Goal: Task Accomplishment & Management: Complete application form

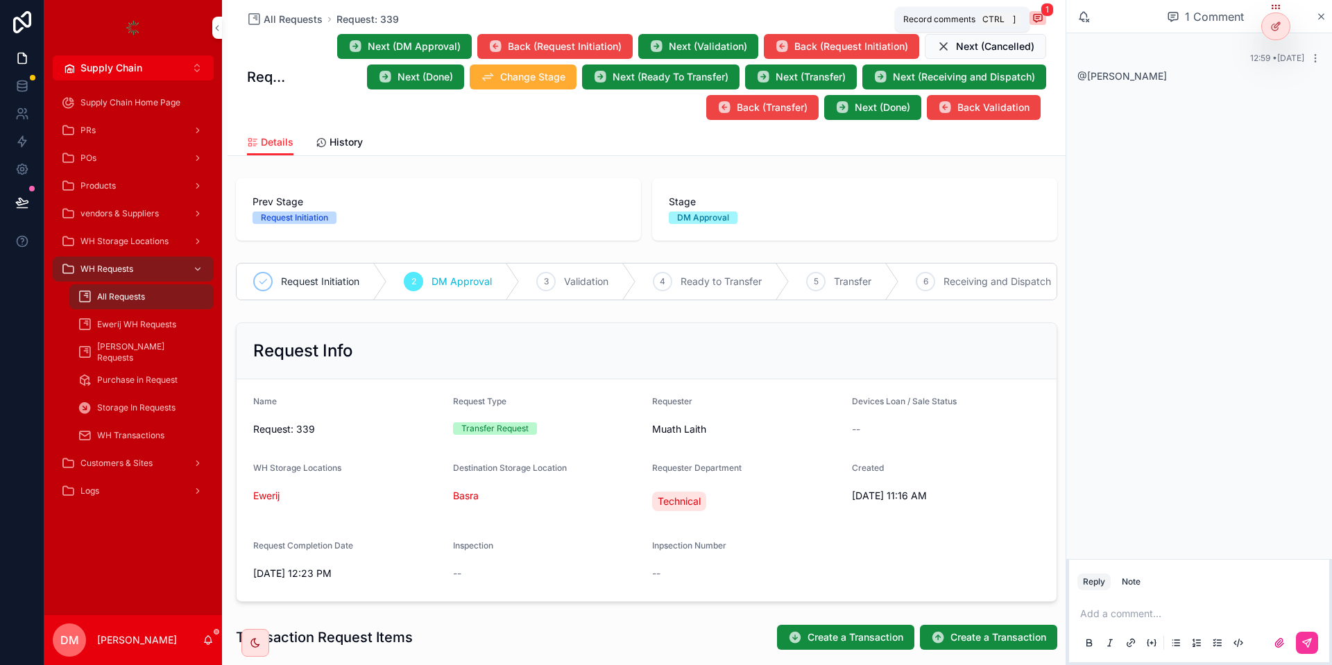
click at [1036, 15] on icon "scrollable content" at bounding box center [1037, 17] width 11 height 11
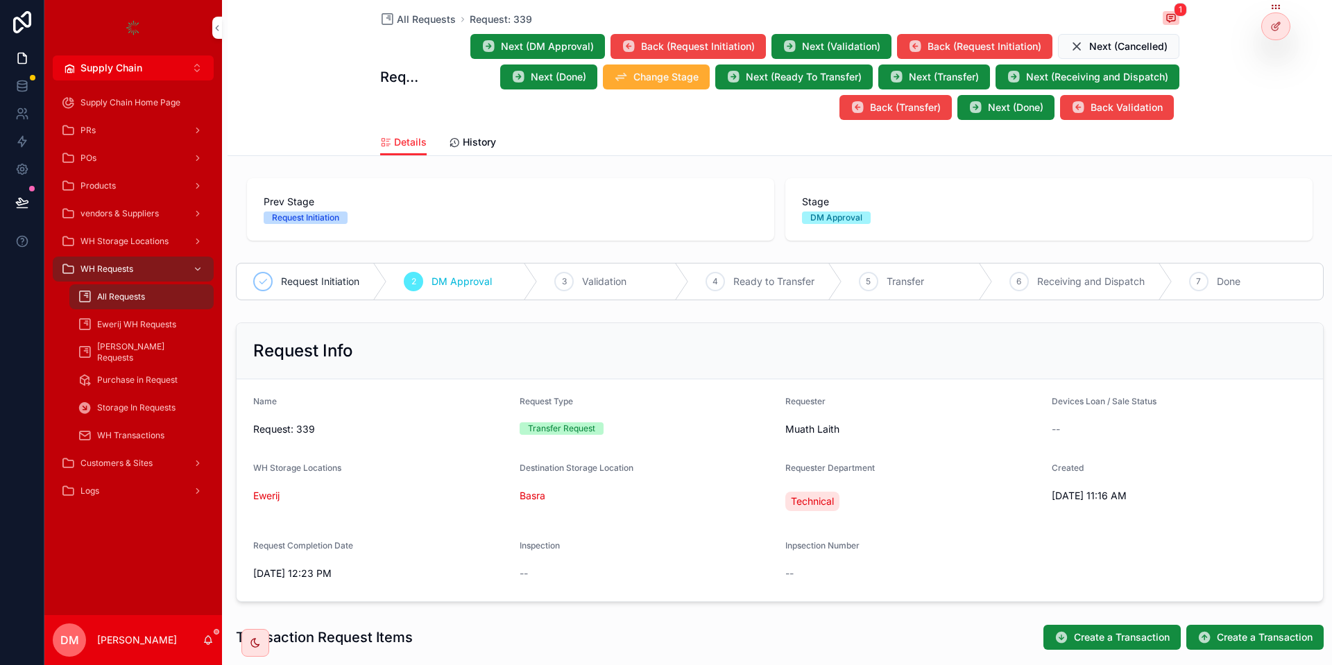
click at [1162, 21] on div "All Requests Request: 339 1" at bounding box center [779, 19] width 799 height 17
click at [1165, 21] on icon "scrollable content" at bounding box center [1170, 17] width 11 height 11
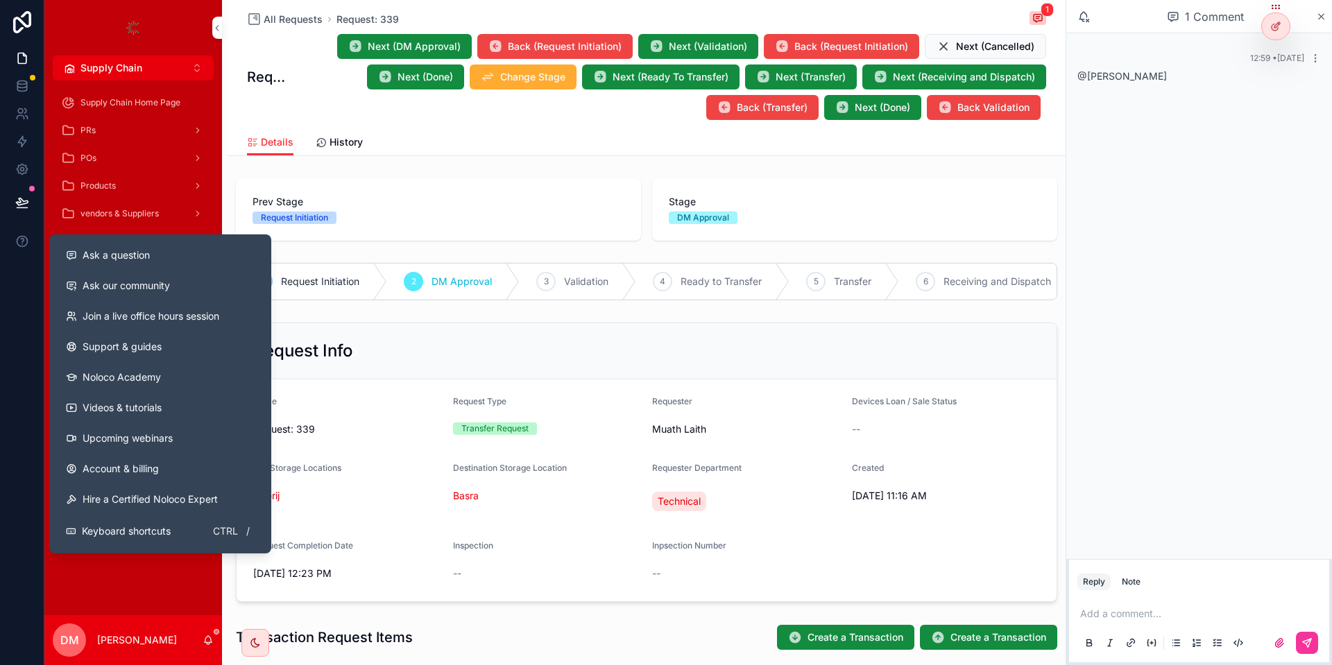
click at [91, 253] on span "Ask a question" at bounding box center [116, 255] width 67 height 14
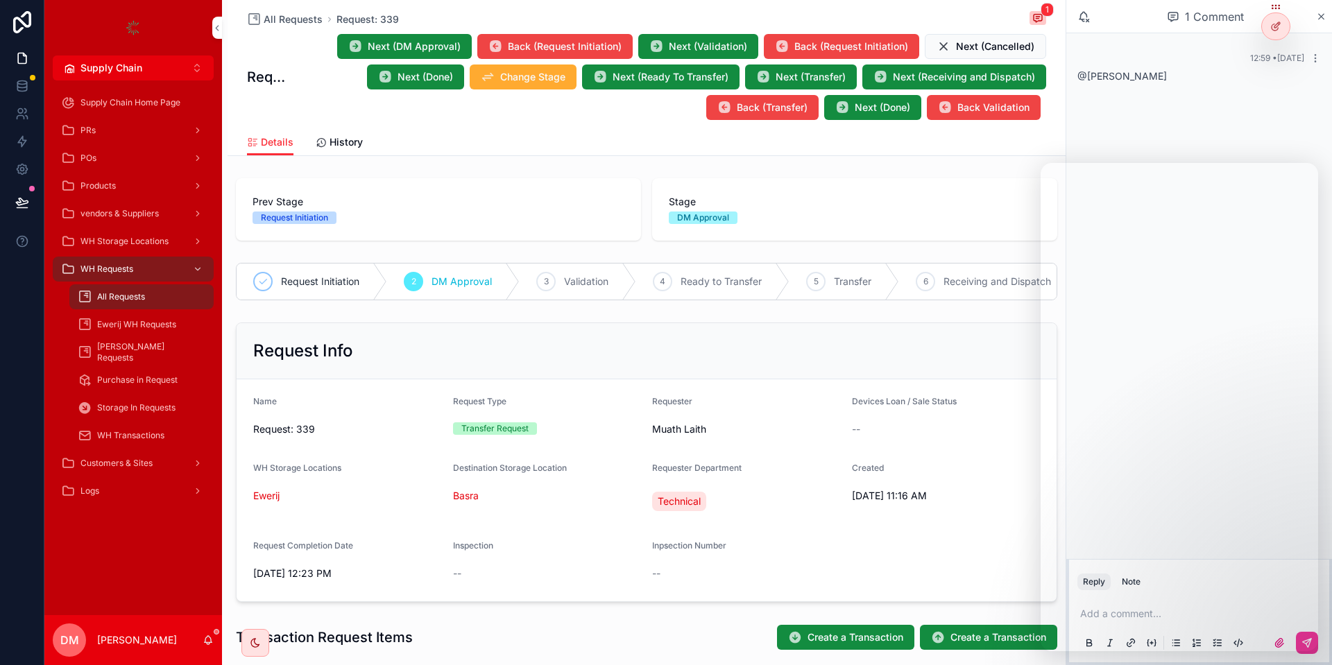
click at [176, 63] on button "Supply Chain Alt 2" at bounding box center [133, 67] width 161 height 25
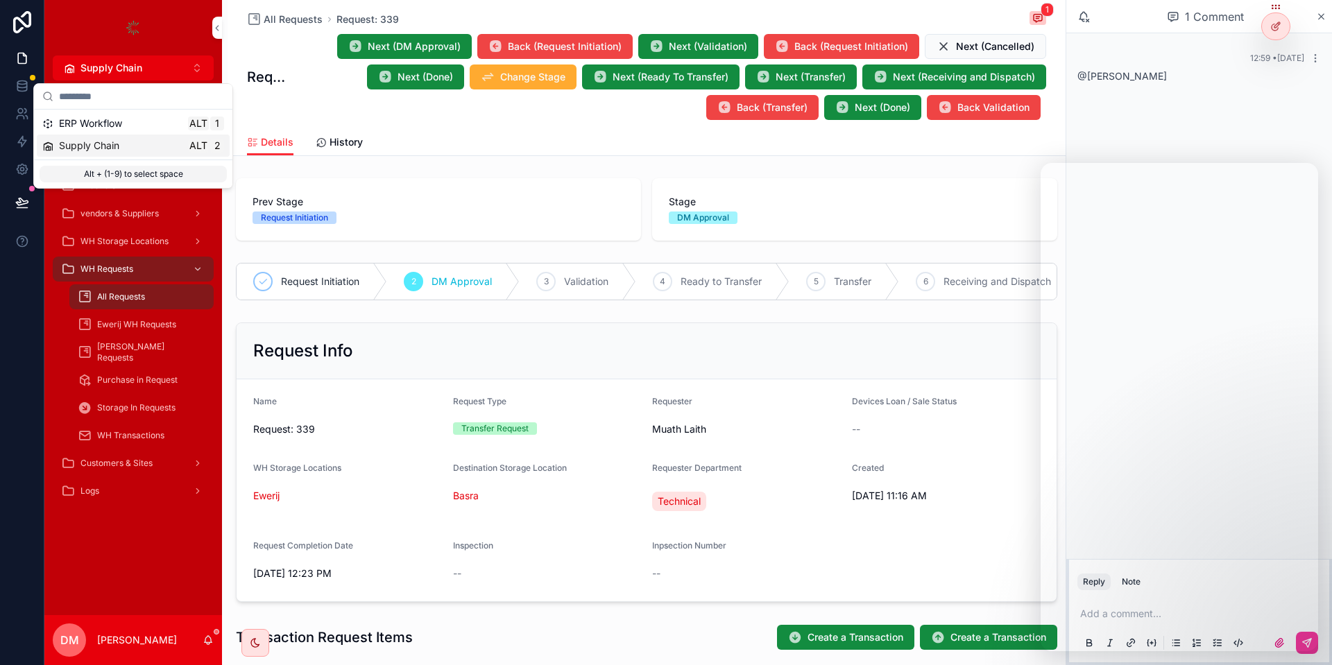
click at [142, 150] on div "Supply Chain Alt 2" at bounding box center [133, 146] width 182 height 14
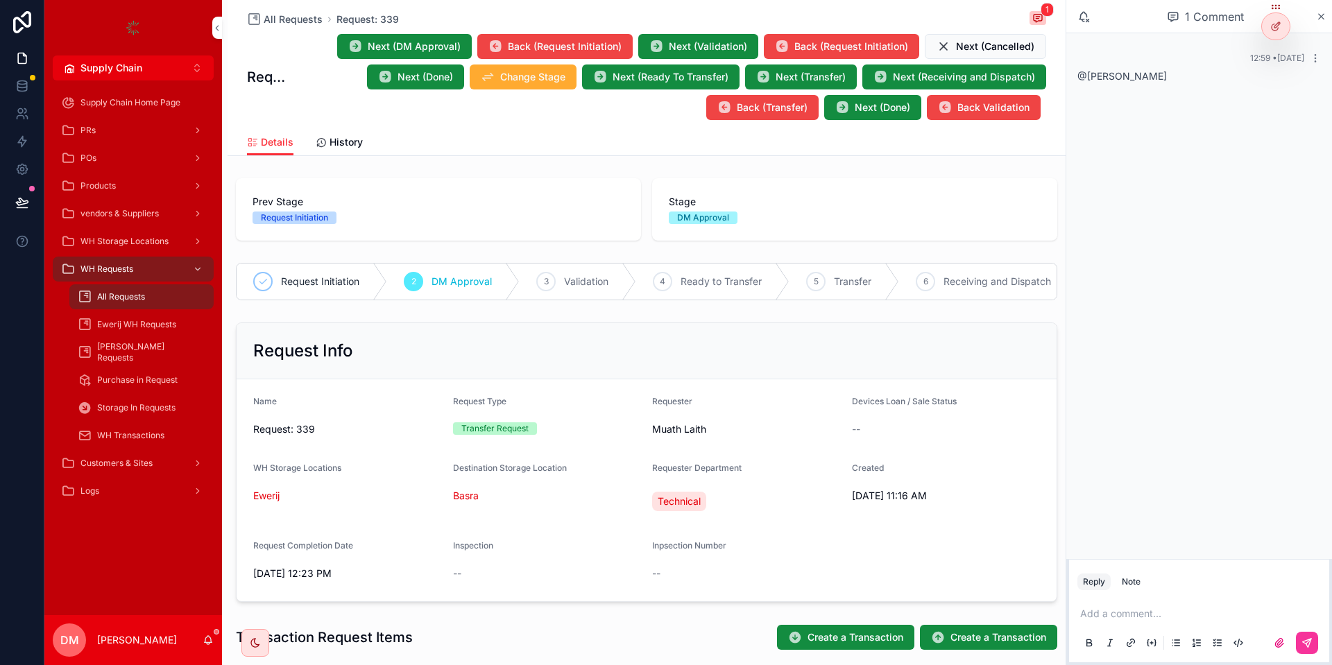
click at [1311, 18] on div "1 Comment" at bounding box center [1205, 17] width 221 height 24
click at [1322, 18] on icon "scrollable content" at bounding box center [1321, 16] width 10 height 11
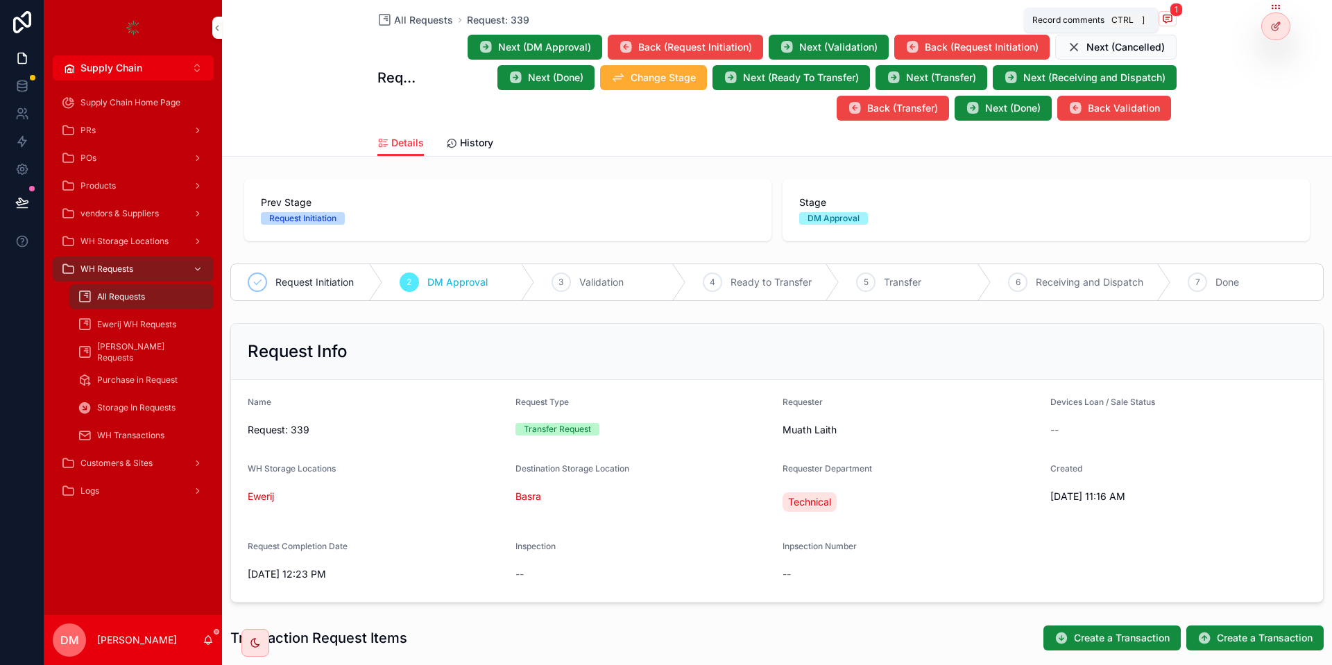
click at [1176, 25] on span "scrollable content" at bounding box center [1168, 18] width 18 height 15
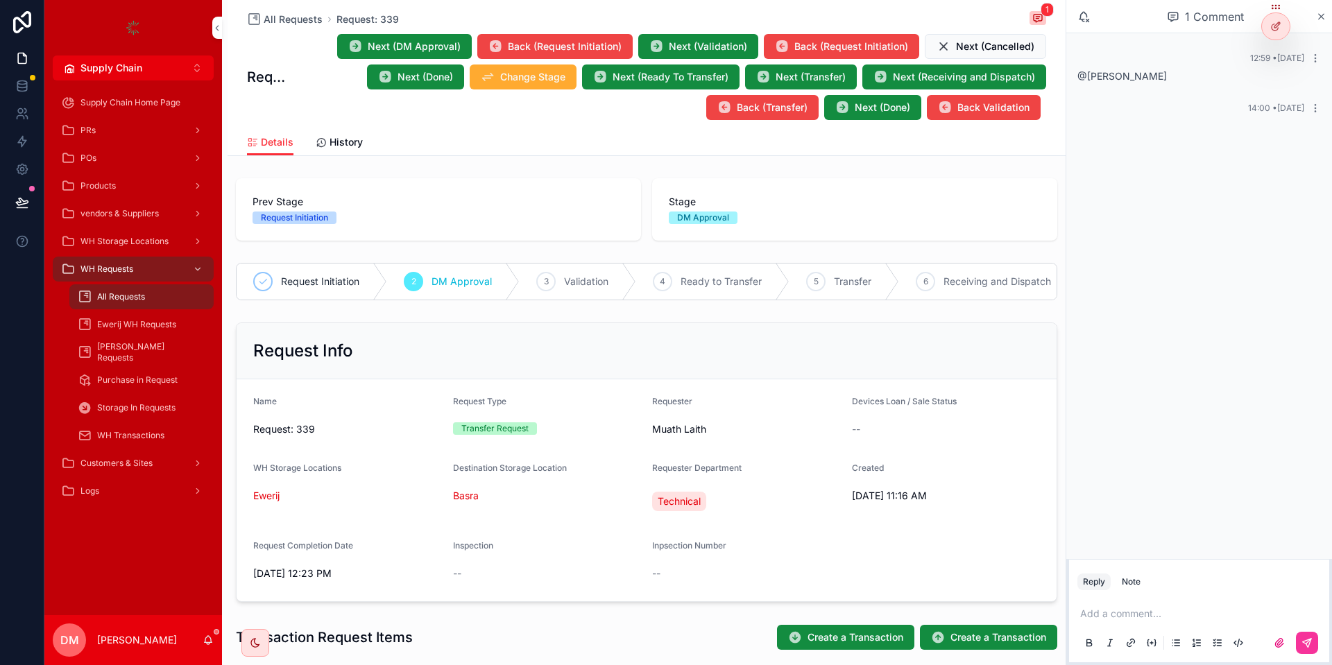
click at [1315, 108] on icon "scrollable content" at bounding box center [1315, 108] width 1 height 1
click at [433, 41] on span "Next (DM Approval)" at bounding box center [414, 47] width 93 height 14
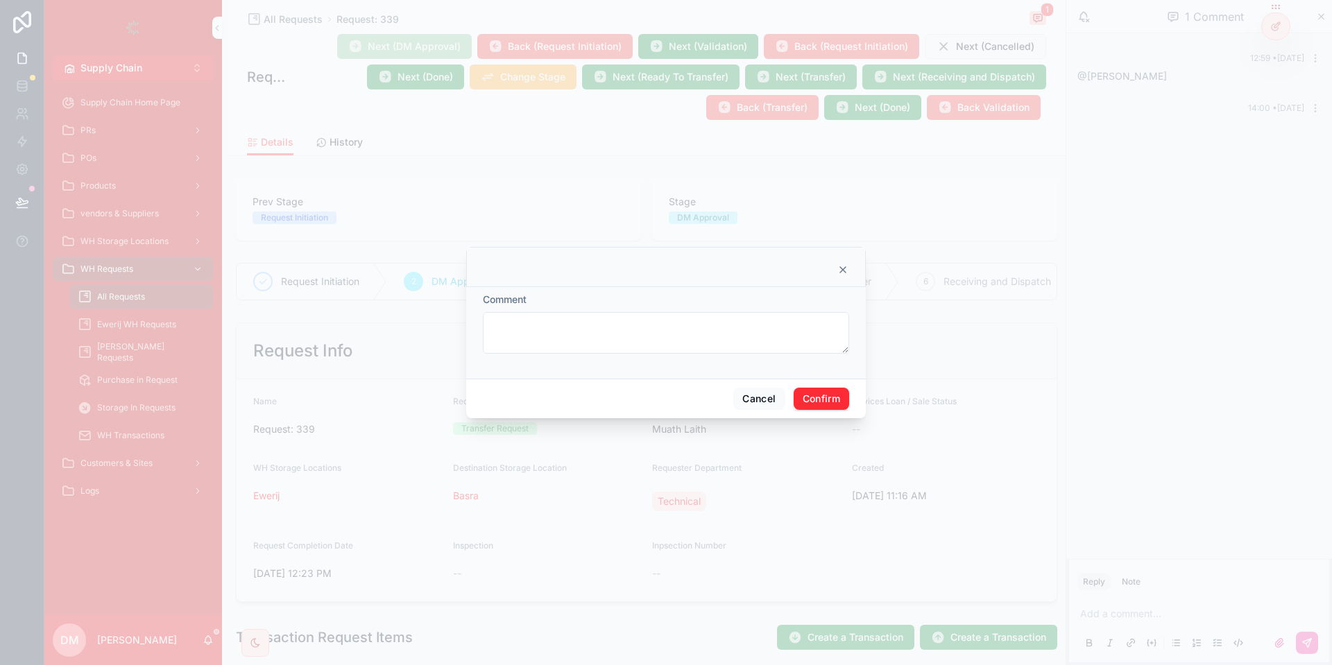
click at [826, 371] on div "Comment" at bounding box center [666, 333] width 400 height 92
click at [828, 393] on button "Confirm" at bounding box center [821, 399] width 55 height 22
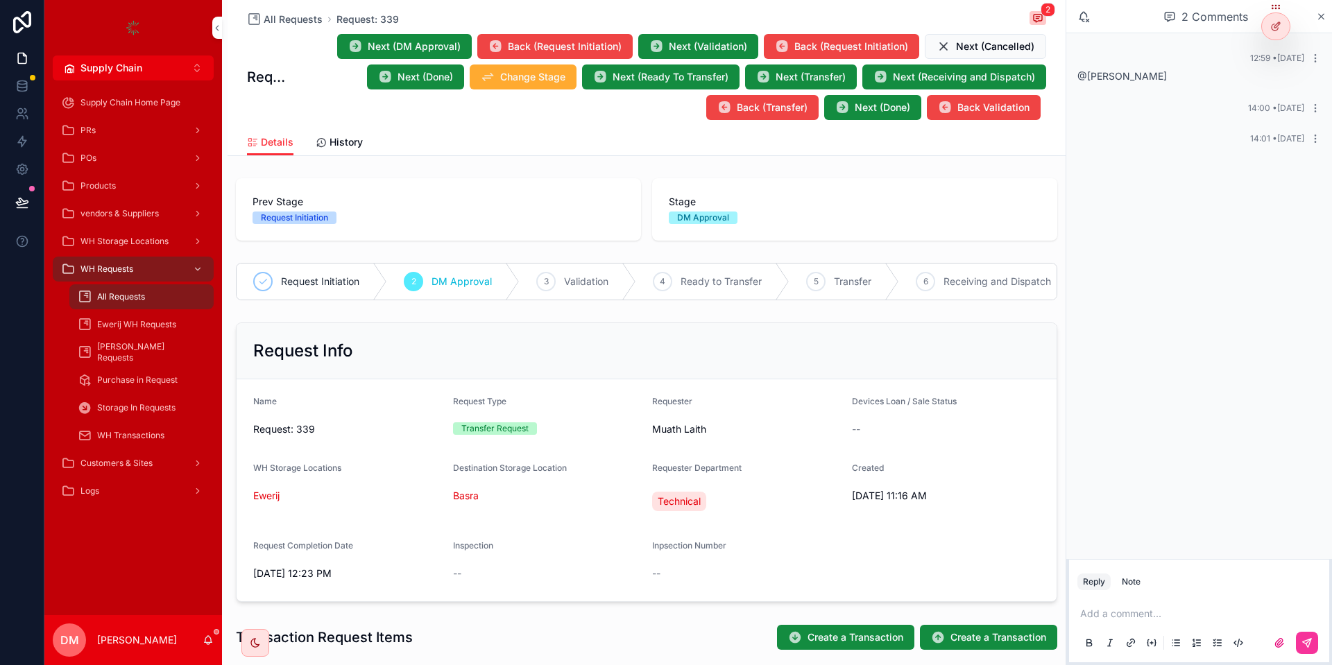
click at [1294, 137] on span "14:01 • [DATE]" at bounding box center [1277, 138] width 54 height 10
click at [405, 40] on span "Next (DM Approval)" at bounding box center [414, 47] width 93 height 14
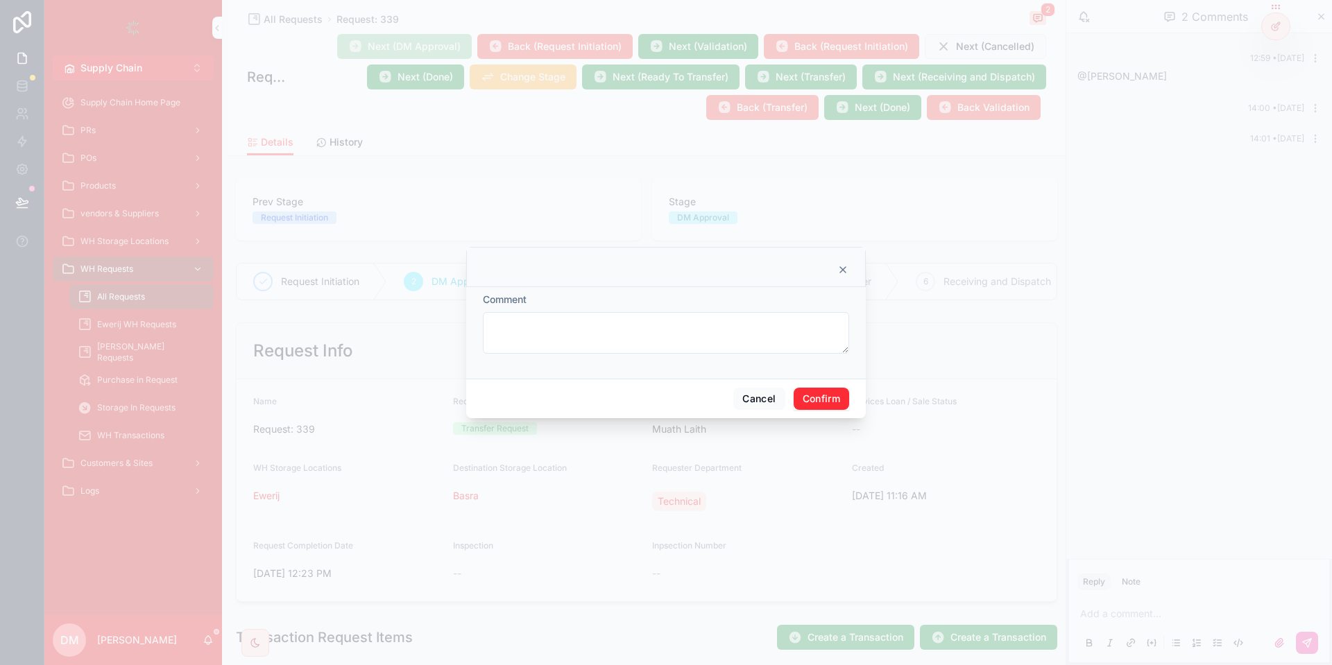
click at [807, 406] on button "Confirm" at bounding box center [821, 399] width 55 height 22
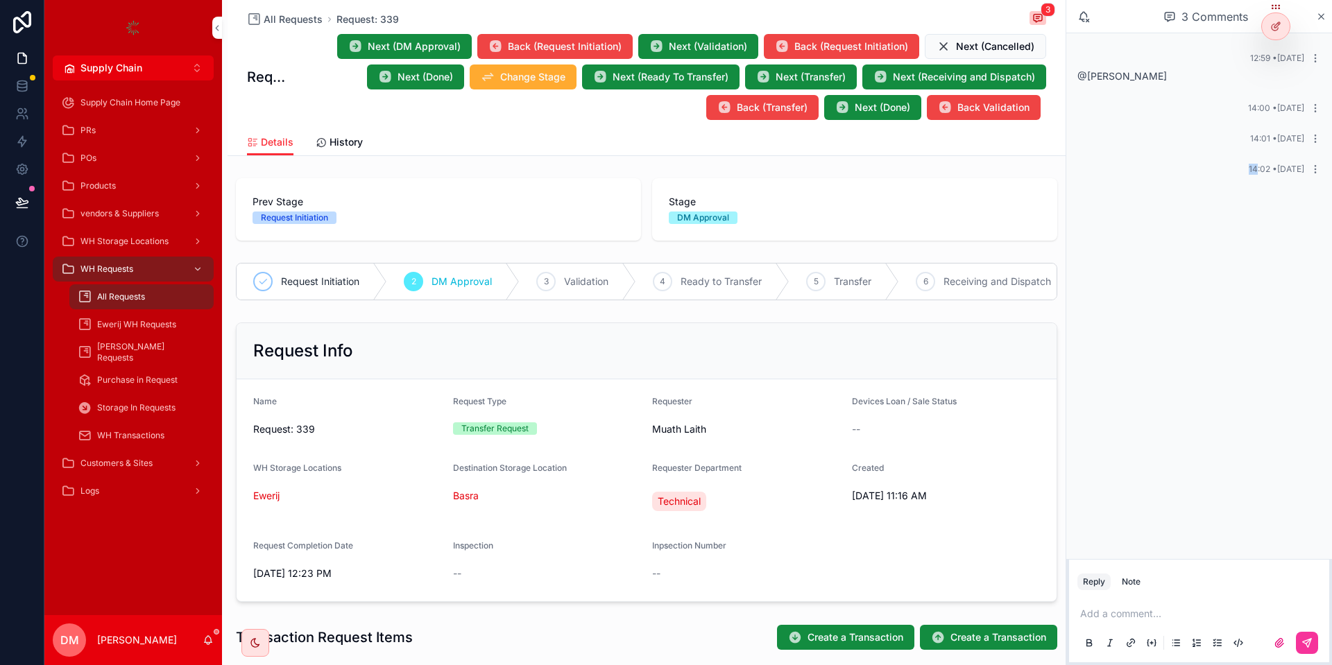
drag, startPoint x: 1258, startPoint y: 178, endPoint x: 1181, endPoint y: 178, distance: 77.0
click at [1181, 178] on div "14:02 • [DATE]" at bounding box center [1199, 169] width 260 height 28
click at [1297, 166] on span "14:02 • [DATE]" at bounding box center [1276, 169] width 55 height 10
click at [1317, 180] on div "14:02 • [DATE]" at bounding box center [1199, 169] width 260 height 28
click at [1315, 175] on div "14:02 • [DATE]" at bounding box center [1199, 169] width 260 height 28
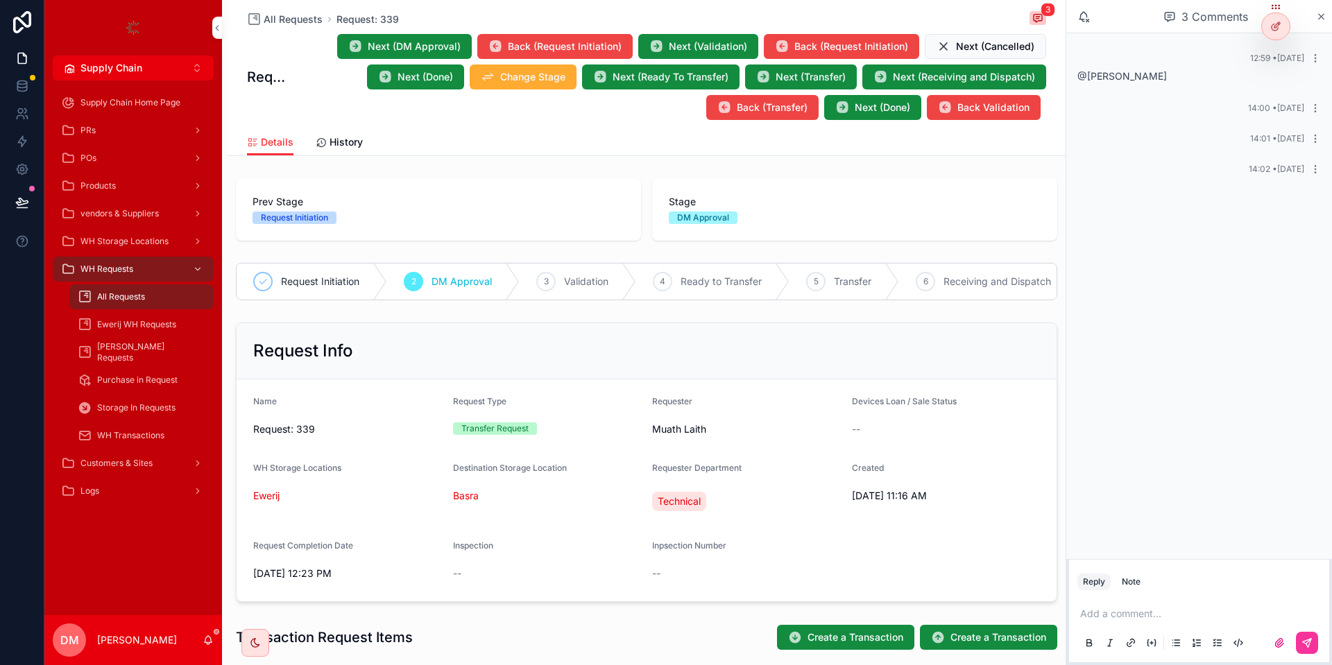
click at [1314, 169] on icon "scrollable content" at bounding box center [1315, 169] width 11 height 11
click at [445, 42] on span "Next (DM Approval)" at bounding box center [414, 47] width 93 height 14
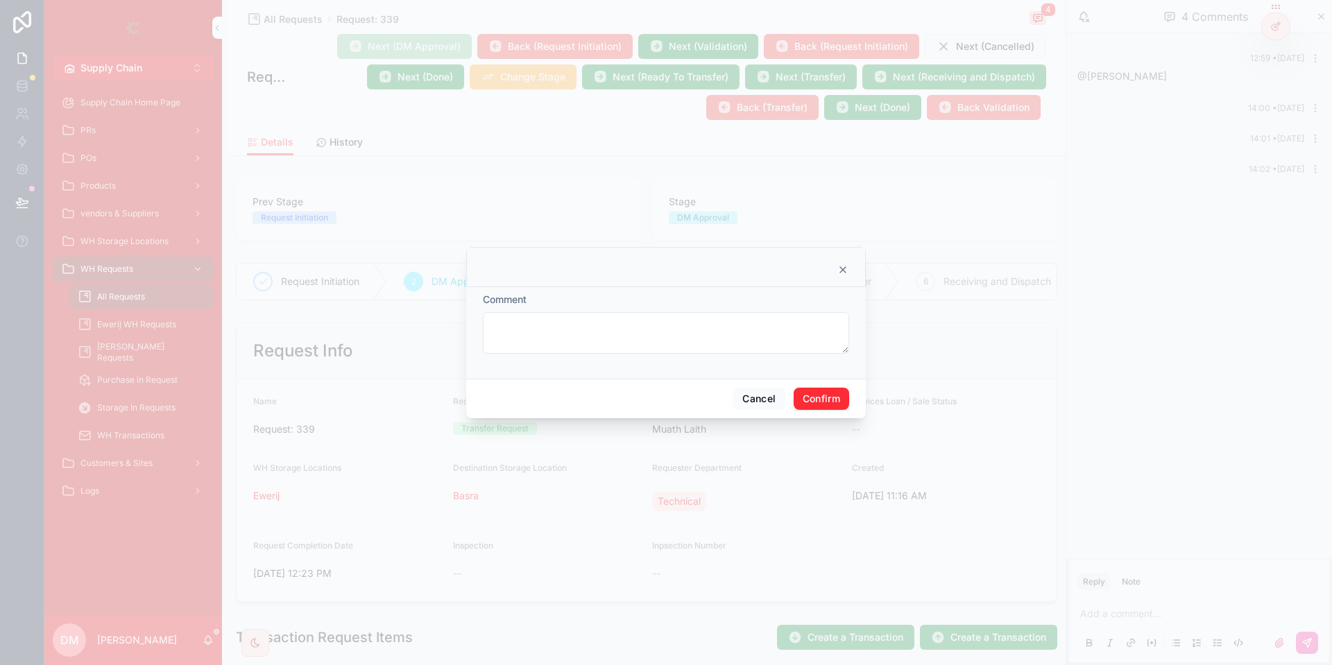
click at [823, 395] on button "Confirm" at bounding box center [821, 399] width 55 height 22
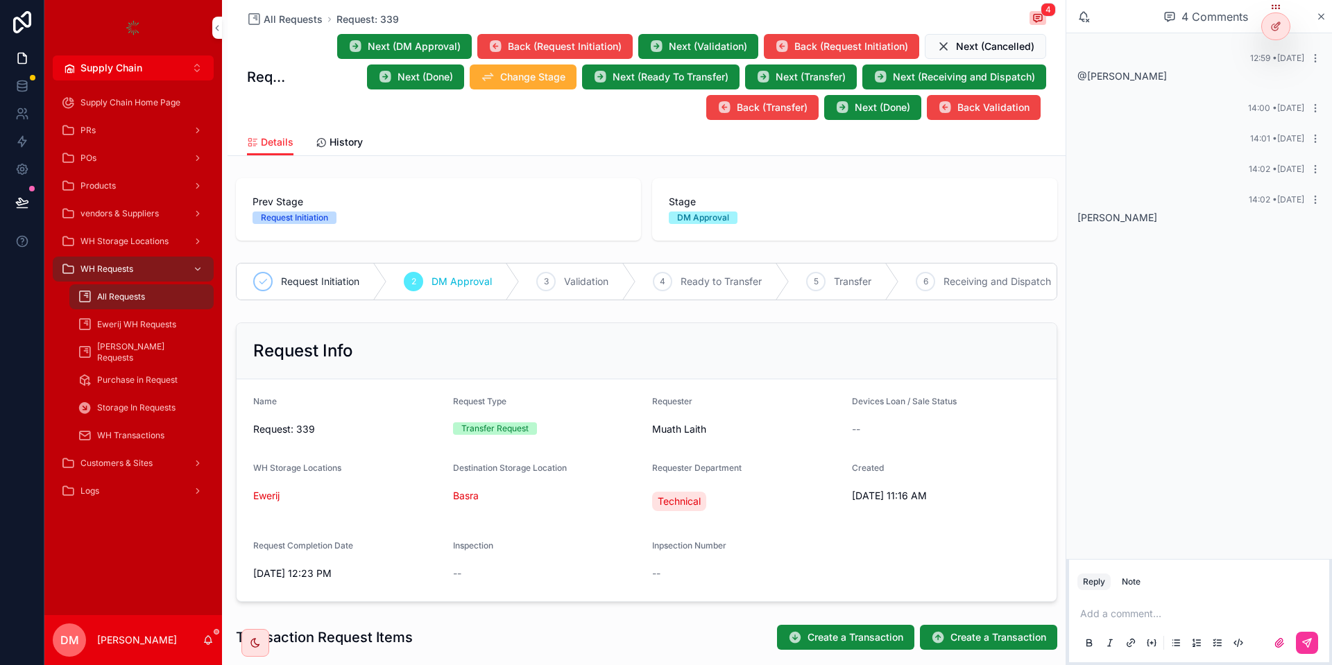
click at [1116, 215] on span "[PERSON_NAME]" at bounding box center [1117, 218] width 80 height 12
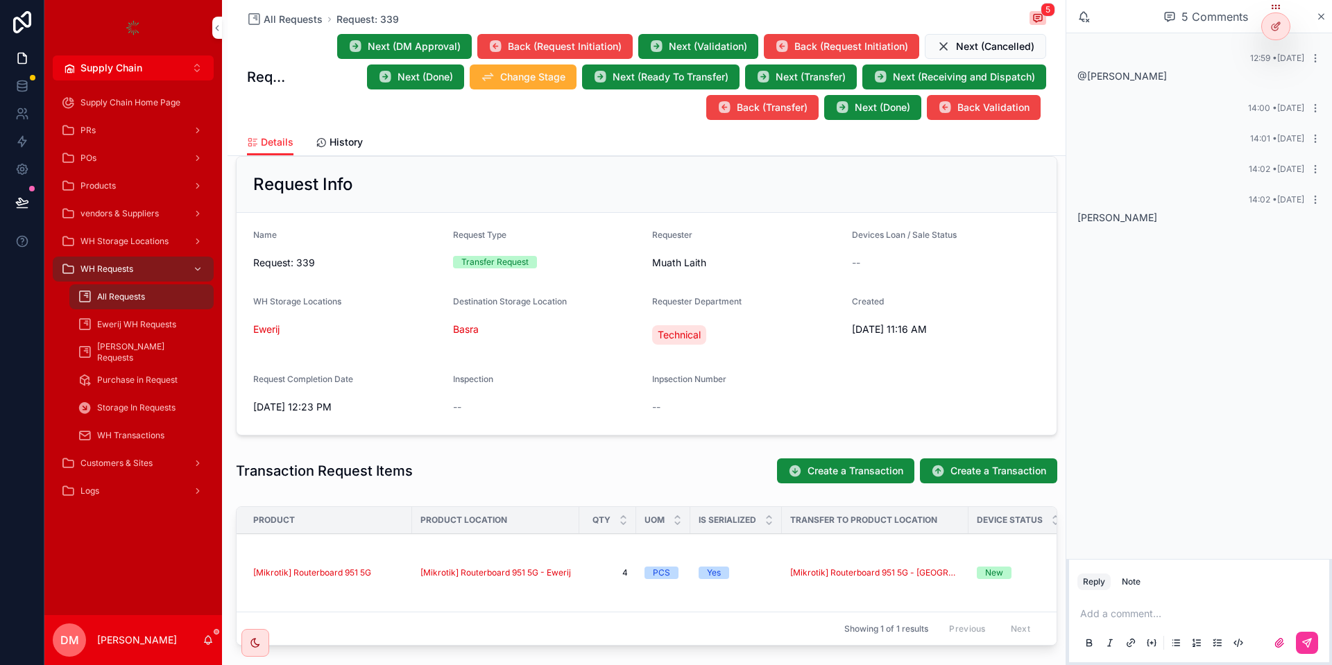
click at [668, 257] on span "Muath Laith" at bounding box center [679, 263] width 54 height 14
click at [672, 262] on span "Muath Laith" at bounding box center [679, 263] width 54 height 14
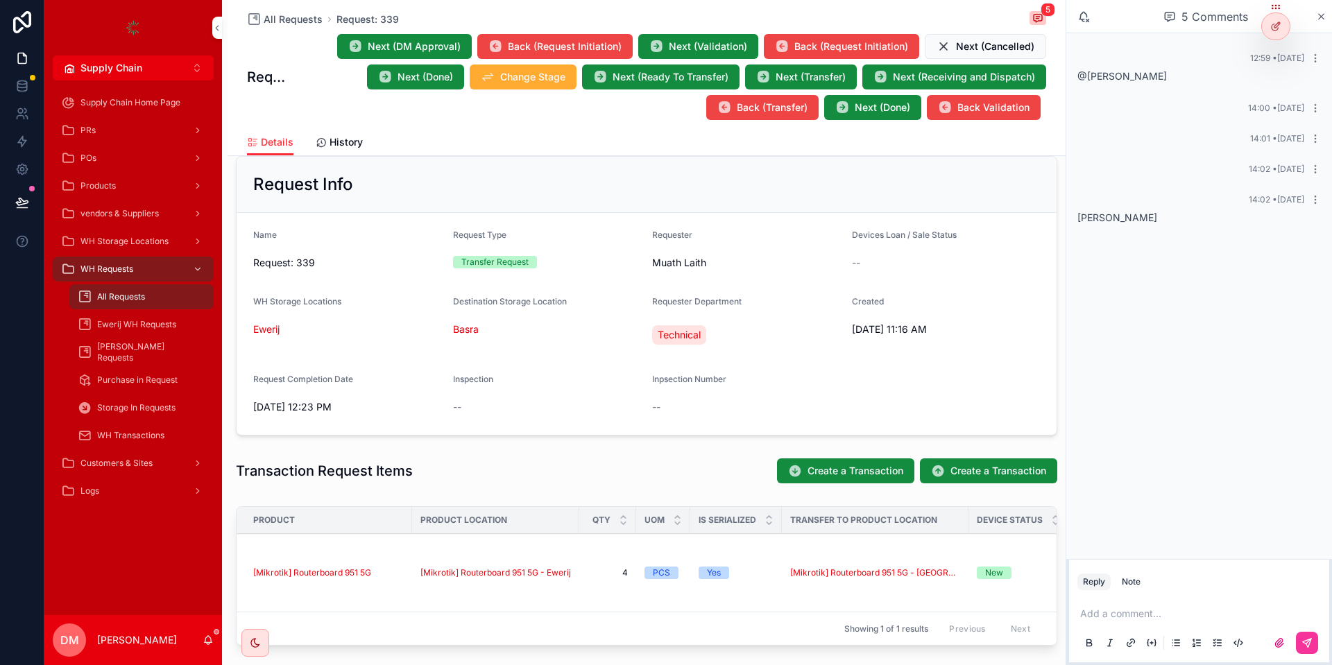
click at [409, 44] on span "Next (DM Approval)" at bounding box center [414, 47] width 93 height 14
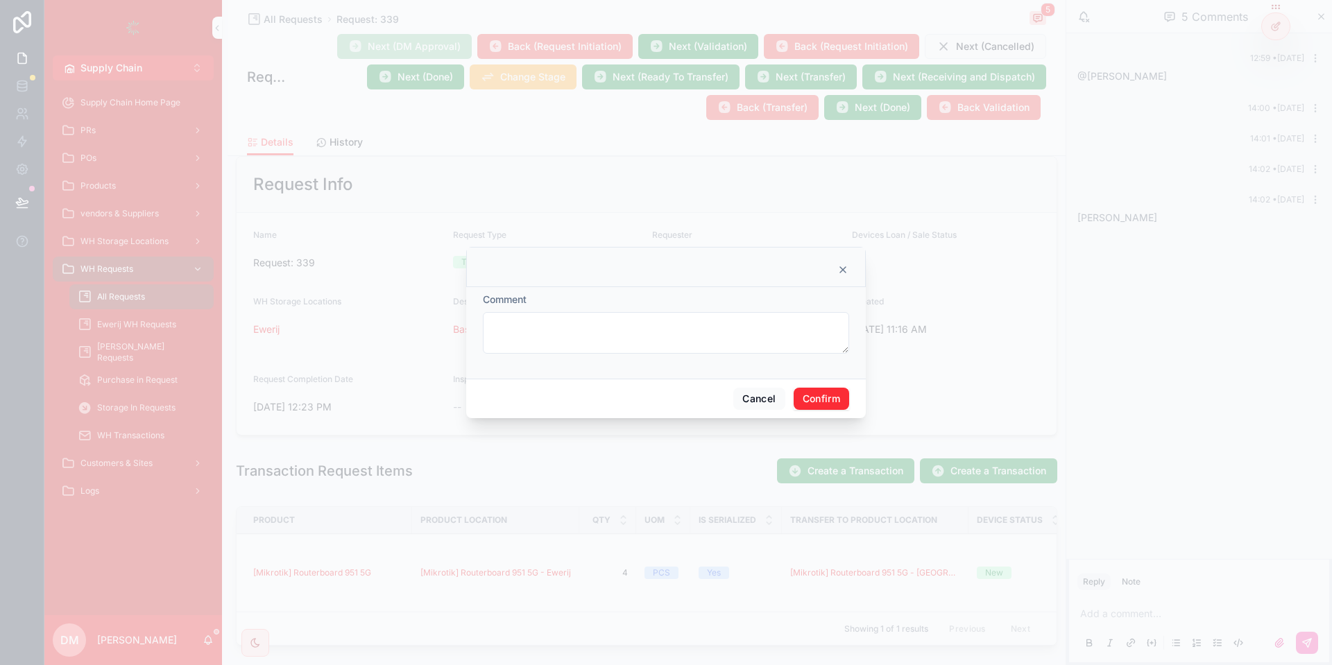
click at [838, 400] on button "Confirm" at bounding box center [821, 399] width 55 height 22
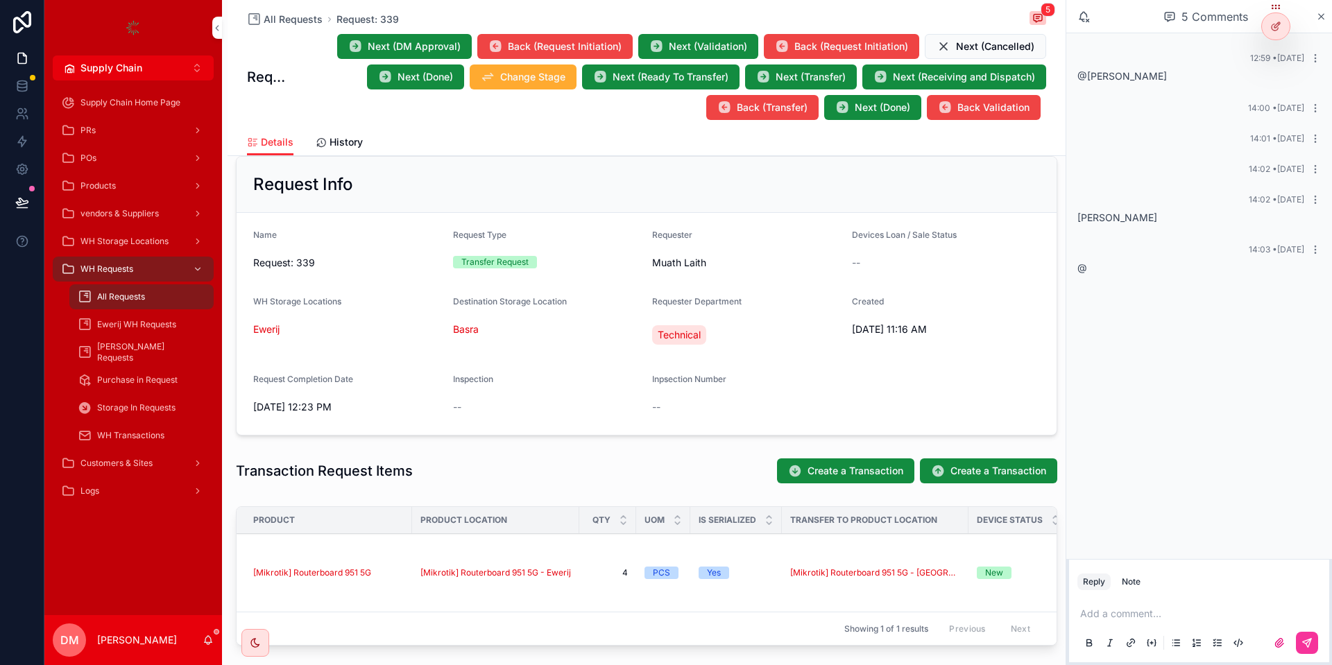
click at [432, 38] on button "Next (DM Approval)" at bounding box center [404, 46] width 135 height 25
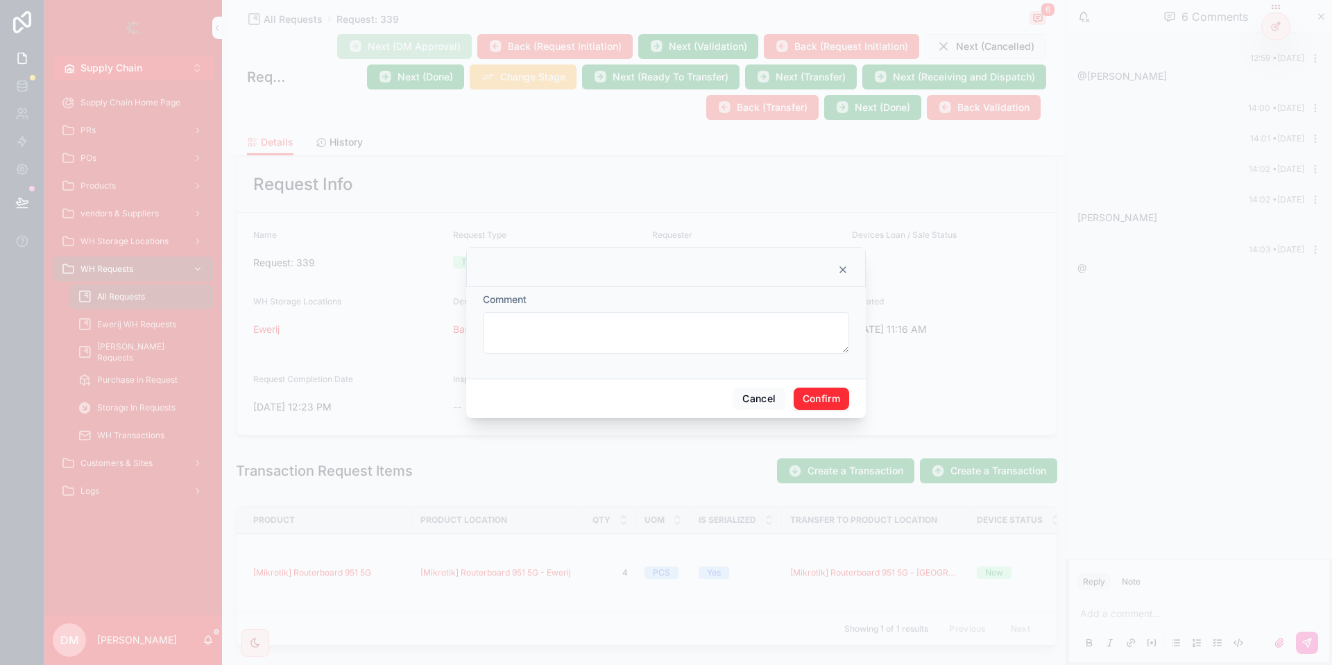
click at [836, 401] on button "Confirm" at bounding box center [821, 399] width 55 height 22
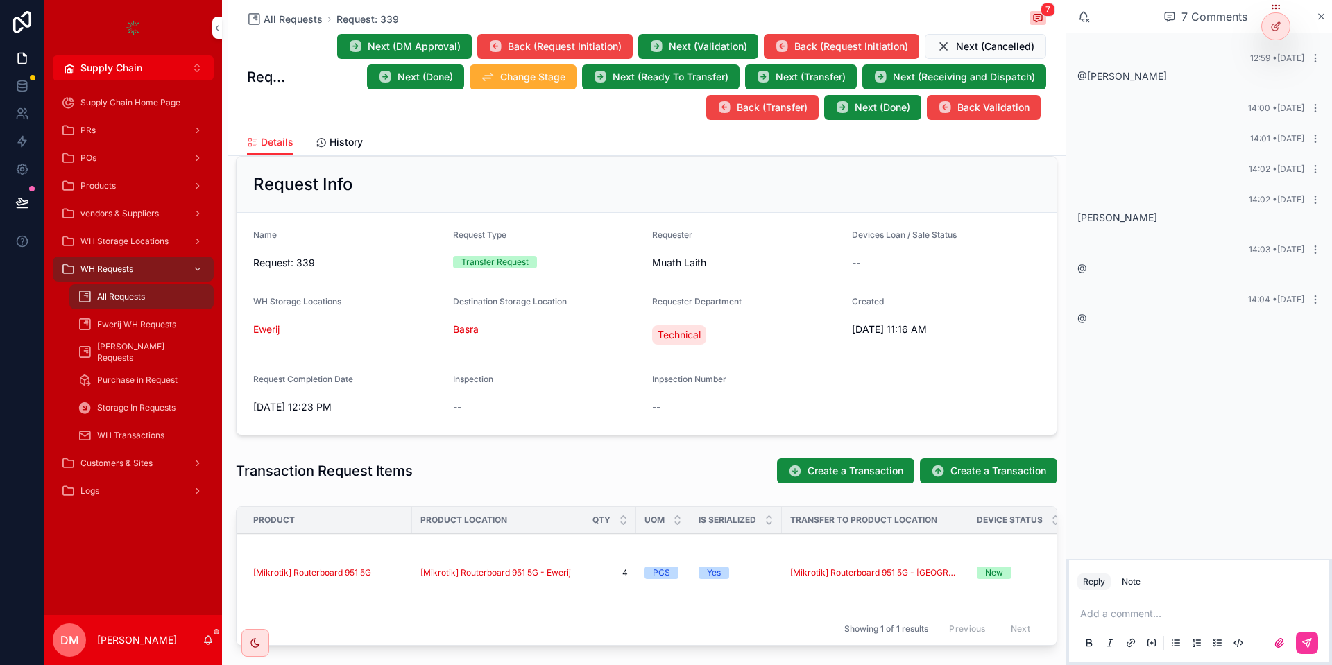
click at [1072, 304] on div "14:04 • [DATE] @" at bounding box center [1199, 309] width 260 height 47
click at [1098, 332] on div "14:04 • [DATE] @" at bounding box center [1199, 309] width 260 height 47
click at [380, 43] on span "Next (DM Approval)" at bounding box center [414, 47] width 93 height 14
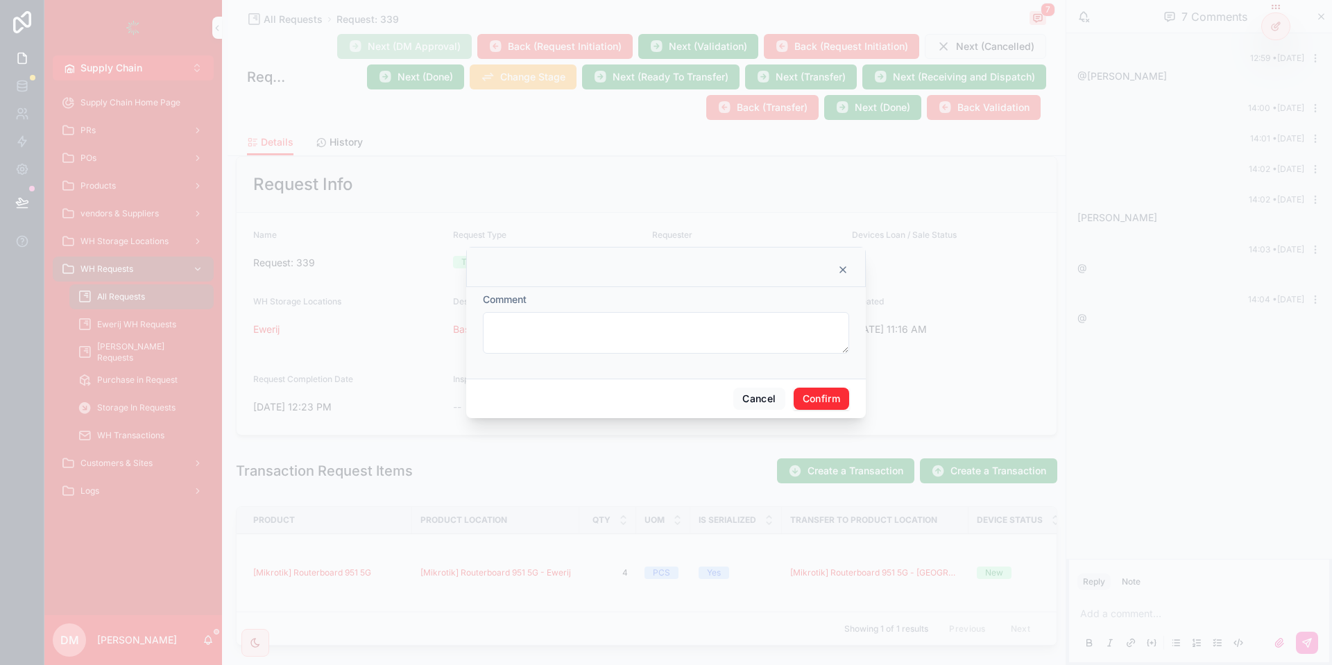
click at [826, 399] on button "Confirm" at bounding box center [821, 399] width 55 height 22
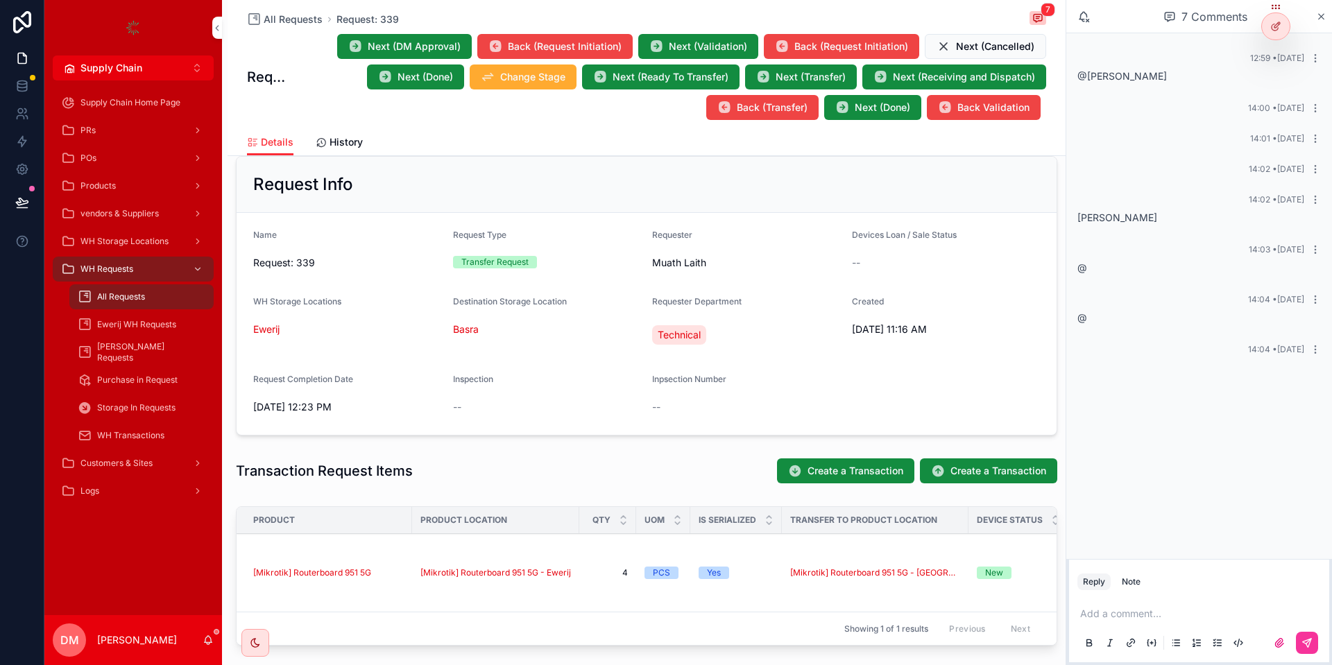
click at [430, 31] on div "All Requests Request: 339 7 Request: 339 Next (DM Approval) Back (Request Initi…" at bounding box center [646, 64] width 799 height 129
click at [433, 42] on span "Next (DM Approval)" at bounding box center [414, 47] width 93 height 14
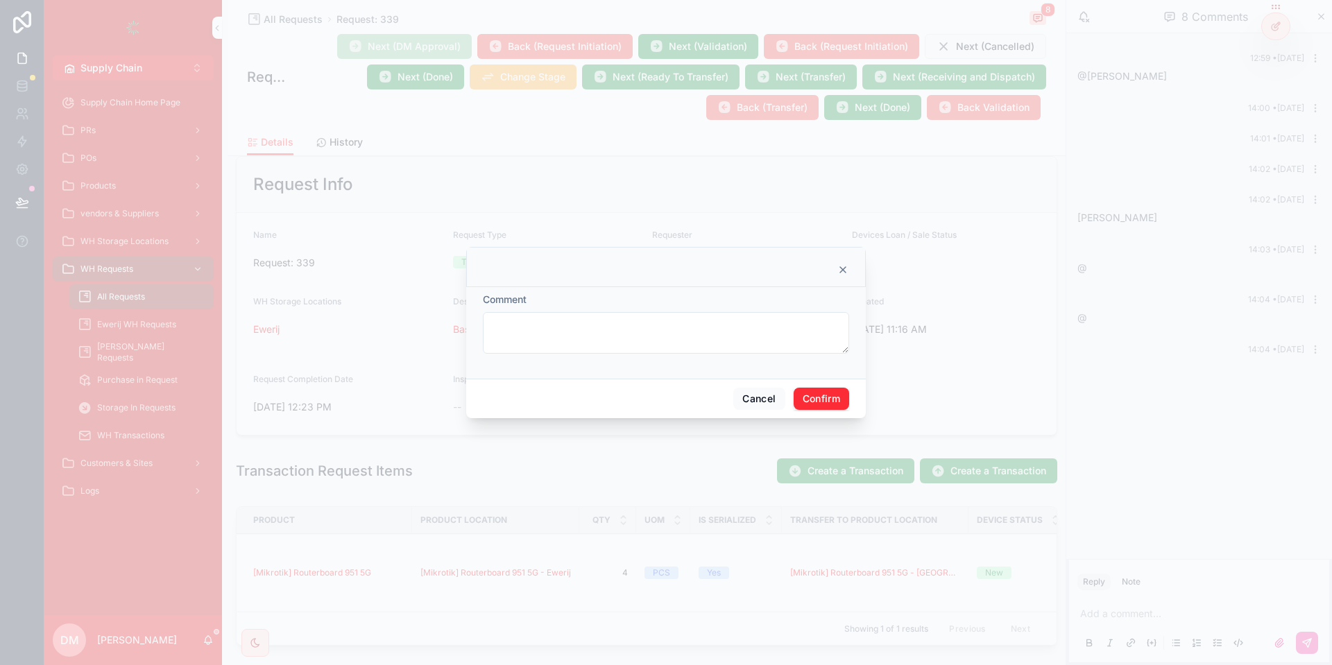
click at [817, 383] on div "Cancel Confirm" at bounding box center [666, 399] width 400 height 40
click at [817, 391] on button "Confirm" at bounding box center [821, 399] width 55 height 22
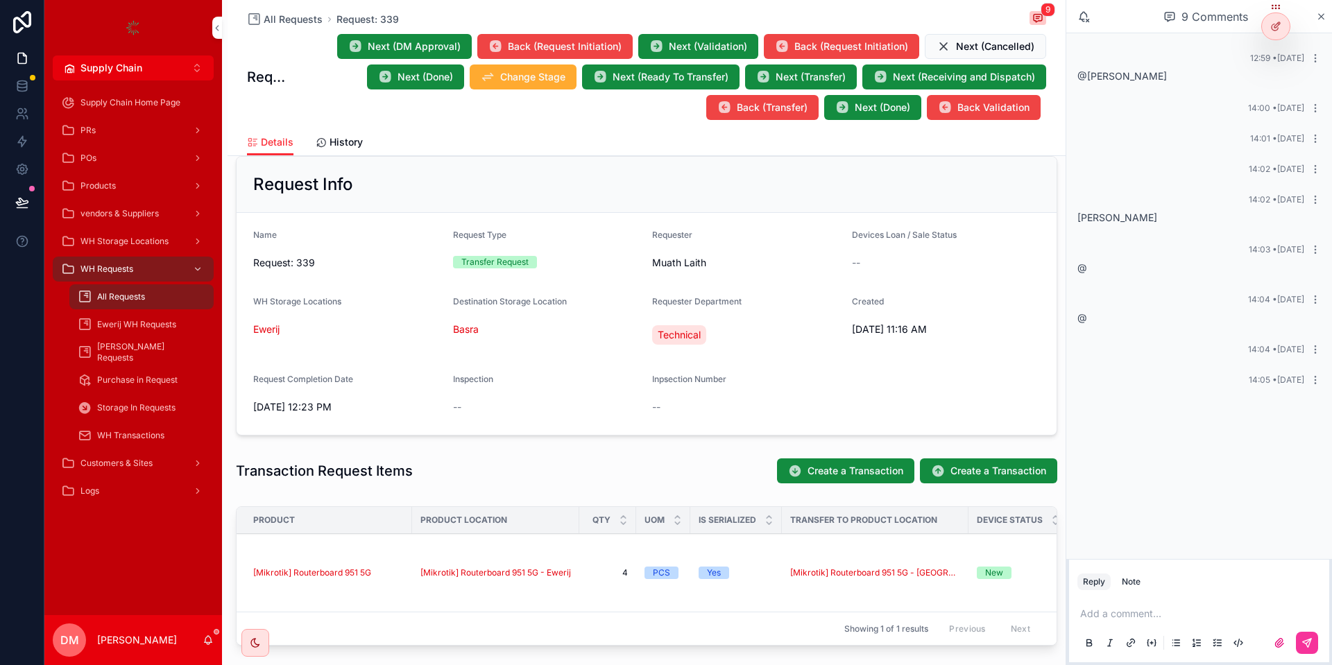
click at [402, 54] on button "Next (DM Approval)" at bounding box center [404, 46] width 135 height 25
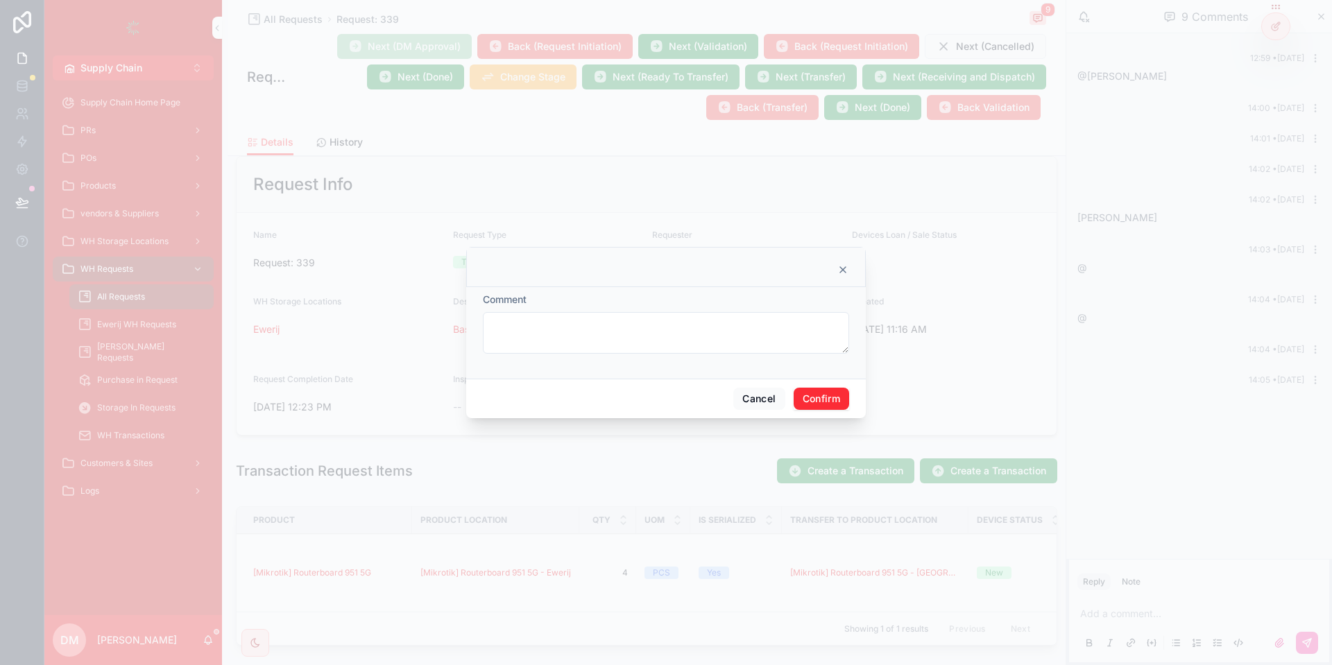
click at [839, 402] on button "Confirm" at bounding box center [821, 399] width 55 height 22
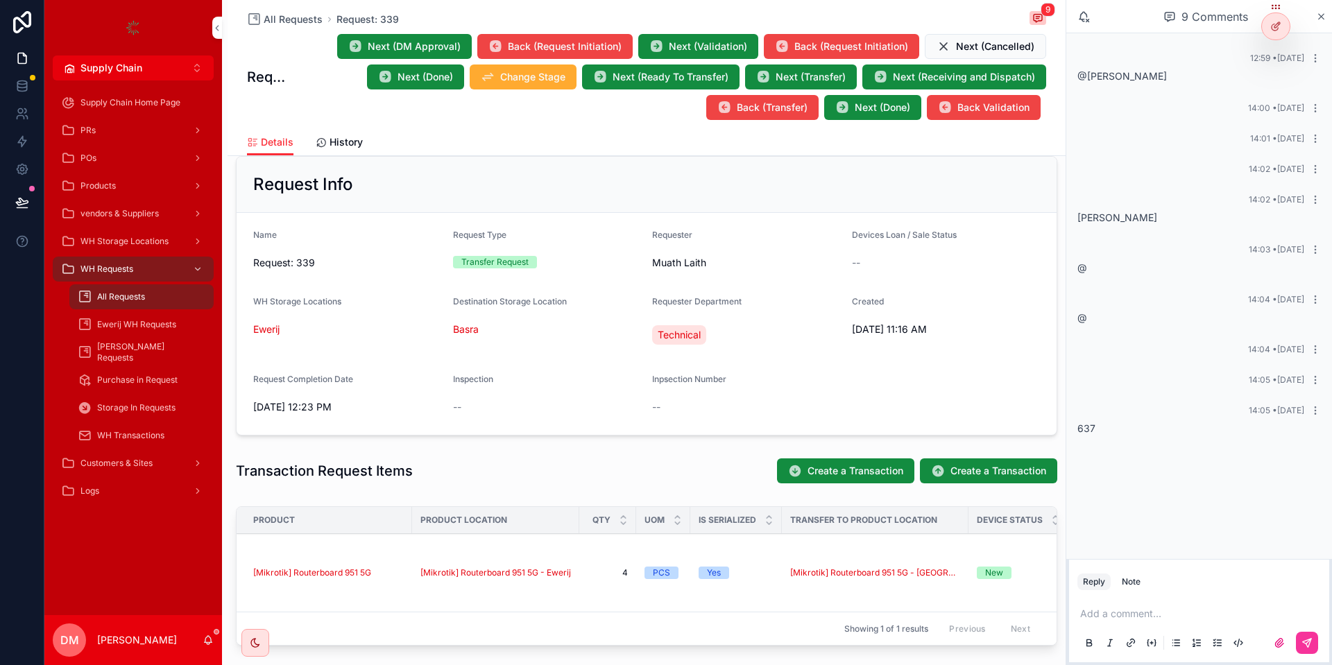
click at [1088, 428] on span "637" at bounding box center [1086, 428] width 18 height 12
click at [1143, 613] on p "scrollable content" at bounding box center [1201, 614] width 243 height 14
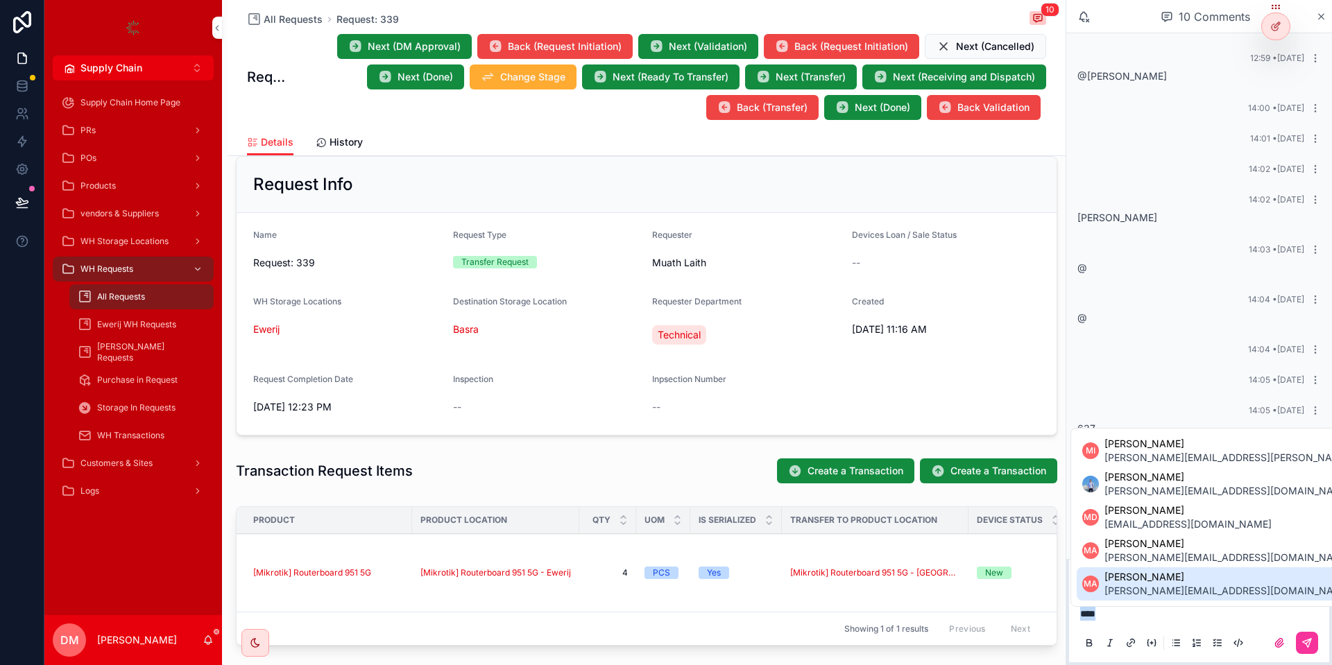
drag, startPoint x: 1128, startPoint y: 616, endPoint x: 1070, endPoint y: 619, distance: 58.4
click at [1070, 619] on div "****" at bounding box center [1199, 627] width 260 height 69
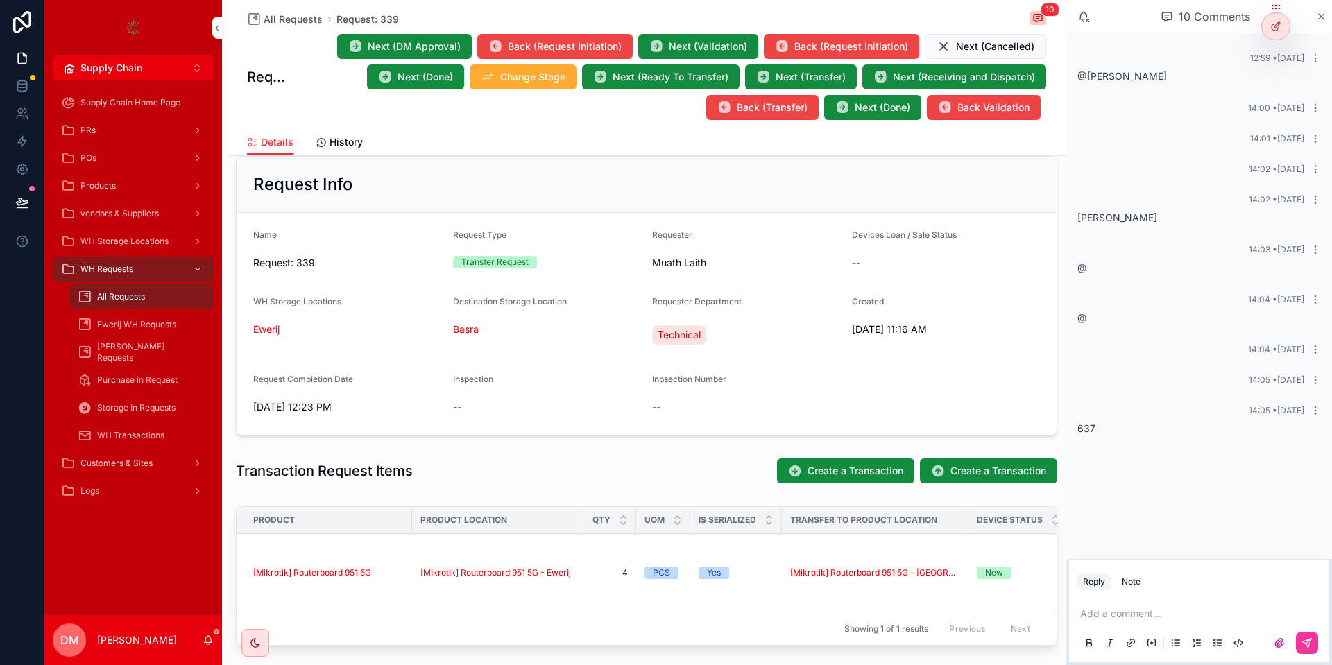
click at [417, 55] on button "Next (DM Approval)" at bounding box center [404, 46] width 135 height 25
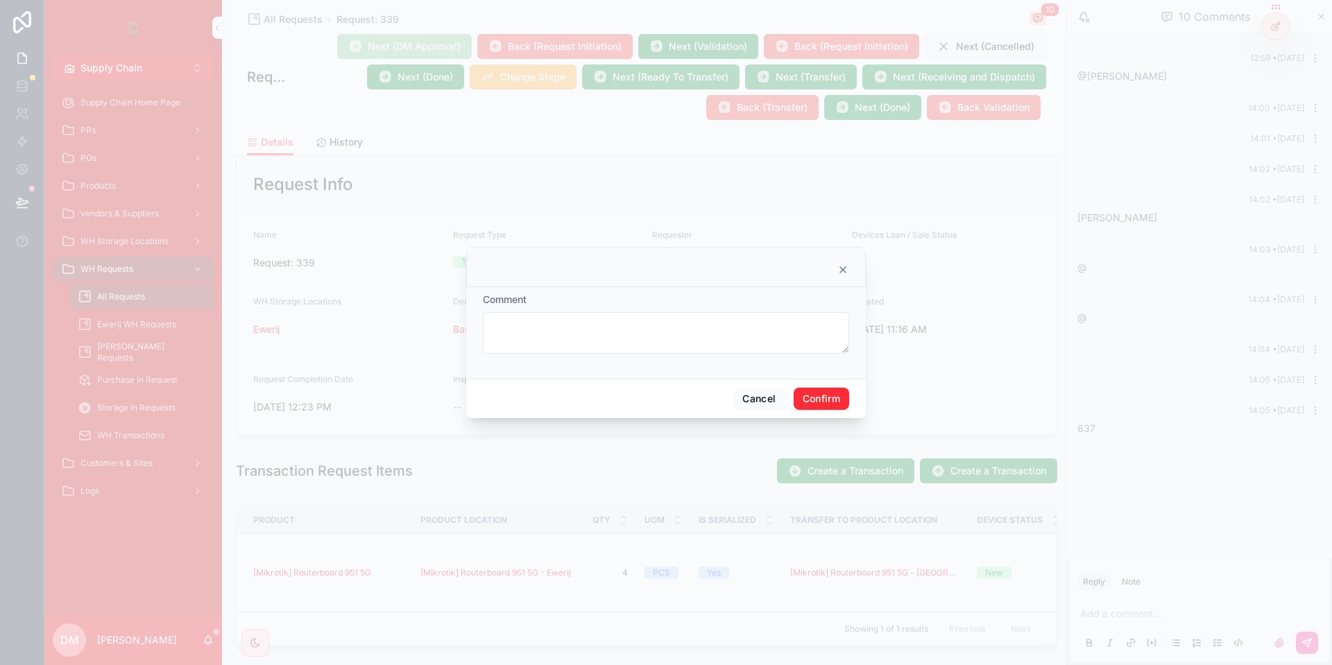
click at [826, 391] on button "Confirm" at bounding box center [821, 399] width 55 height 22
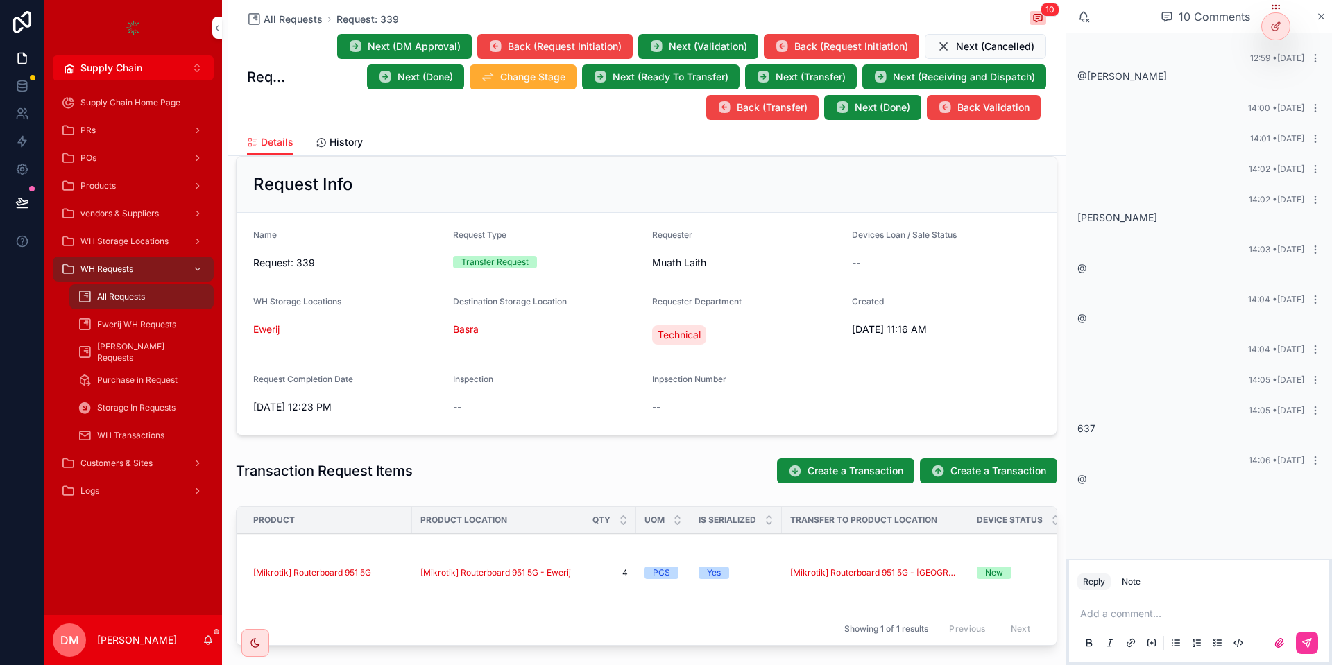
click at [406, 37] on button "Next (DM Approval)" at bounding box center [404, 46] width 135 height 25
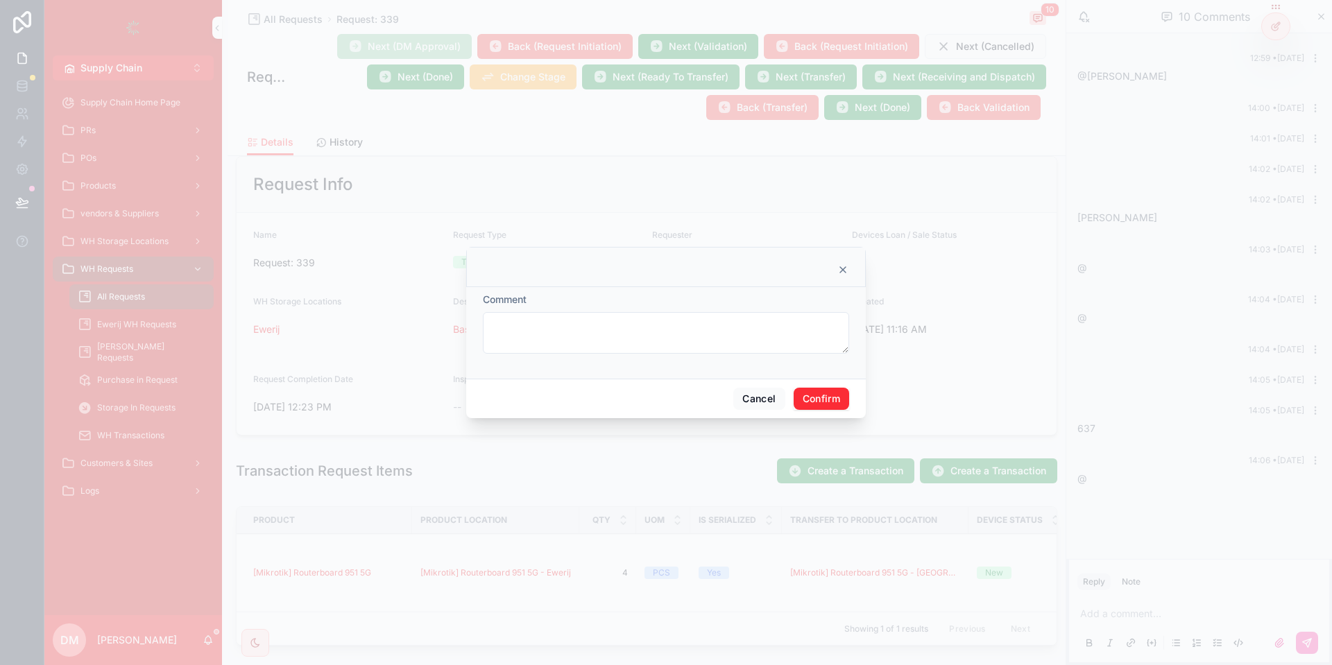
click at [809, 398] on button "Confirm" at bounding box center [821, 399] width 55 height 22
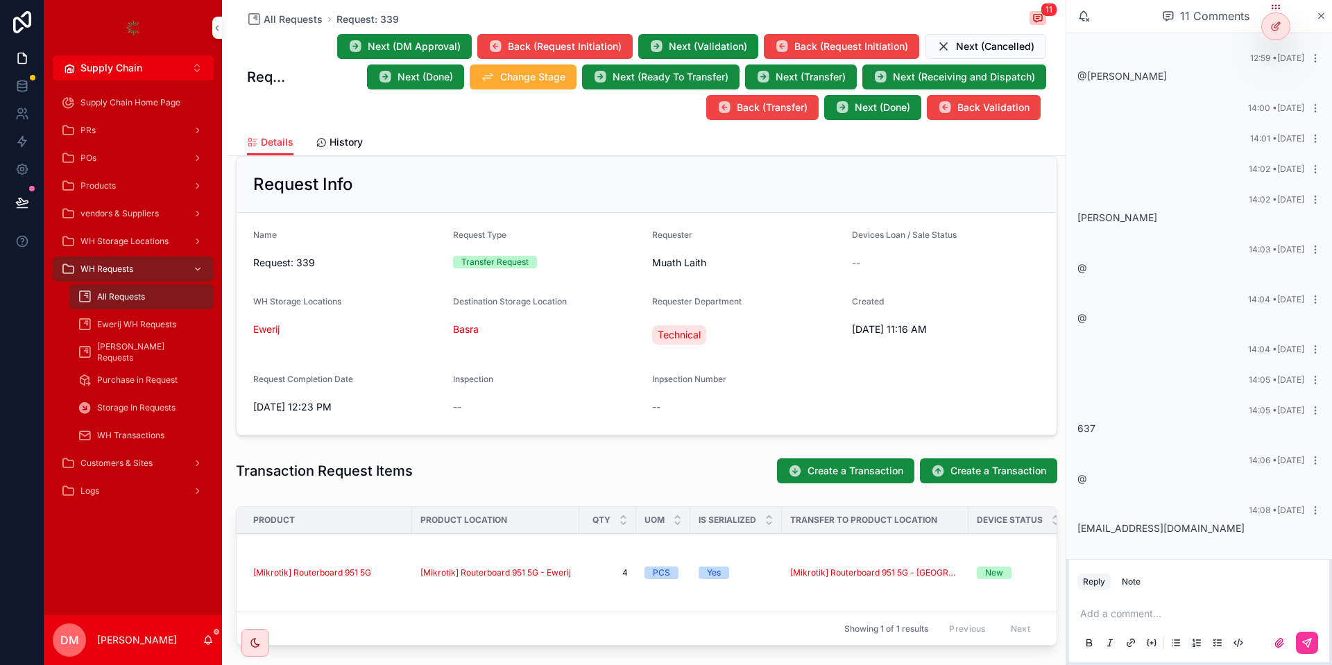
click at [1131, 525] on span "[EMAIL_ADDRESS][DOMAIN_NAME]" at bounding box center [1160, 528] width 167 height 12
click at [1118, 612] on p "scrollable content" at bounding box center [1201, 614] width 243 height 14
click at [1143, 533] on span "[EMAIL_ADDRESS][DOMAIN_NAME]" at bounding box center [1160, 528] width 167 height 12
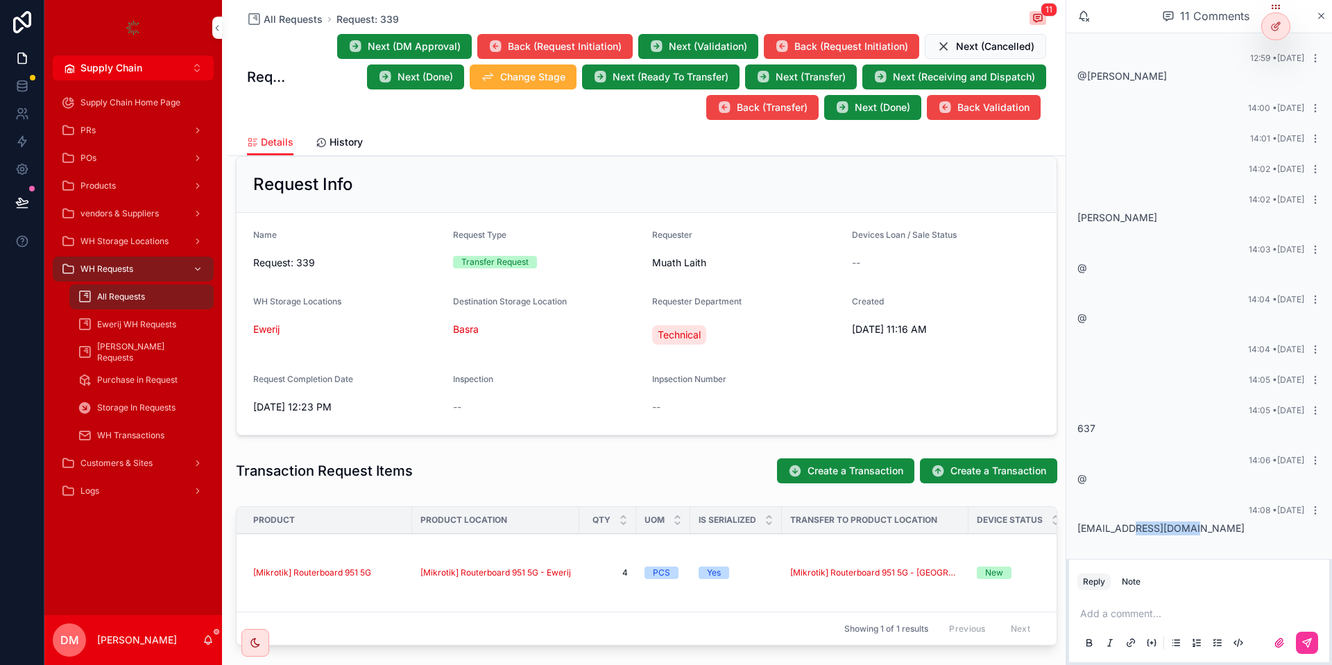
click at [1143, 533] on span "[EMAIL_ADDRESS][DOMAIN_NAME]" at bounding box center [1160, 528] width 167 height 12
click at [1113, 605] on div "Add a comment..." at bounding box center [1198, 628] width 243 height 58
click at [1112, 614] on p "scrollable content" at bounding box center [1201, 614] width 243 height 14
click at [1113, 607] on p "scrollable content" at bounding box center [1201, 614] width 243 height 14
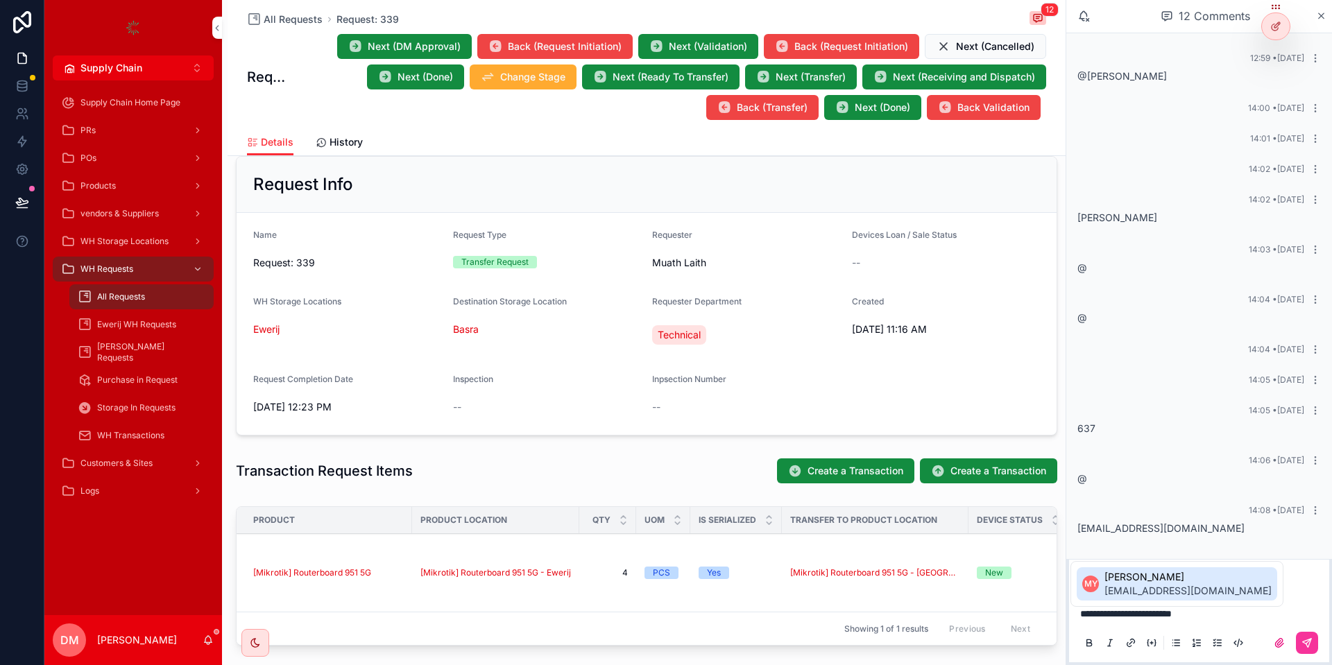
click at [1144, 618] on span "**********" at bounding box center [1126, 614] width 92 height 10
click at [396, 42] on span "Next (DM Approval)" at bounding box center [414, 47] width 93 height 14
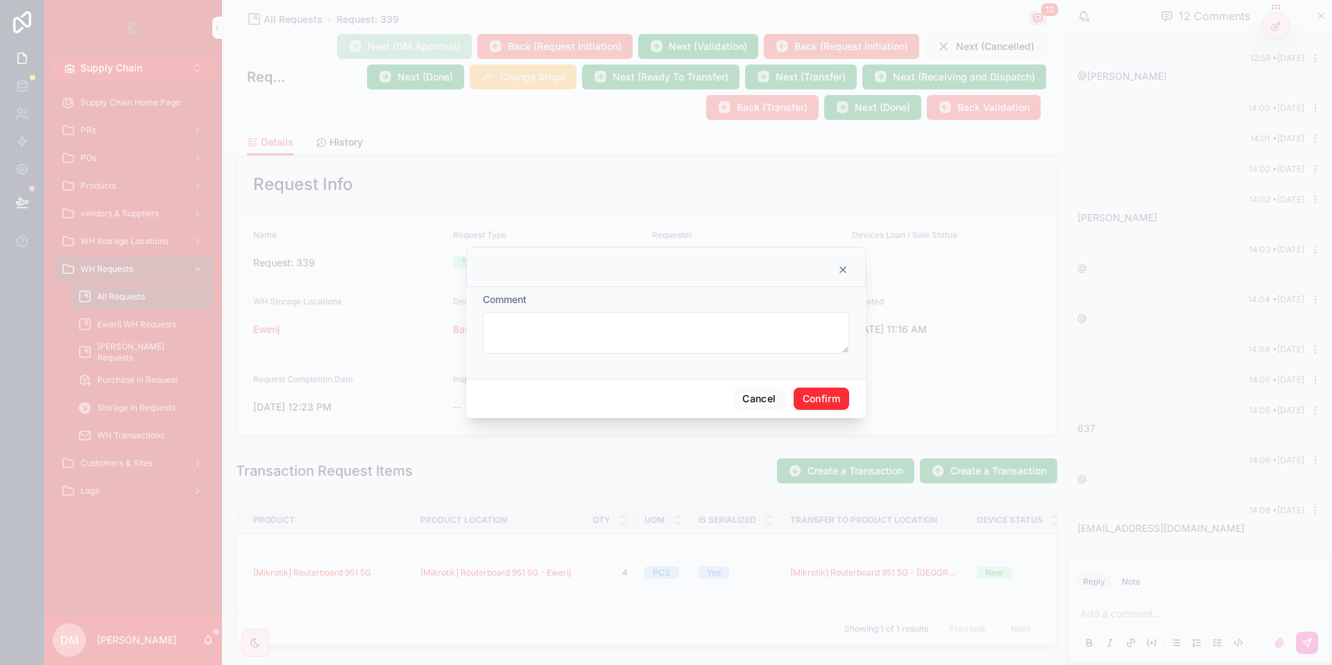
click at [839, 395] on button "Confirm" at bounding box center [821, 399] width 55 height 22
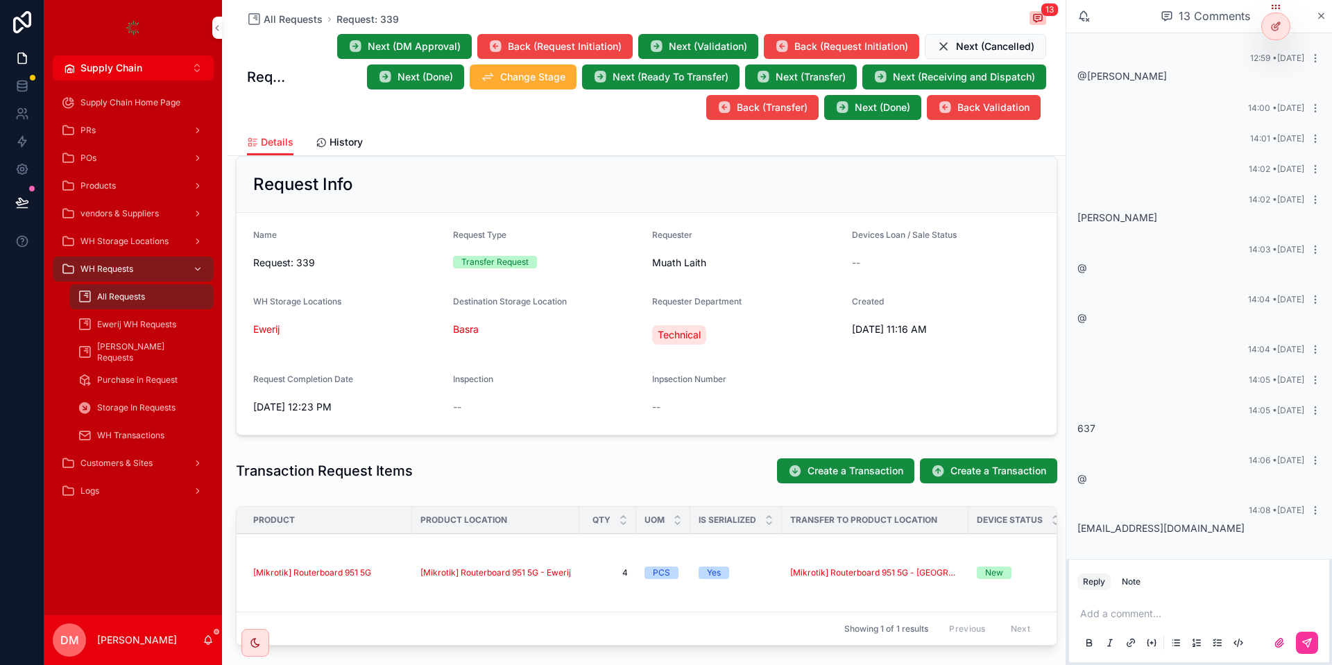
scroll to position [43, 0]
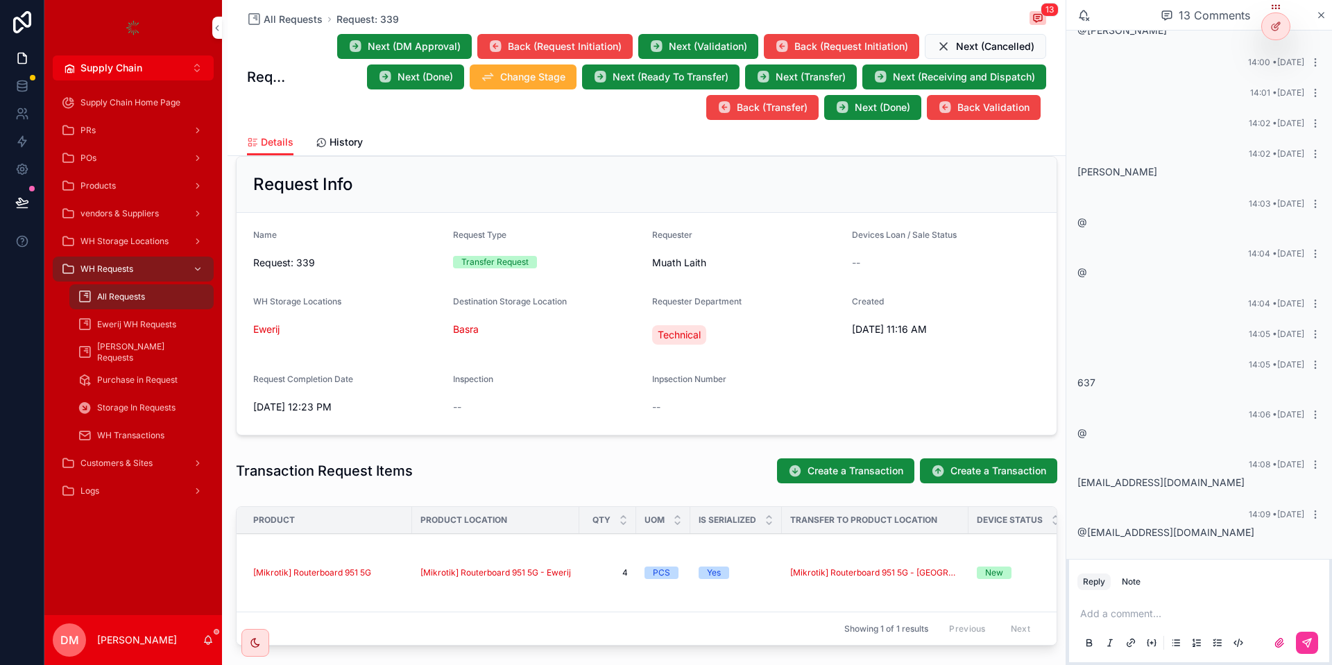
click at [1106, 541] on div "14:09 • [DATE] @[EMAIL_ADDRESS][DOMAIN_NAME]" at bounding box center [1199, 524] width 260 height 47
click at [1109, 533] on span "@[EMAIL_ADDRESS][DOMAIN_NAME]" at bounding box center [1165, 533] width 177 height 12
click at [1097, 608] on p "scrollable content" at bounding box center [1201, 614] width 243 height 14
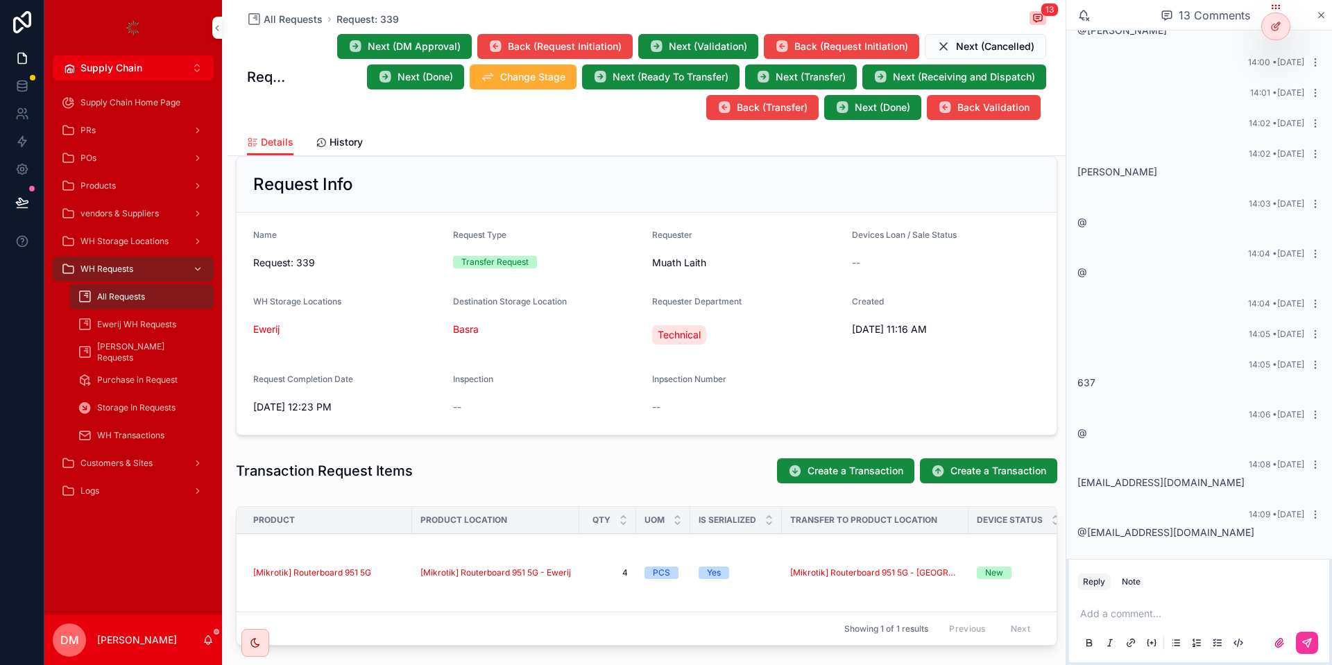
click at [1103, 582] on button "Reply" at bounding box center [1093, 582] width 33 height 17
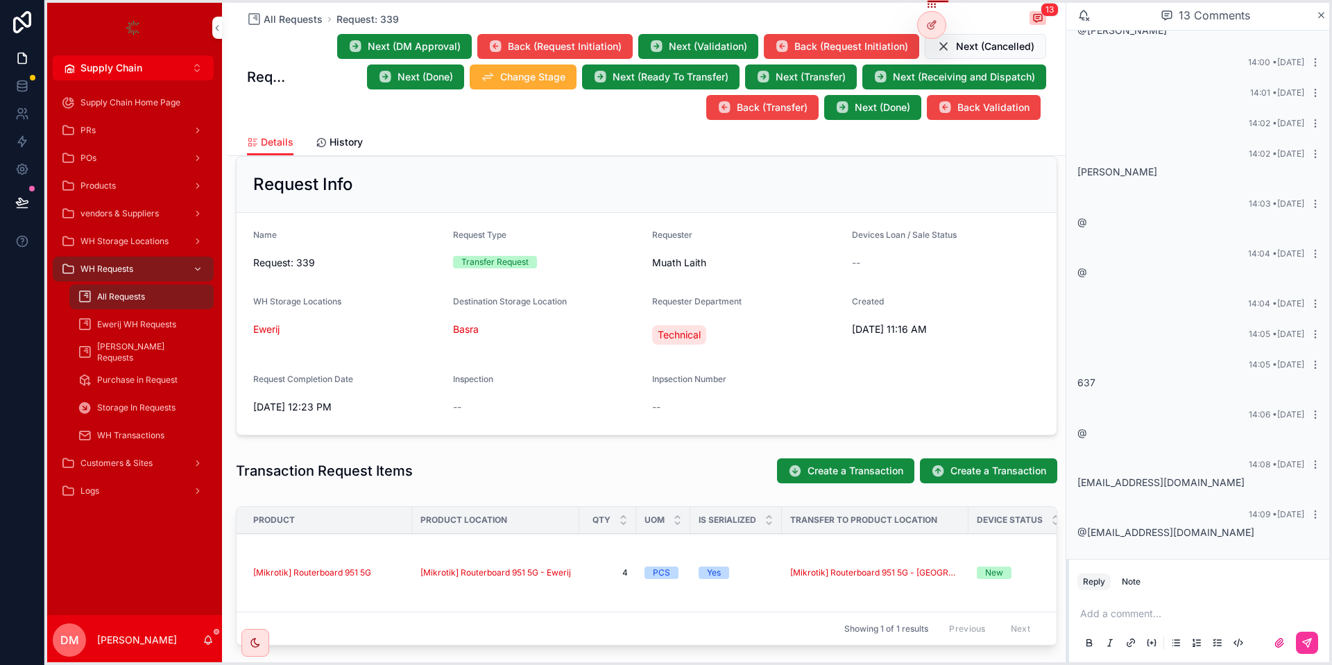
drag, startPoint x: 1272, startPoint y: 10, endPoint x: 928, endPoint y: -1, distance: 344.3
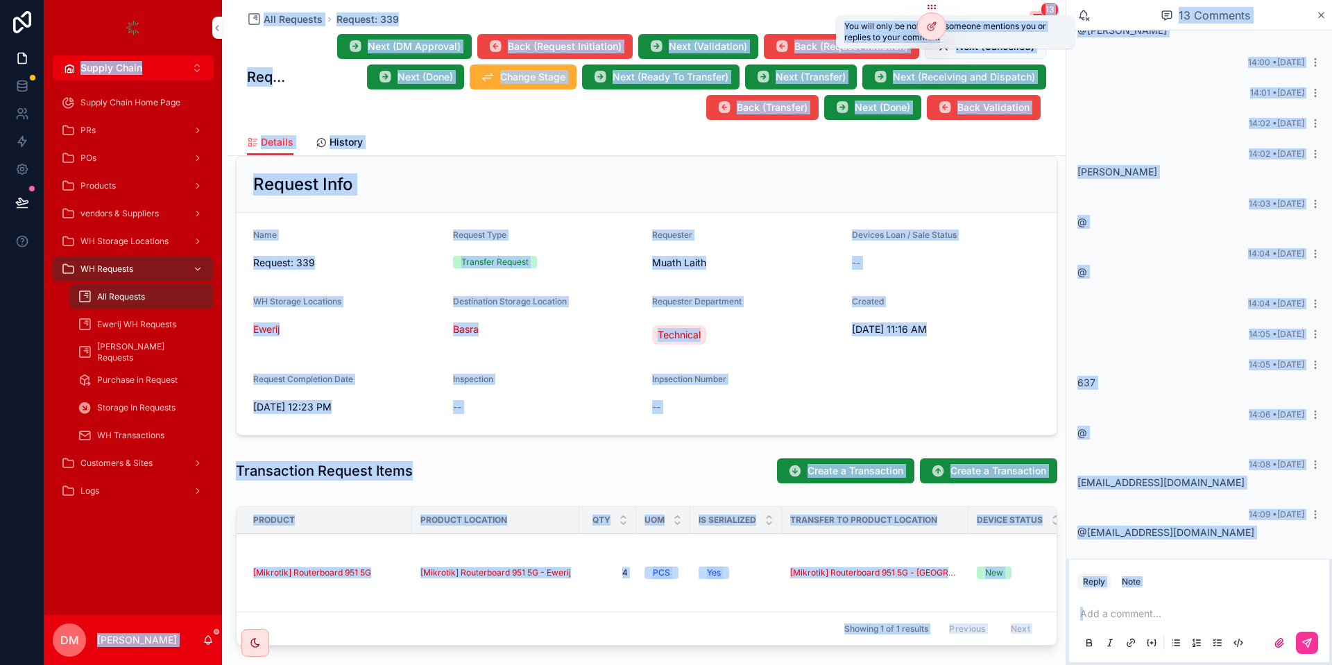
click at [1082, 12] on icon "scrollable content" at bounding box center [1083, 14] width 8 height 8
click at [1086, 17] on icon "scrollable content" at bounding box center [1083, 14] width 8 height 8
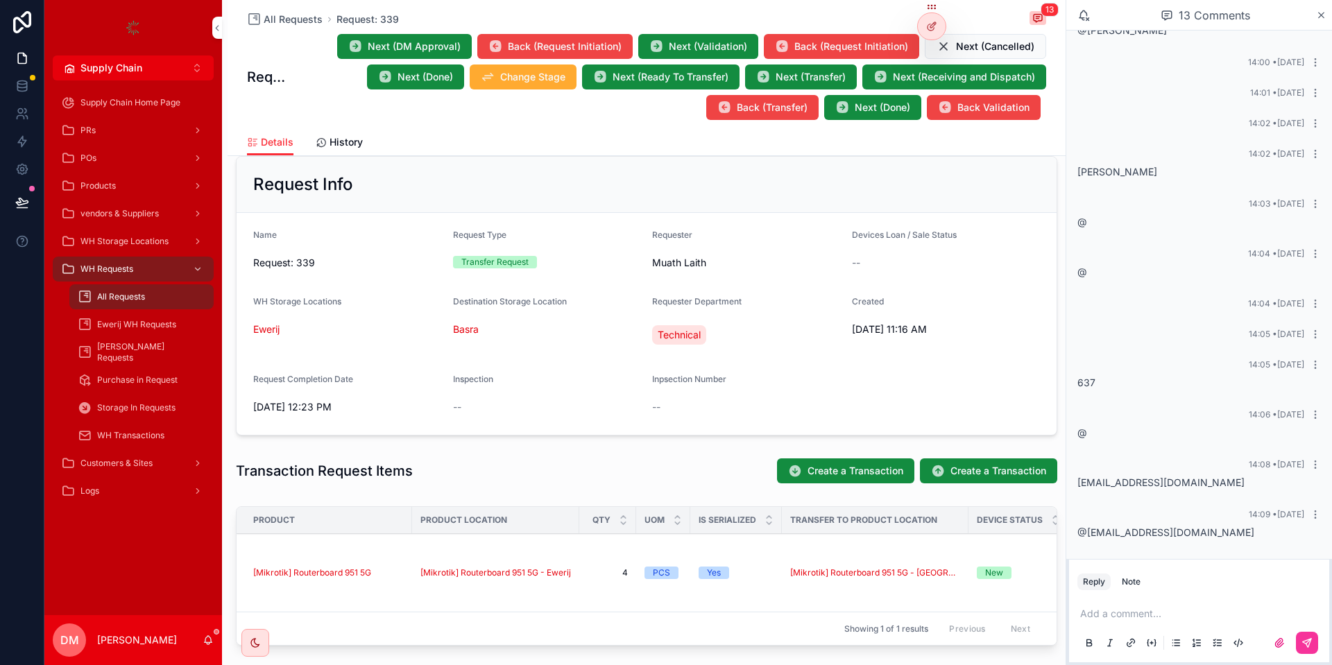
click at [1249, 19] on span "13 Comments" at bounding box center [1214, 15] width 71 height 17
click at [1181, 594] on div "Add a comment..." at bounding box center [1199, 627] width 260 height 69
click at [1176, 597] on div "Add a comment..." at bounding box center [1199, 627] width 260 height 69
click at [1173, 603] on div "Add a comment..." at bounding box center [1198, 628] width 243 height 58
click at [409, 47] on span "Next (DM Approval)" at bounding box center [414, 47] width 93 height 14
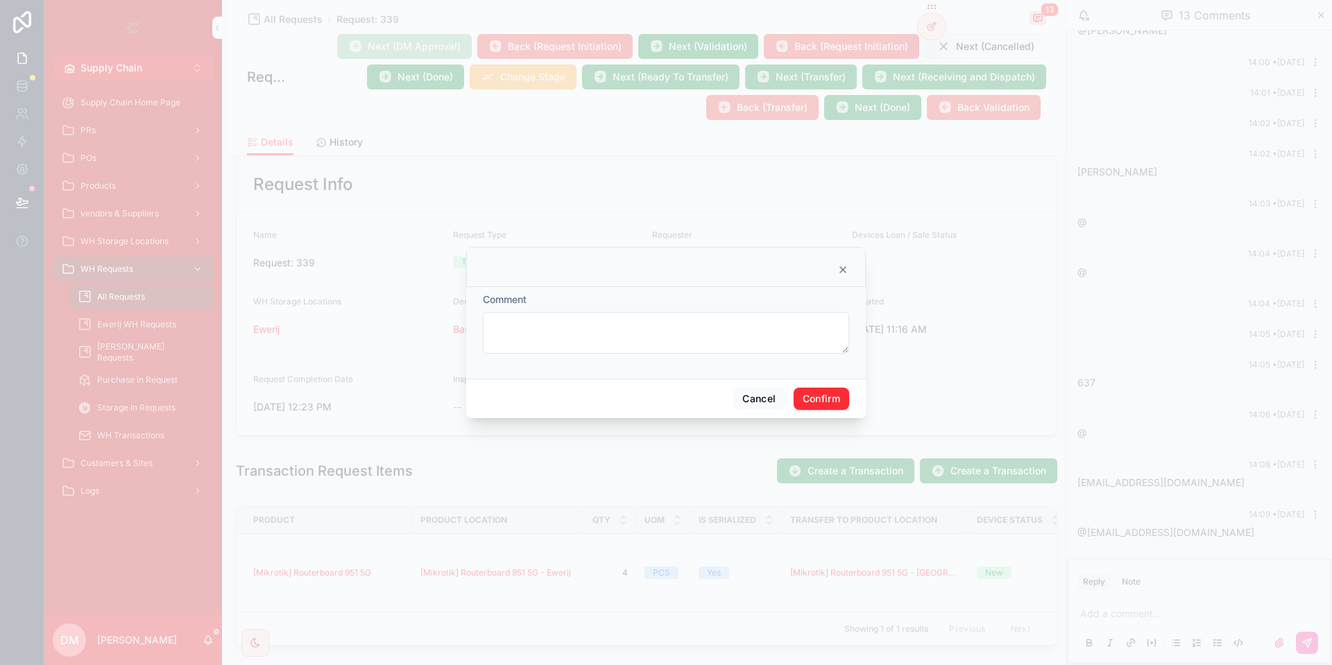
click at [849, 400] on div "Cancel Confirm" at bounding box center [666, 399] width 400 height 40
click at [819, 407] on button "Confirm" at bounding box center [821, 399] width 55 height 22
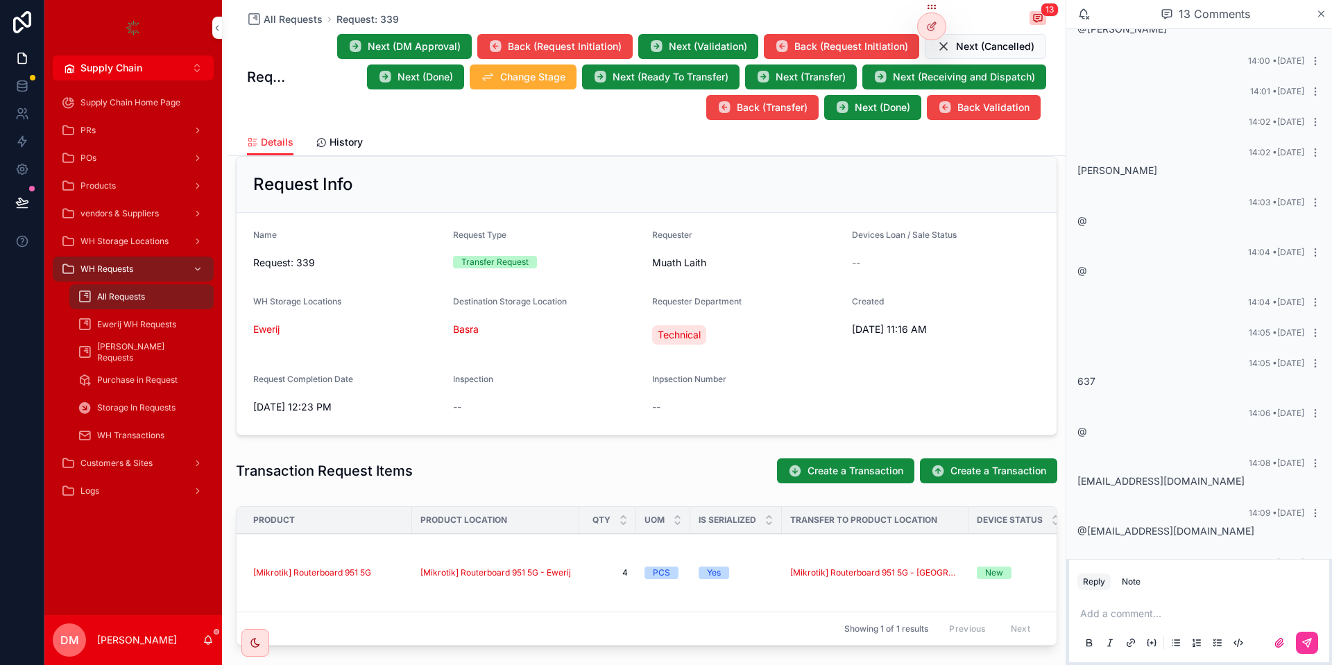
scroll to position [72, 0]
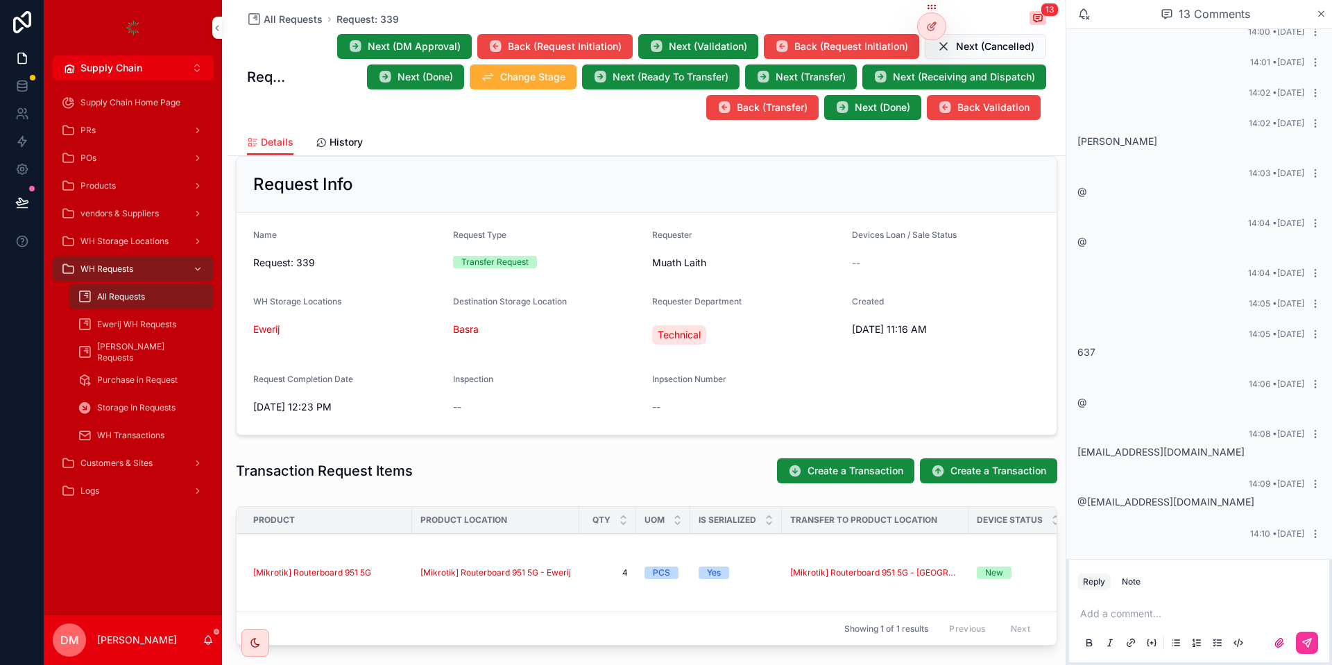
drag, startPoint x: 1208, startPoint y: 540, endPoint x: 1128, endPoint y: 539, distance: 79.8
click at [1128, 539] on div "14:10 • [DATE]" at bounding box center [1199, 534] width 260 height 28
click at [377, 35] on button "Next (DM Approval)" at bounding box center [404, 46] width 135 height 25
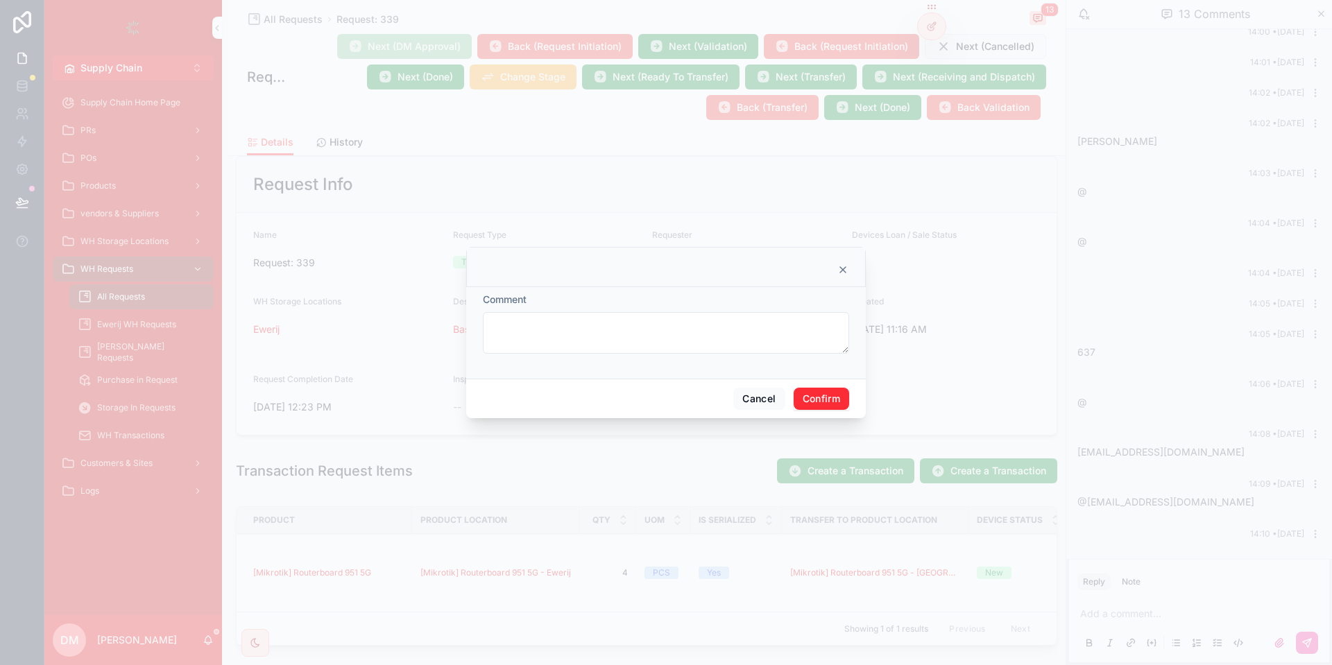
click at [818, 401] on button "Confirm" at bounding box center [821, 399] width 55 height 22
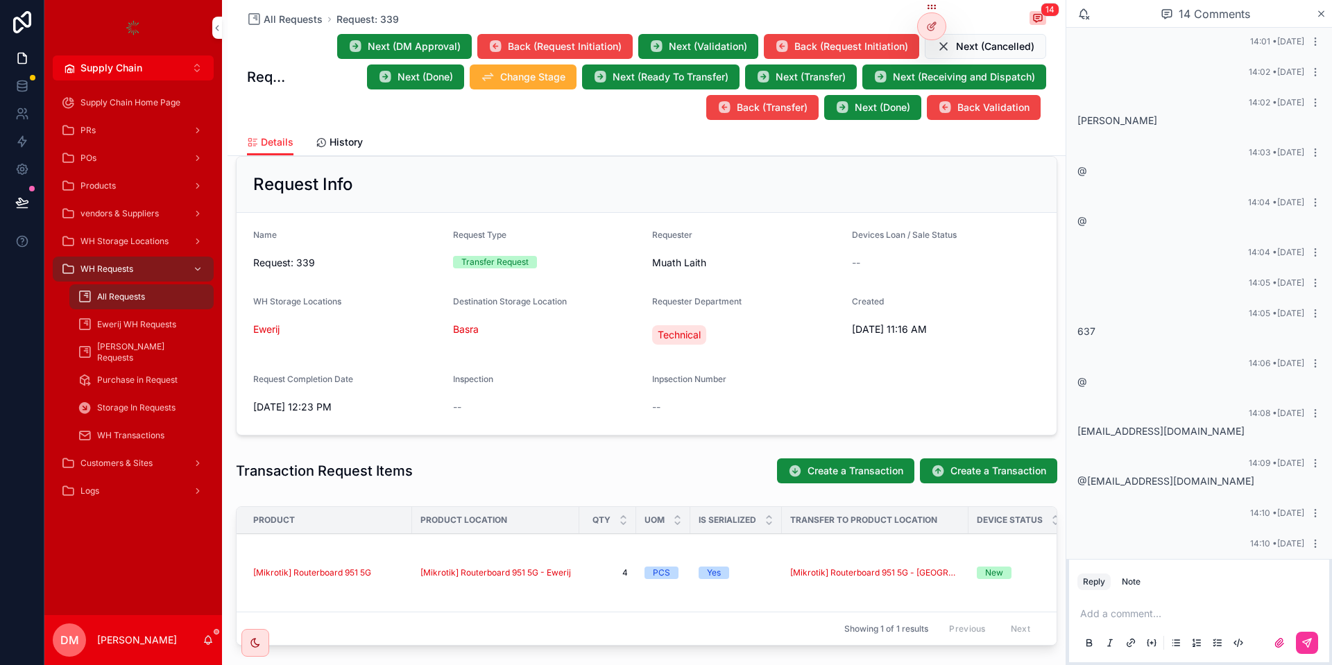
scroll to position [101, 0]
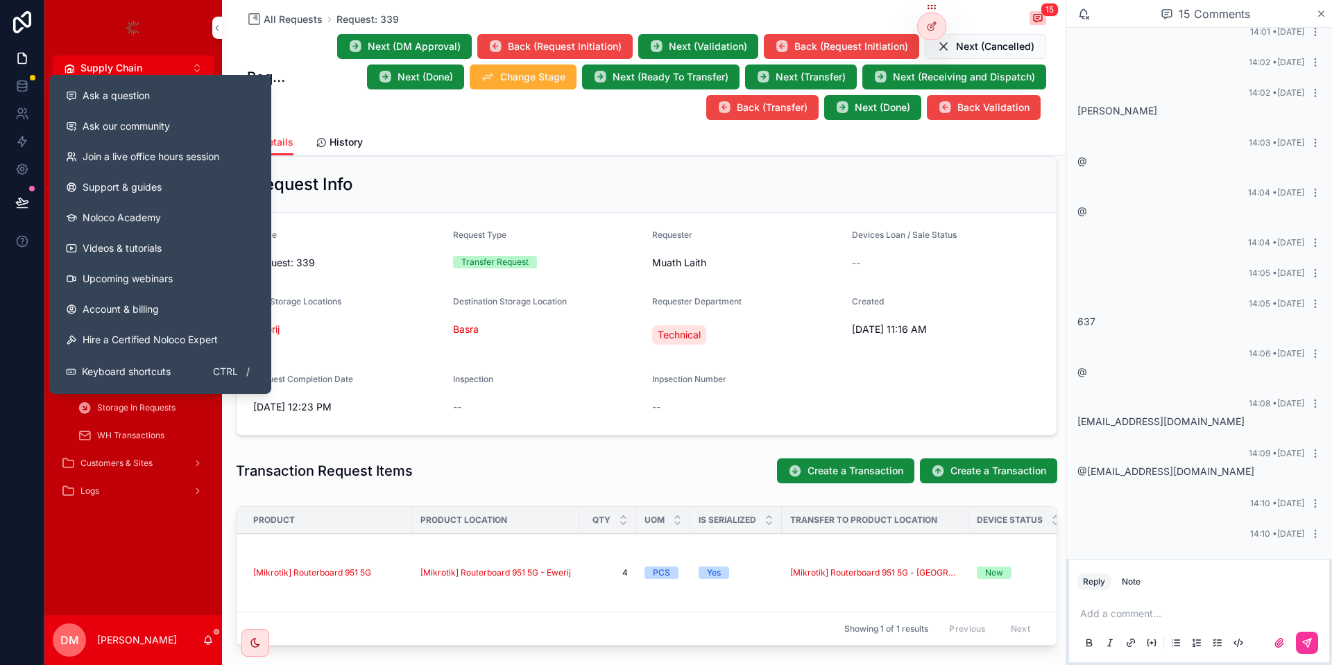
click at [151, 100] on div "Ask a question" at bounding box center [160, 96] width 189 height 14
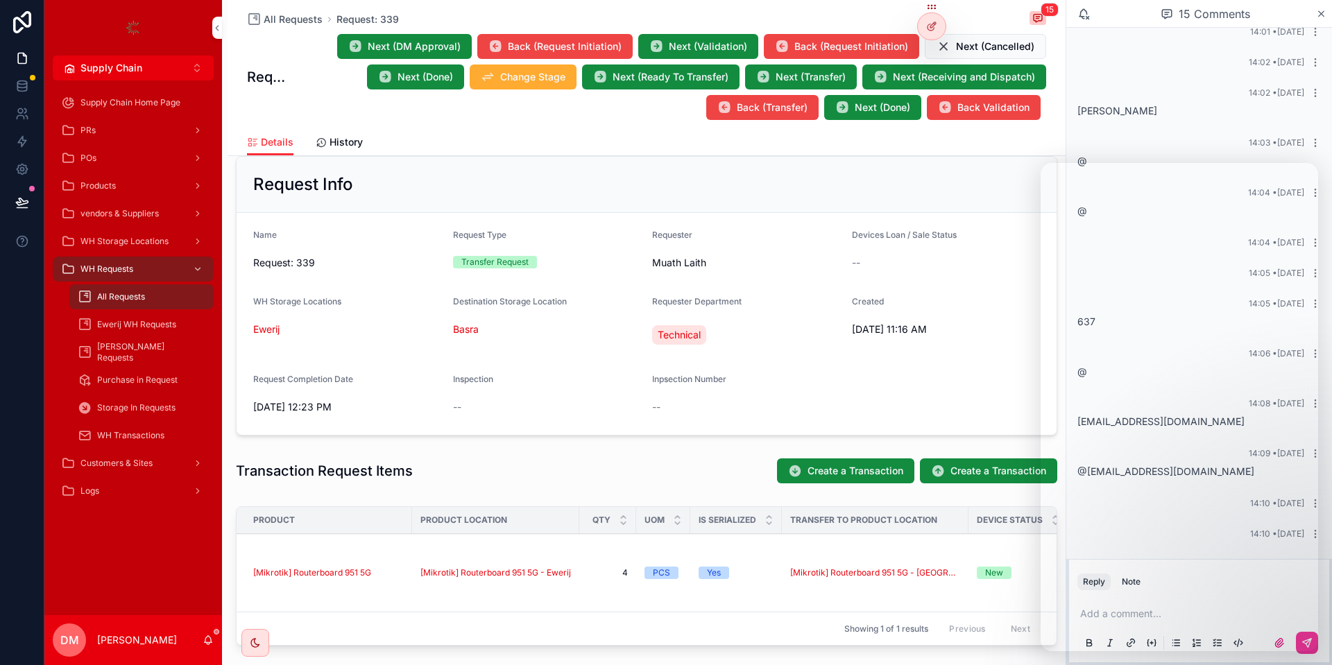
click at [1331, 632] on div "Reply Note Add a comment..." at bounding box center [1199, 612] width 266 height 106
click at [404, 45] on span "Next (DM Approval)" at bounding box center [414, 47] width 93 height 14
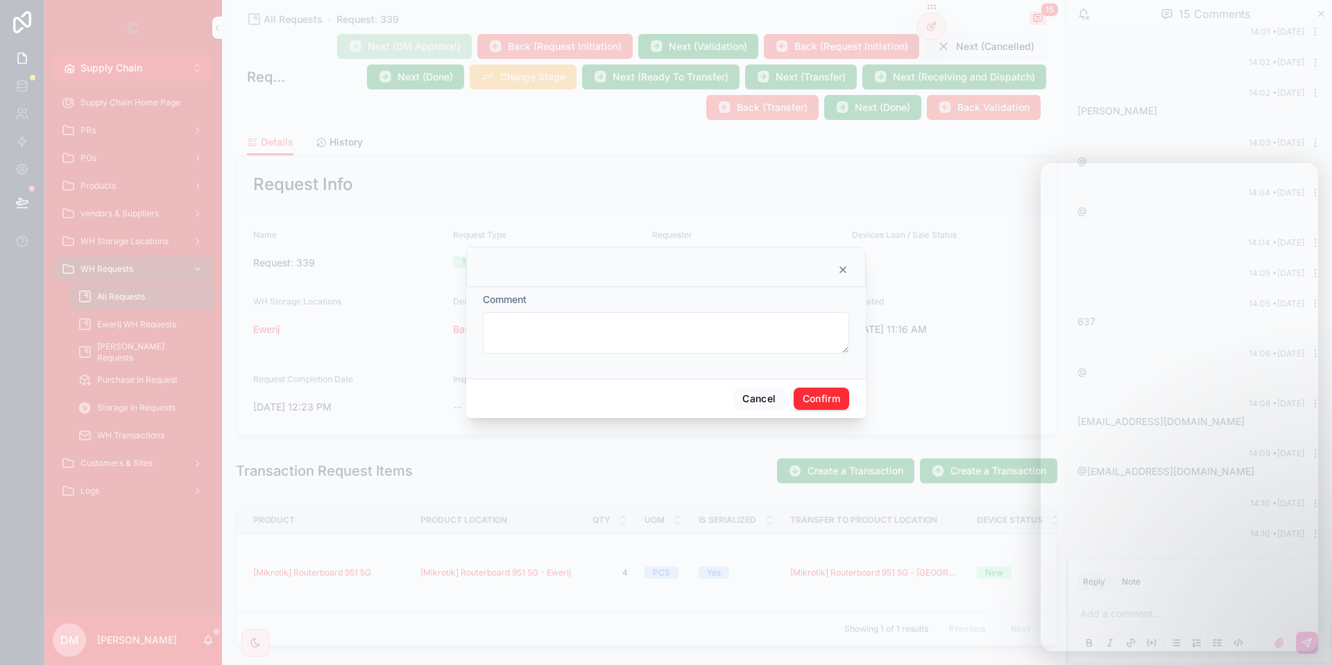
click at [790, 388] on div "Cancel Confirm" at bounding box center [666, 399] width 400 height 40
click at [830, 392] on button "Confirm" at bounding box center [821, 399] width 55 height 22
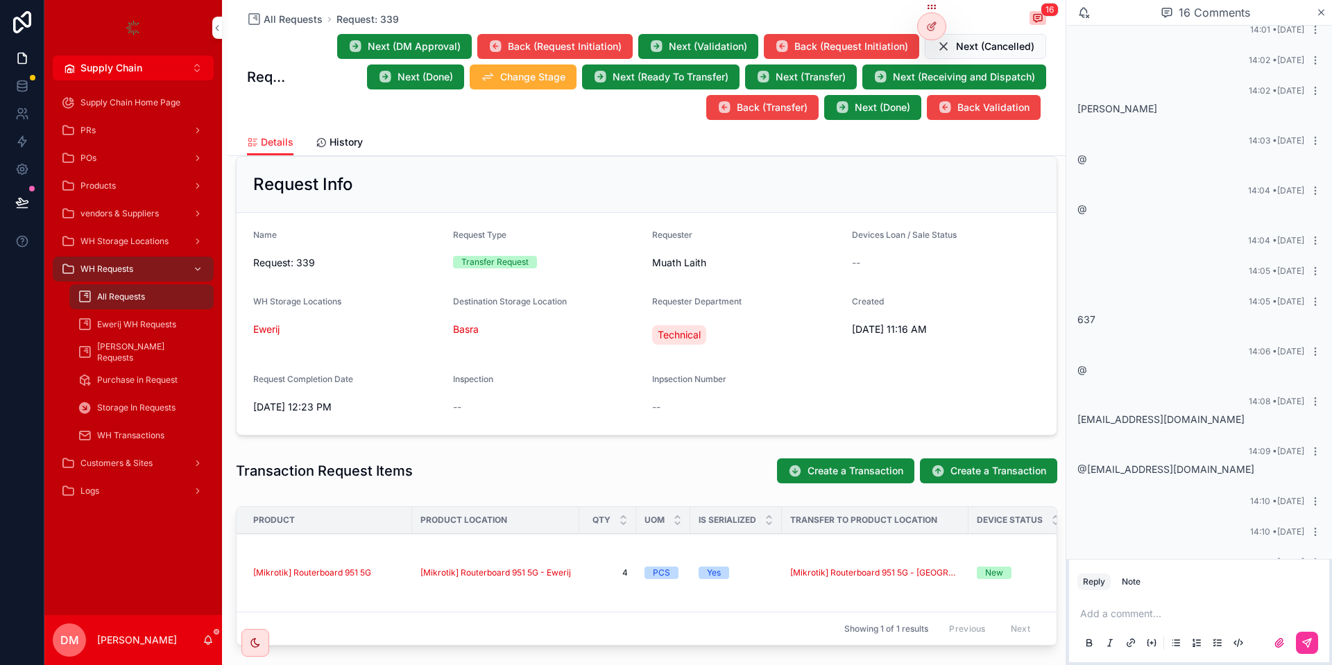
drag, startPoint x: 1194, startPoint y: 526, endPoint x: 1181, endPoint y: 526, distance: 12.5
click at [1181, 526] on div "12:59 • [DATE] @[PERSON_NAME] 14:00 • [DATE] 14:01 • [DATE] 14:02 • [DATE] 14:0…" at bounding box center [1199, 265] width 266 height 683
click at [1242, 529] on div "14:10 • [DATE]" at bounding box center [1198, 532] width 243 height 11
drag, startPoint x: 1213, startPoint y: 545, endPoint x: 1115, endPoint y: 540, distance: 98.6
click at [1116, 540] on div "14:10 • [DATE]" at bounding box center [1199, 532] width 260 height 28
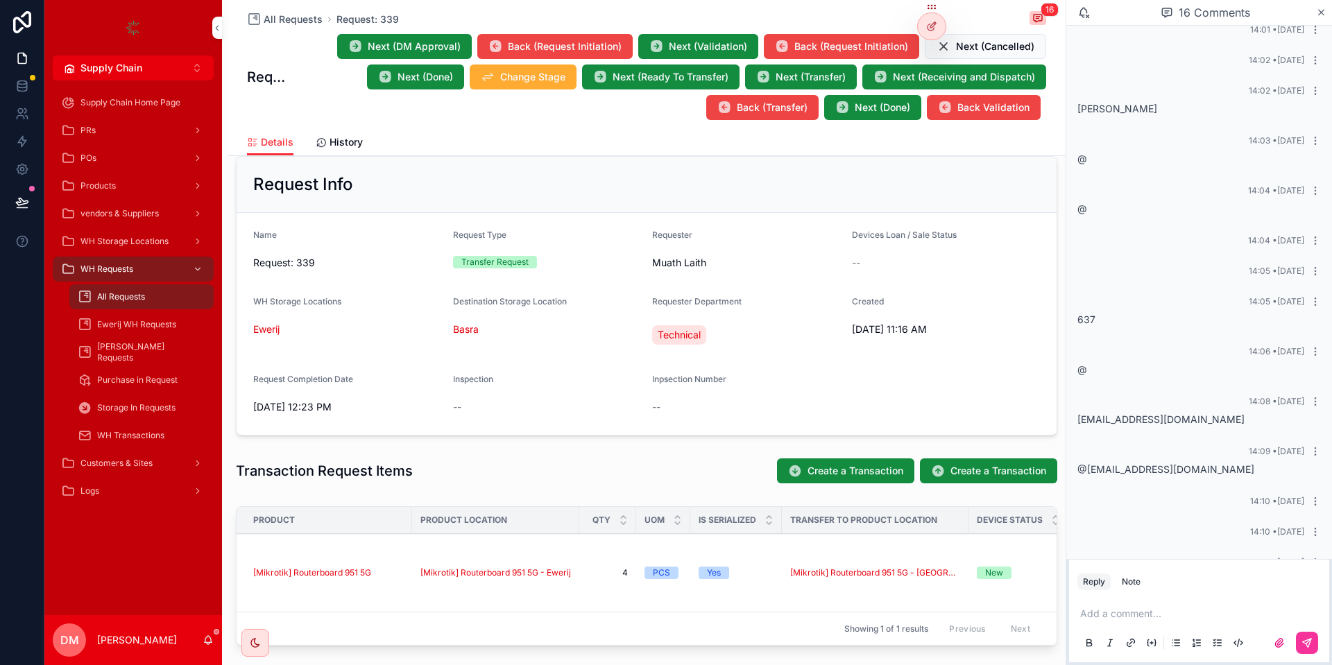
click at [1115, 540] on div "14:10 • [DATE]" at bounding box center [1199, 532] width 260 height 28
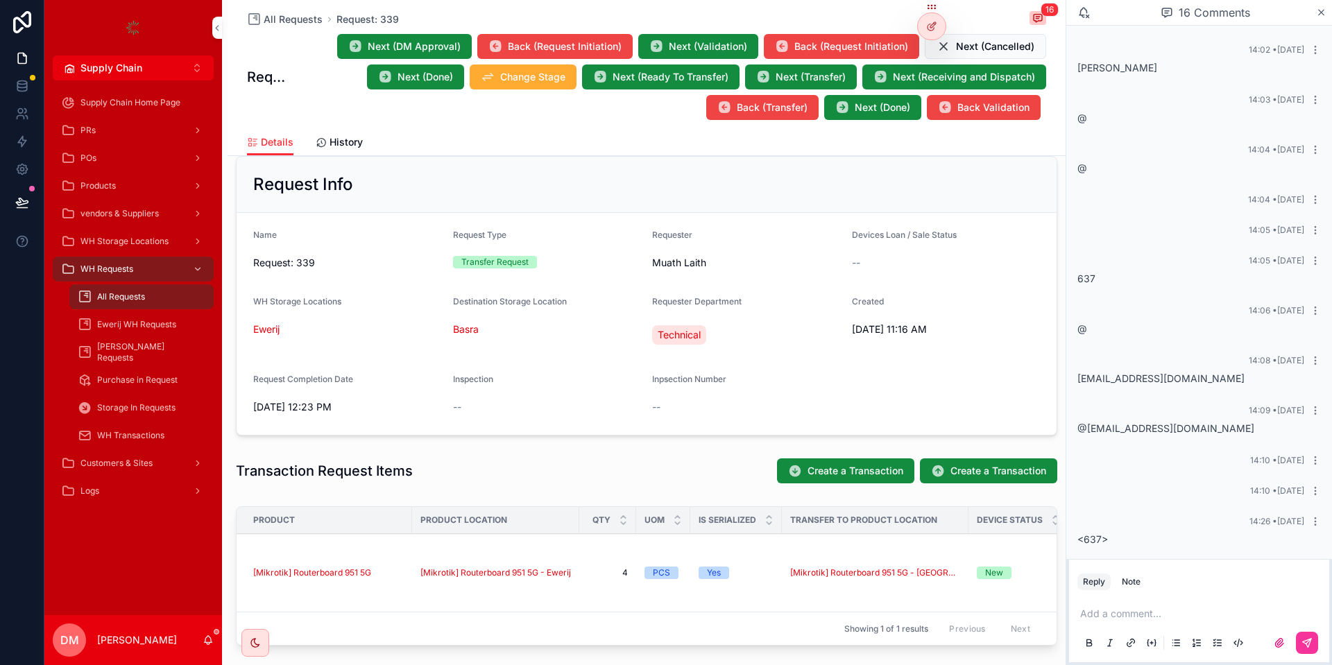
scroll to position [149, 0]
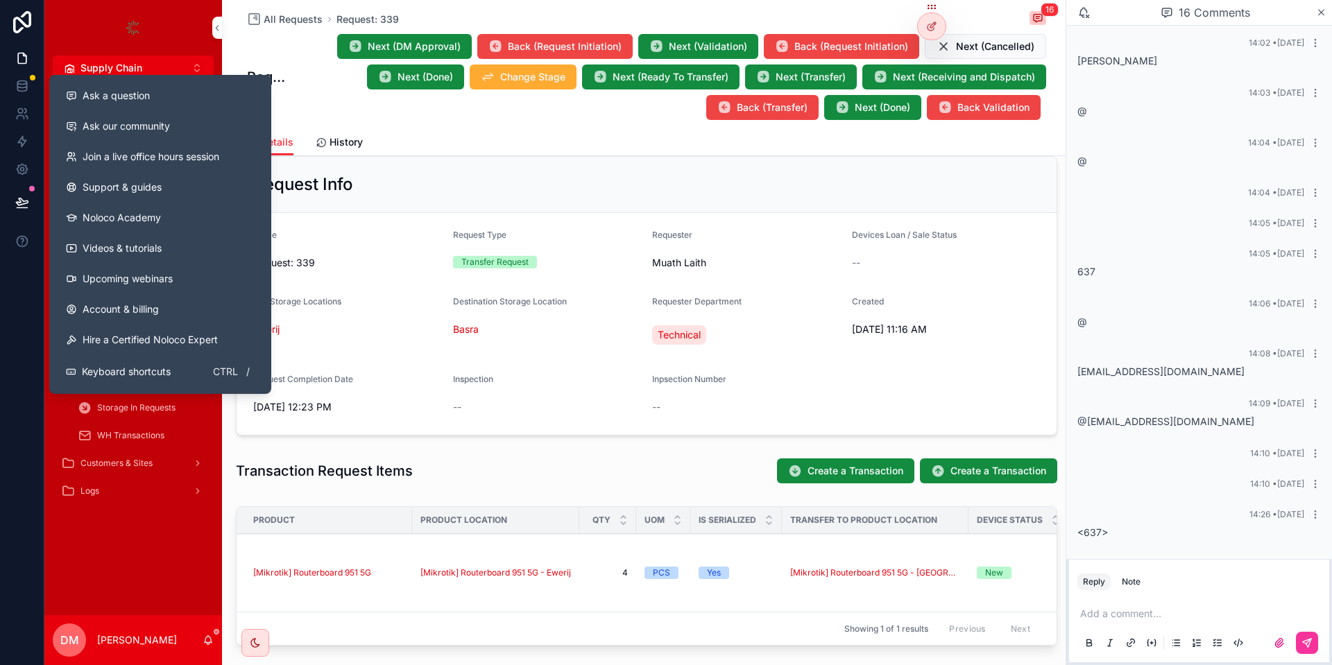
click at [138, 93] on span "Ask a question" at bounding box center [116, 96] width 67 height 14
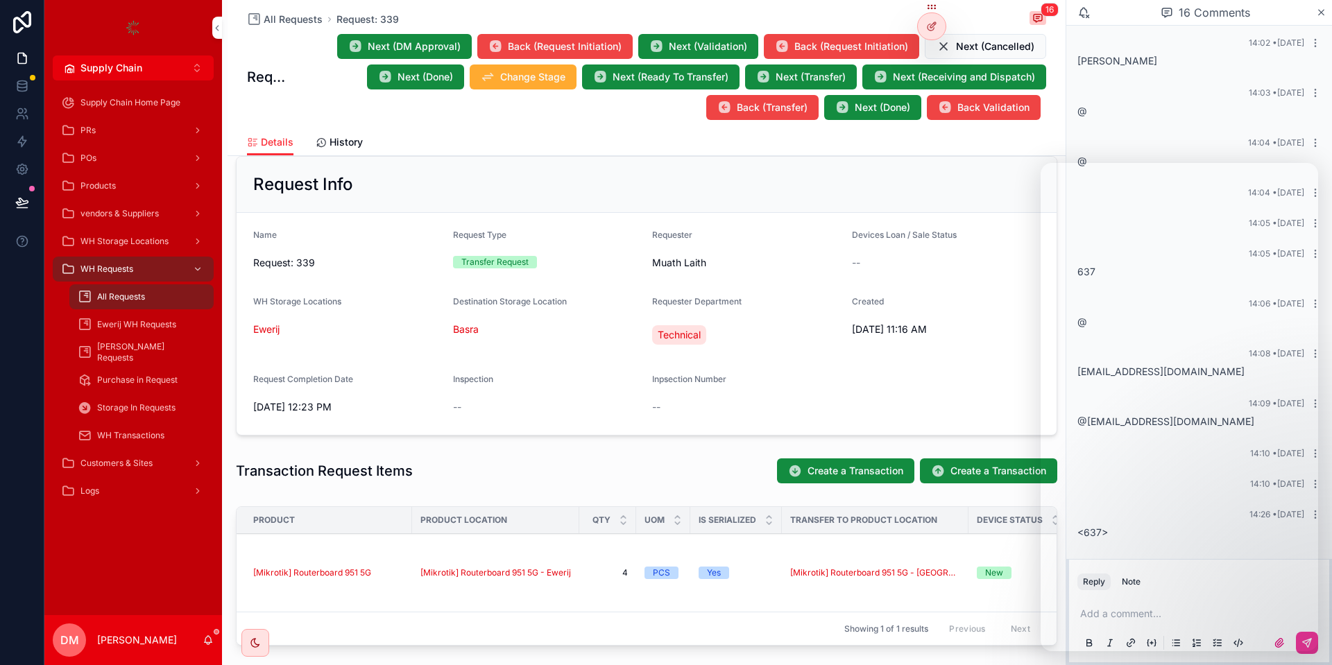
click at [380, 39] on button "Next (DM Approval)" at bounding box center [404, 46] width 135 height 25
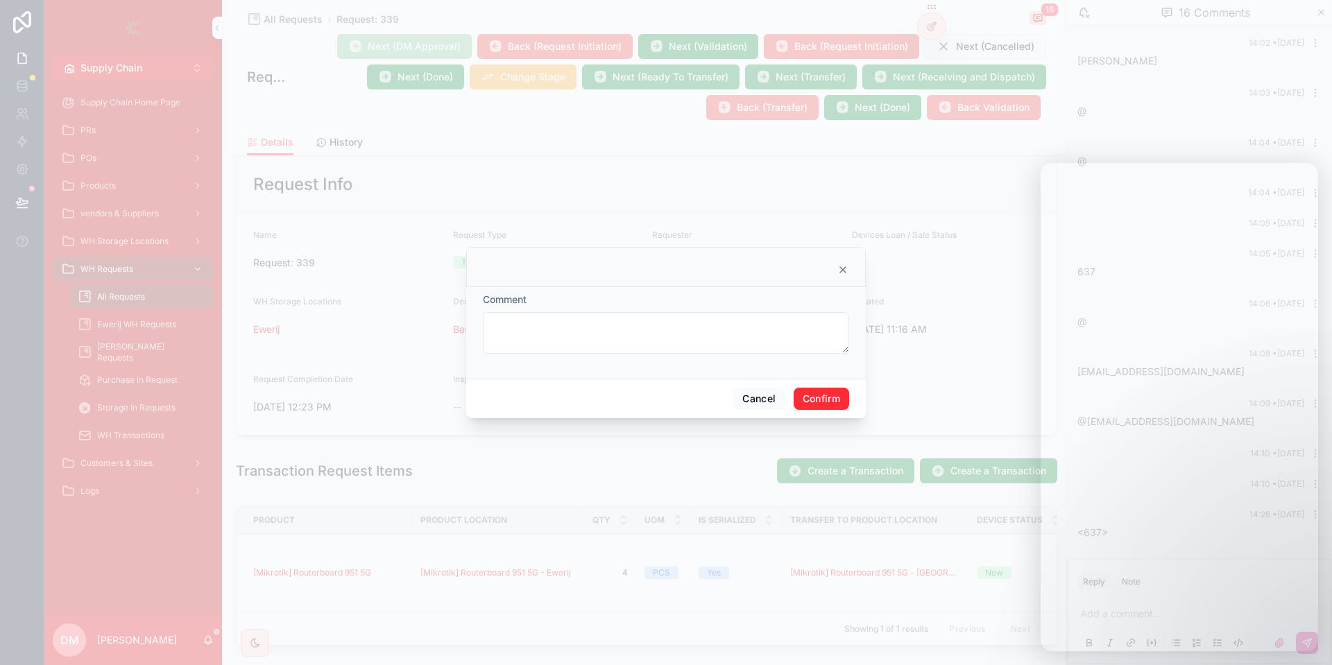
click at [814, 392] on button "Confirm" at bounding box center [821, 399] width 55 height 22
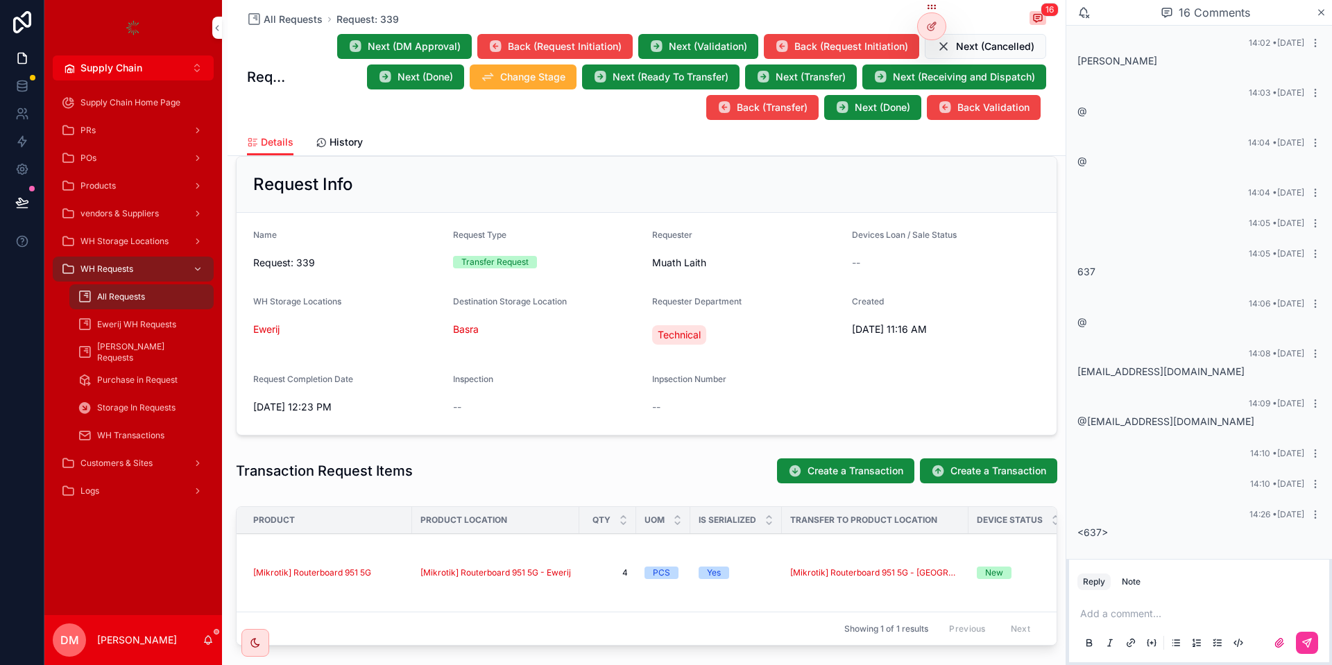
drag, startPoint x: 1108, startPoint y: 533, endPoint x: 1018, endPoint y: 535, distance: 90.2
click at [1079, 535] on div "<637>" at bounding box center [1198, 533] width 243 height 14
click at [1098, 528] on span "<637>" at bounding box center [1092, 533] width 31 height 12
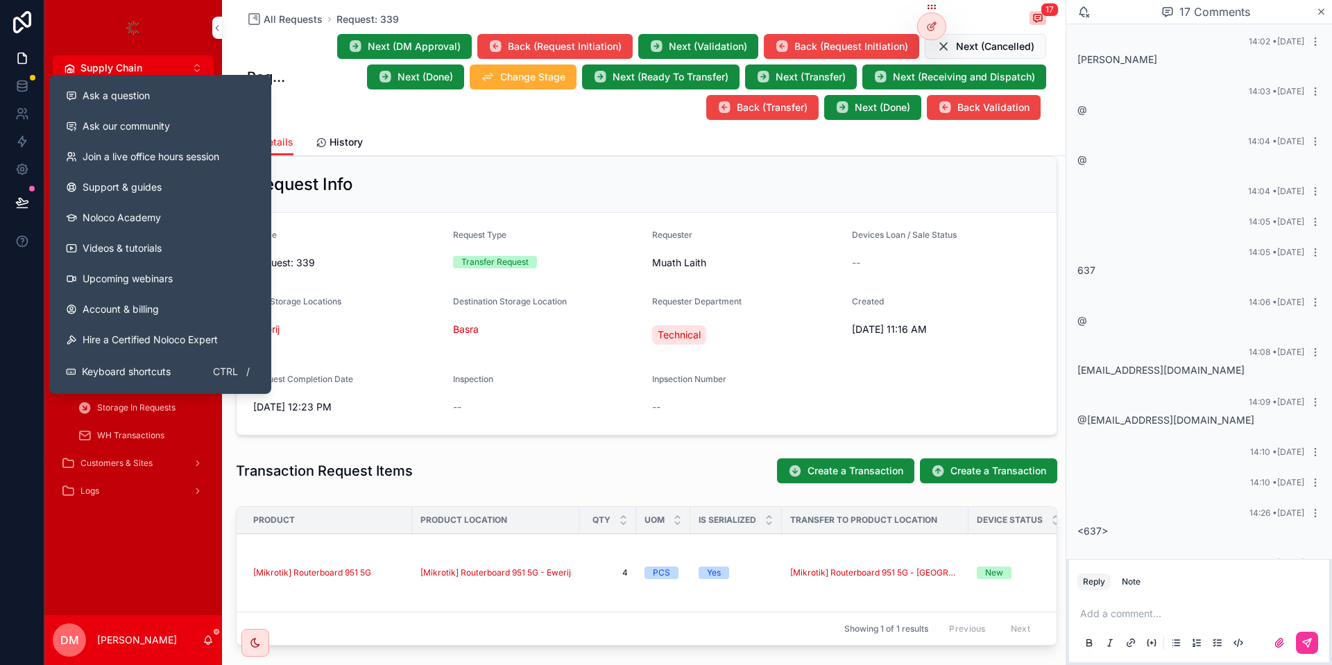
click at [175, 96] on div "Ask a question" at bounding box center [160, 96] width 189 height 14
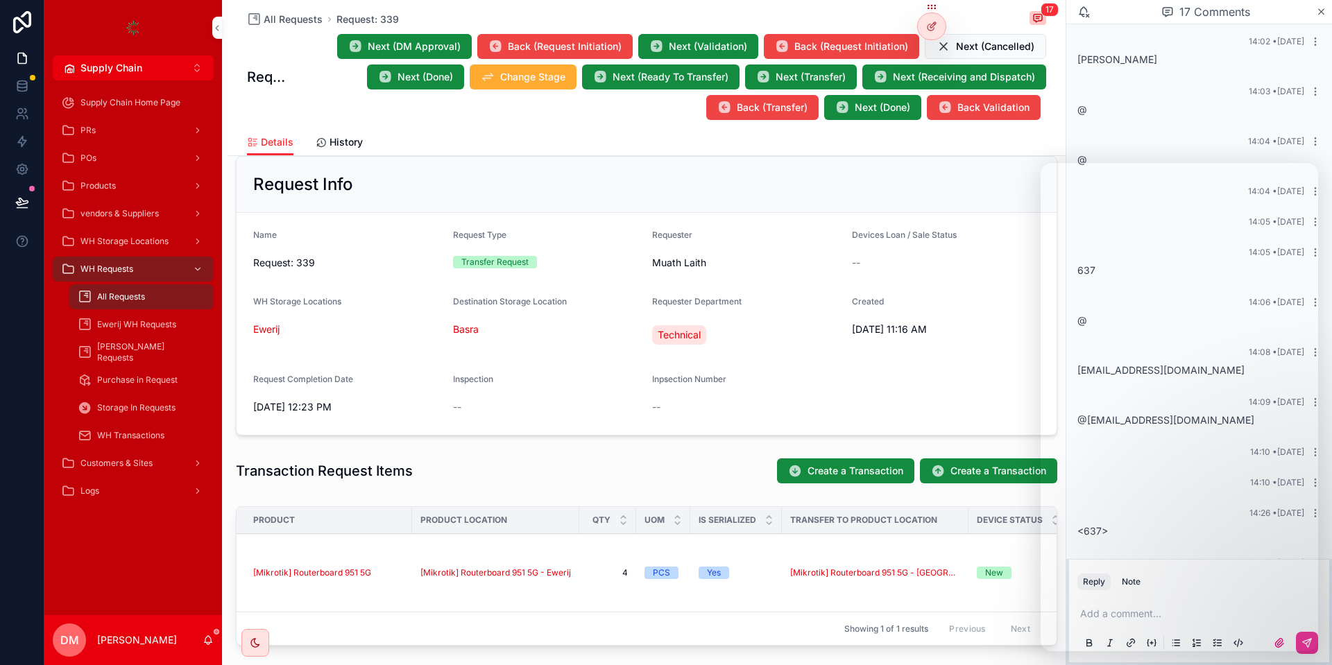
click at [454, 44] on span "Next (DM Approval)" at bounding box center [414, 47] width 93 height 14
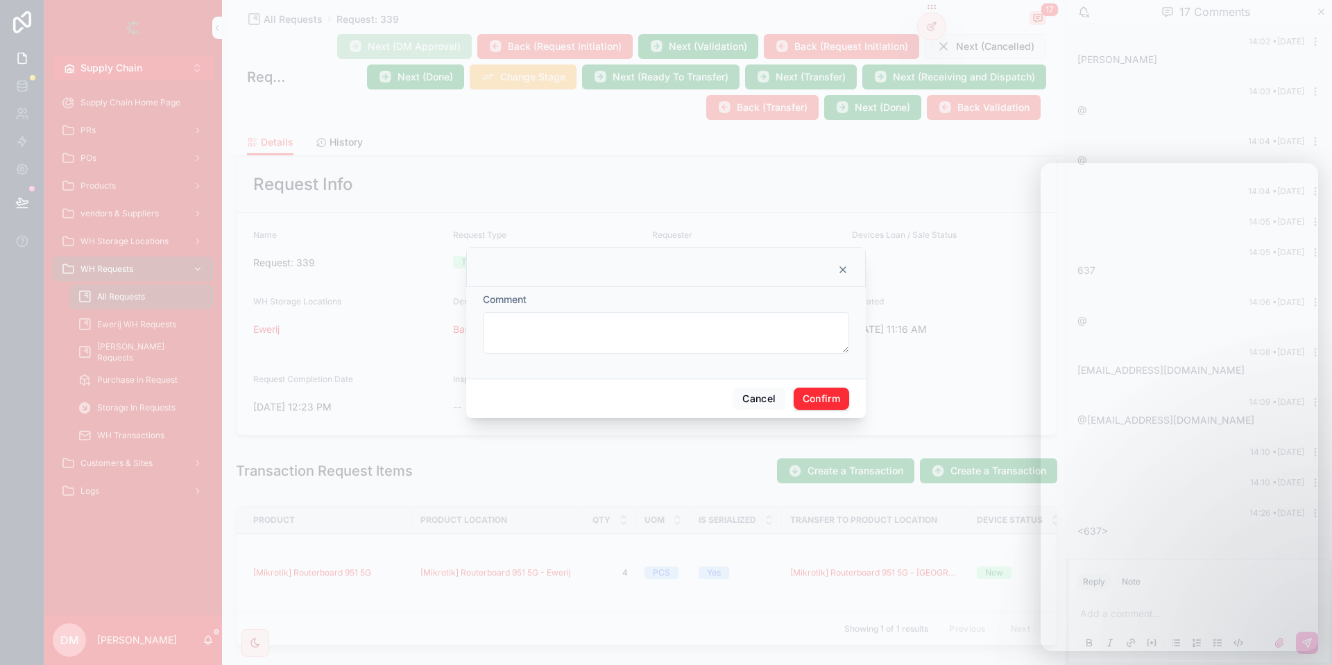
click at [817, 411] on div "Cancel Confirm" at bounding box center [666, 399] width 400 height 40
click at [822, 403] on button "Confirm" at bounding box center [821, 399] width 55 height 22
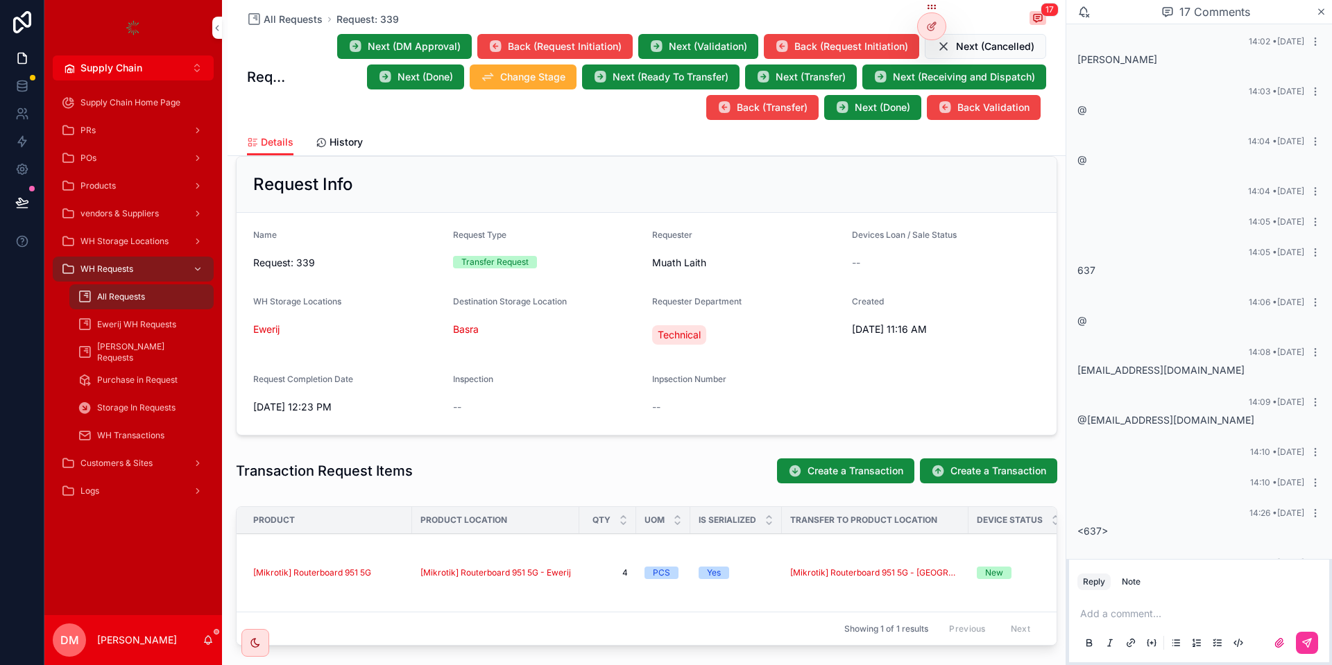
scroll to position [248, 0]
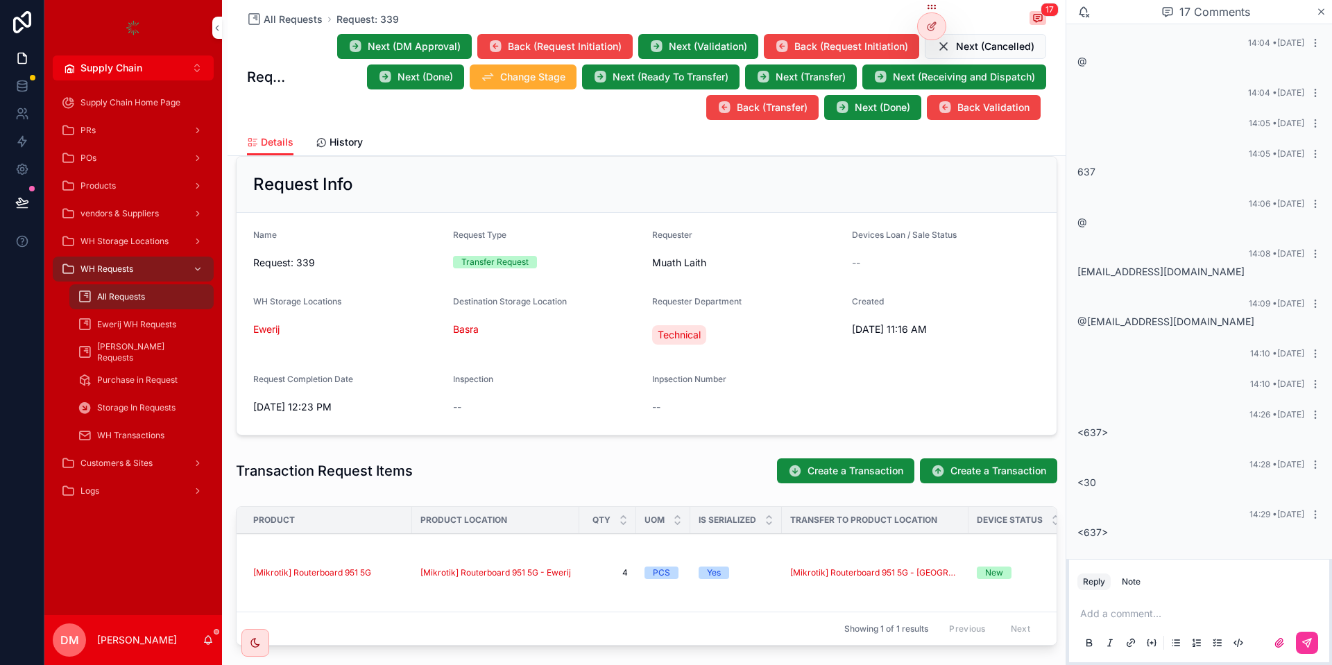
click at [1096, 491] on div "14:28 • [DATE] <30" at bounding box center [1199, 474] width 260 height 47
click at [1096, 486] on div "<30" at bounding box center [1198, 483] width 243 height 14
click at [1097, 537] on span "<637>" at bounding box center [1092, 533] width 31 height 12
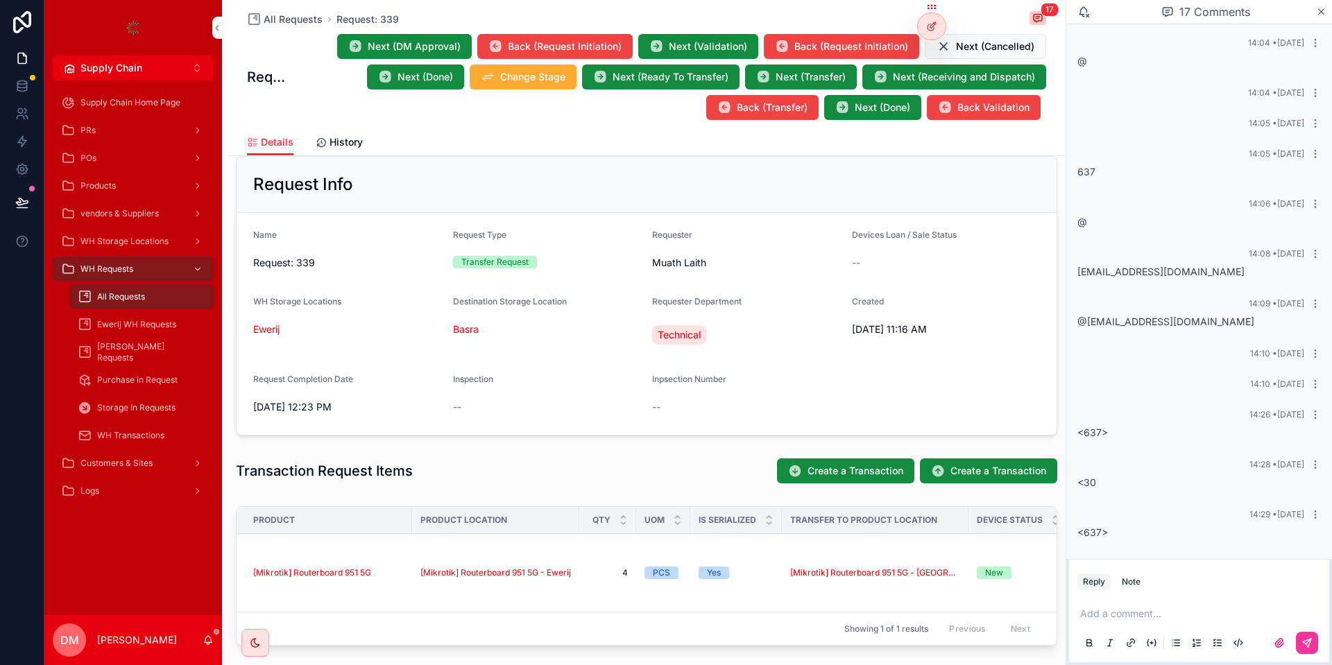
click at [1097, 537] on span "<637>" at bounding box center [1092, 533] width 31 height 12
click at [1133, 538] on div "<637>" at bounding box center [1198, 533] width 243 height 14
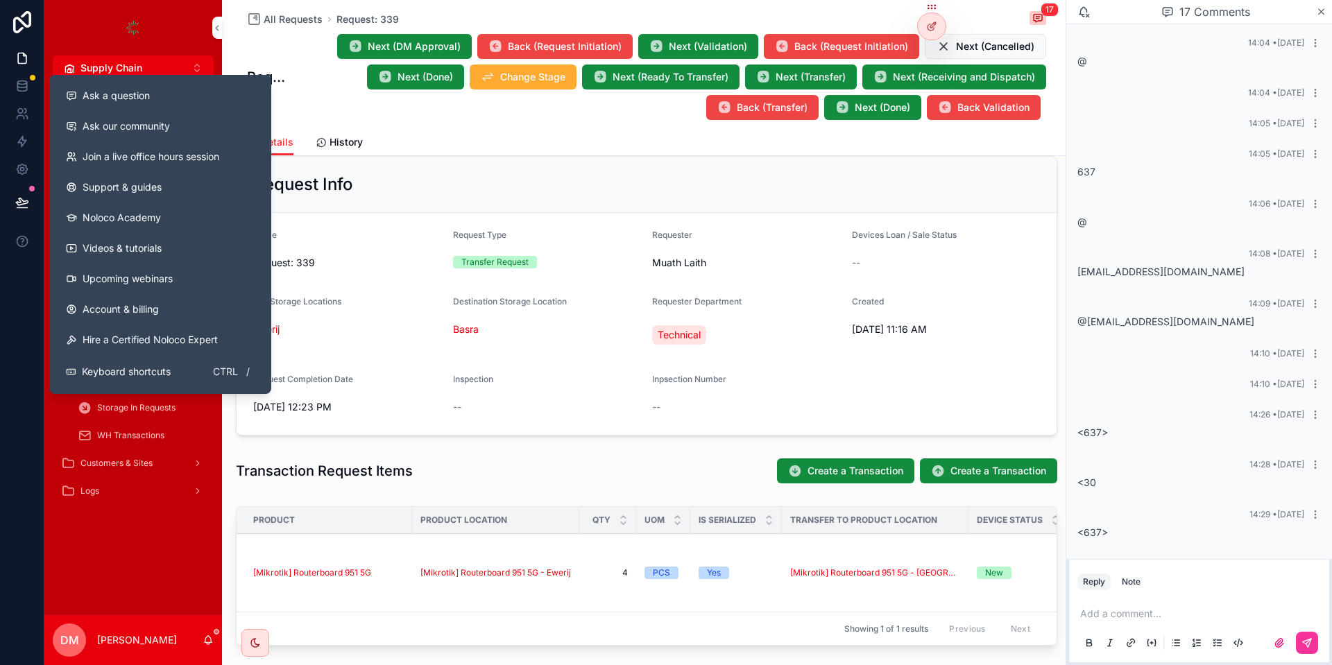
click at [133, 108] on button "Ask a question" at bounding box center [160, 95] width 211 height 31
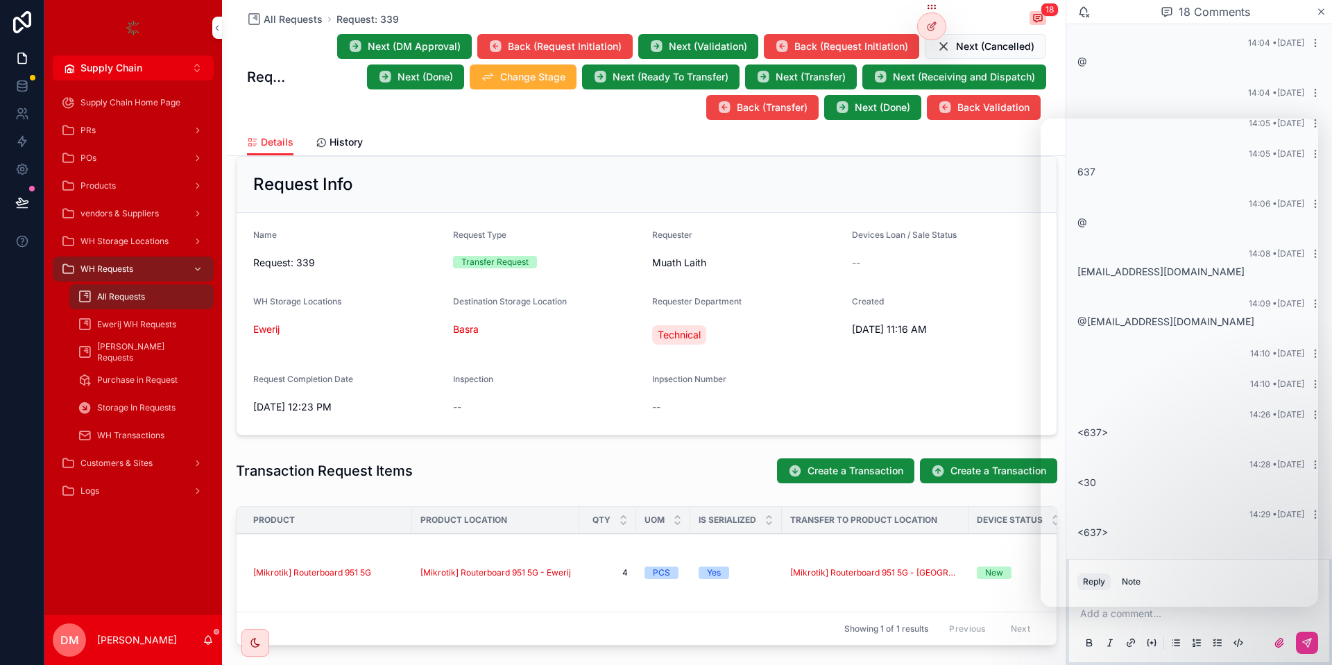
click at [416, 52] on span "Next (DM Approval)" at bounding box center [414, 47] width 93 height 14
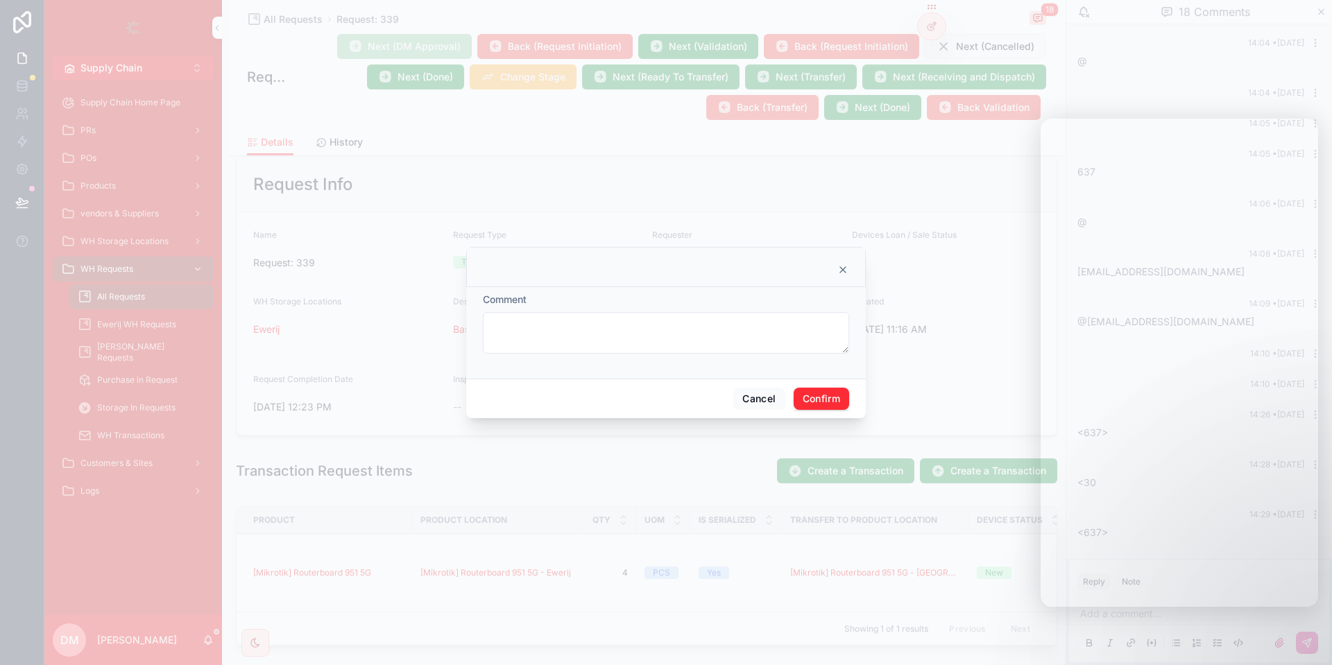
click at [786, 397] on div "Cancel Confirm" at bounding box center [666, 399] width 400 height 40
click at [805, 397] on button "Confirm" at bounding box center [821, 399] width 55 height 22
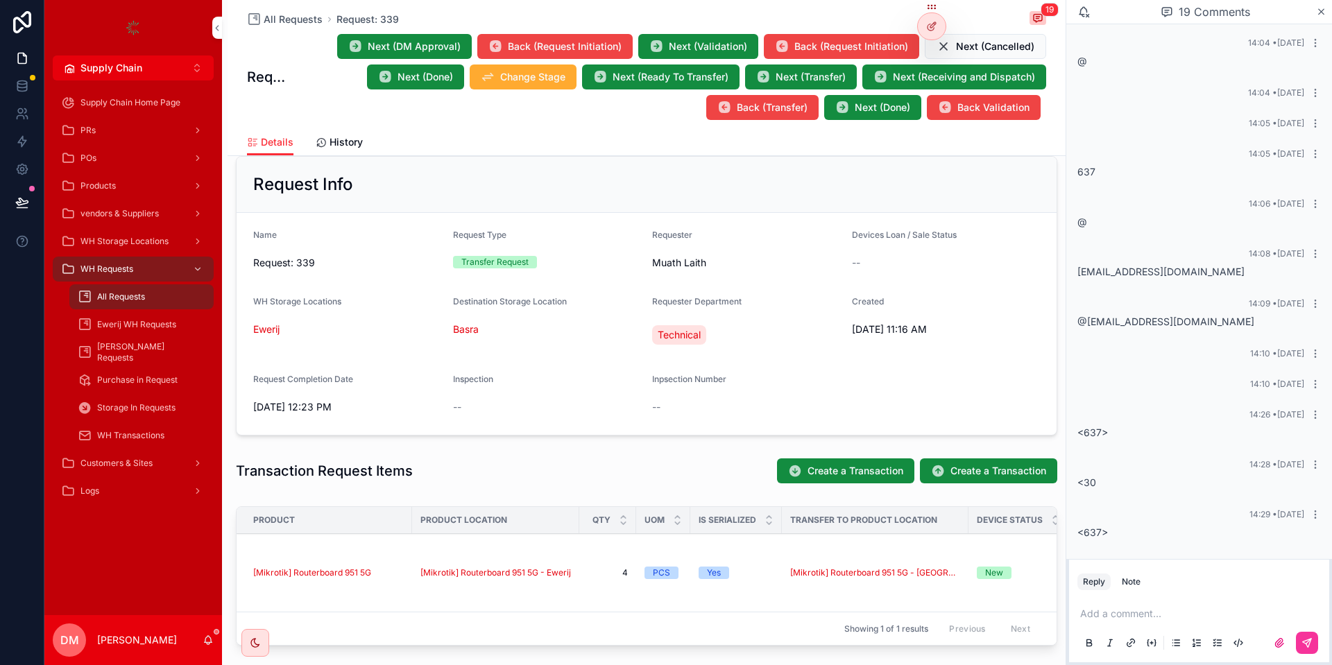
scroll to position [284, 0]
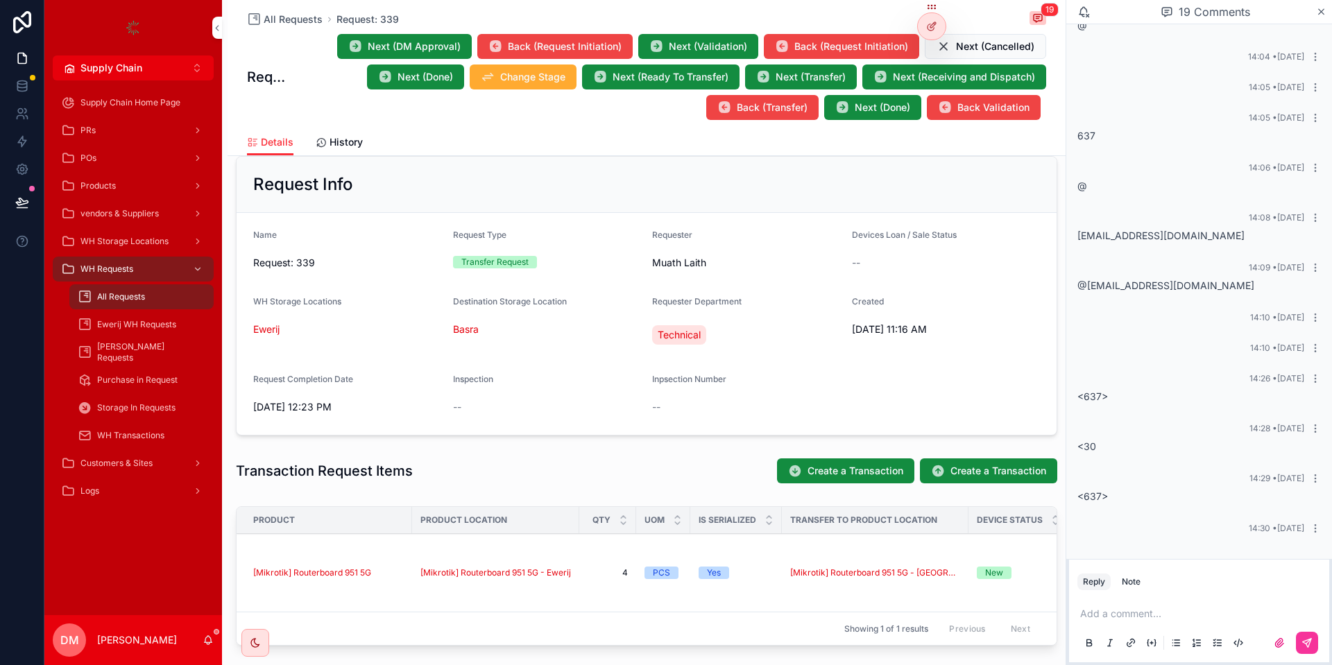
drag, startPoint x: 1183, startPoint y: 545, endPoint x: 1097, endPoint y: 551, distance: 86.2
click at [1097, 551] on div "12:59 • [DATE] @[PERSON_NAME] 14:00 • [DATE] 14:01 • [DATE] 14:02 • [DATE] 14:0…" at bounding box center [1199, 150] width 266 height 819
drag, startPoint x: 1100, startPoint y: 498, endPoint x: 1066, endPoint y: 498, distance: 33.3
click at [1066, 498] on div "12:59 • [DATE] @[PERSON_NAME] 14:00 • [DATE] 14:01 • [DATE] 14:02 • [DATE] 14:0…" at bounding box center [1199, 150] width 266 height 819
click at [1159, 522] on div "14:30 • [DATE]" at bounding box center [1199, 531] width 260 height 33
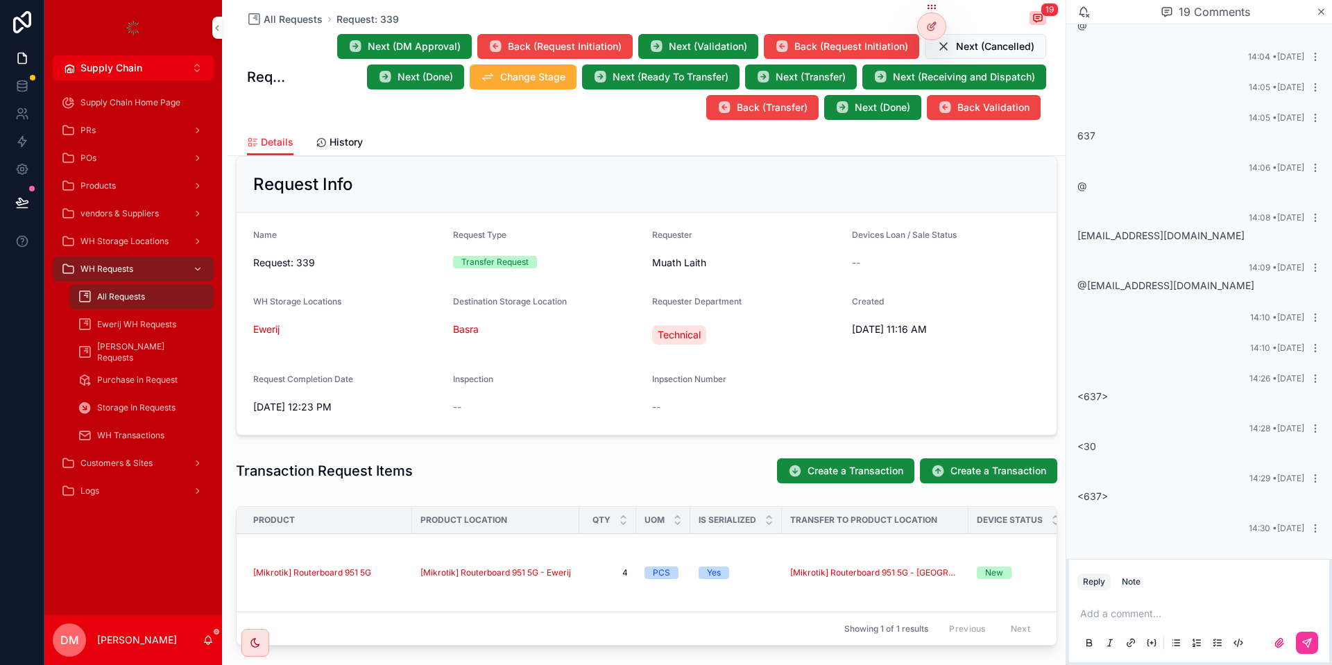
click at [351, 68] on div "Next (DM Approval) Back (Request Initiation) Next (Validation) Back (Request In…" at bounding box center [666, 76] width 760 height 87
click at [362, 52] on icon "scrollable content" at bounding box center [355, 47] width 14 height 14
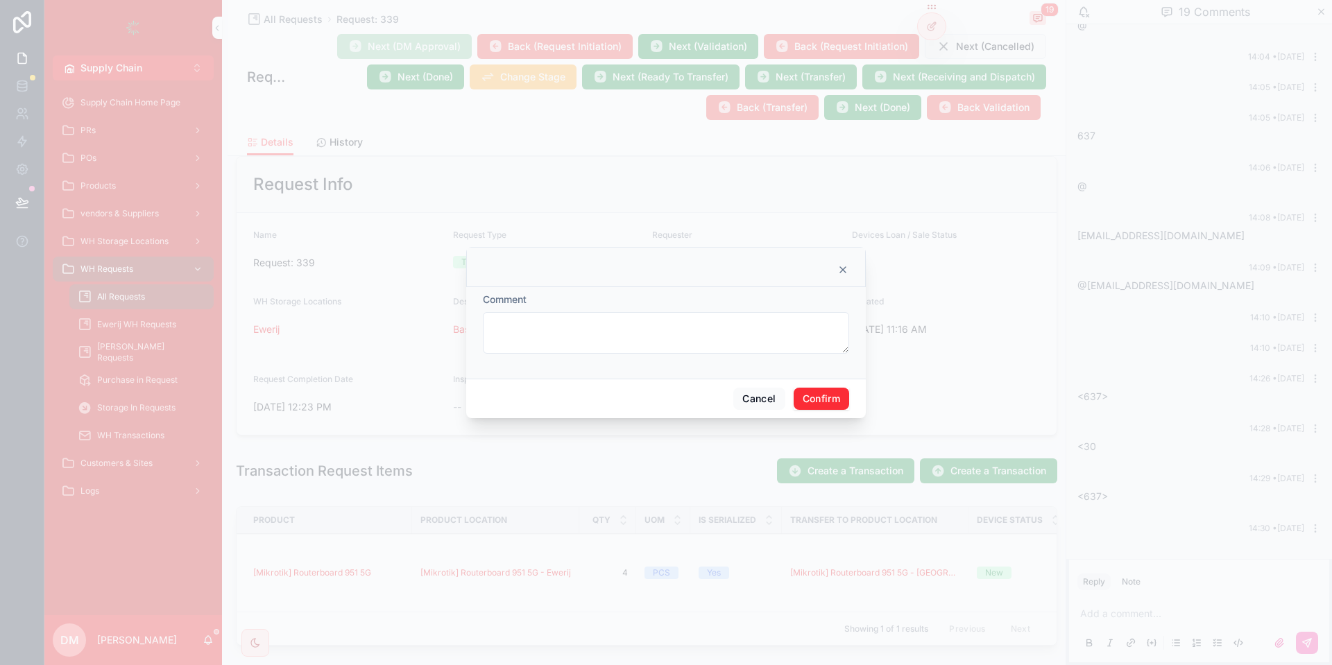
click at [827, 394] on button "Confirm" at bounding box center [821, 399] width 55 height 22
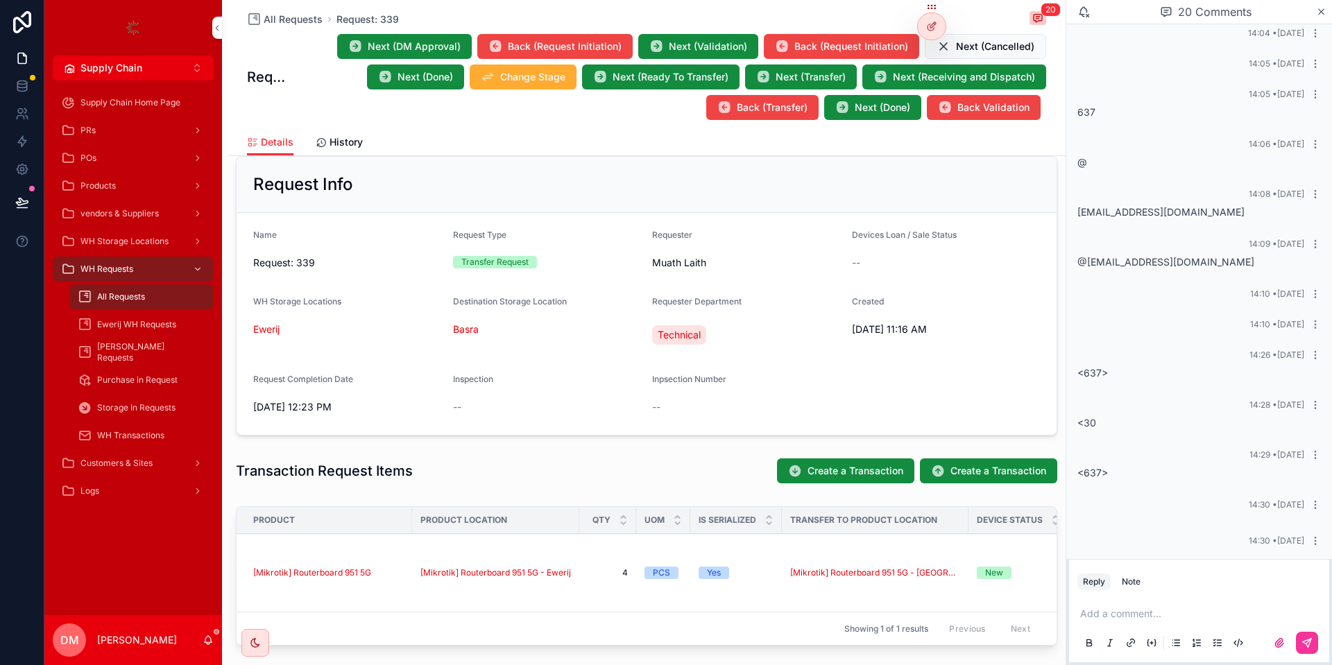
scroll to position [320, 0]
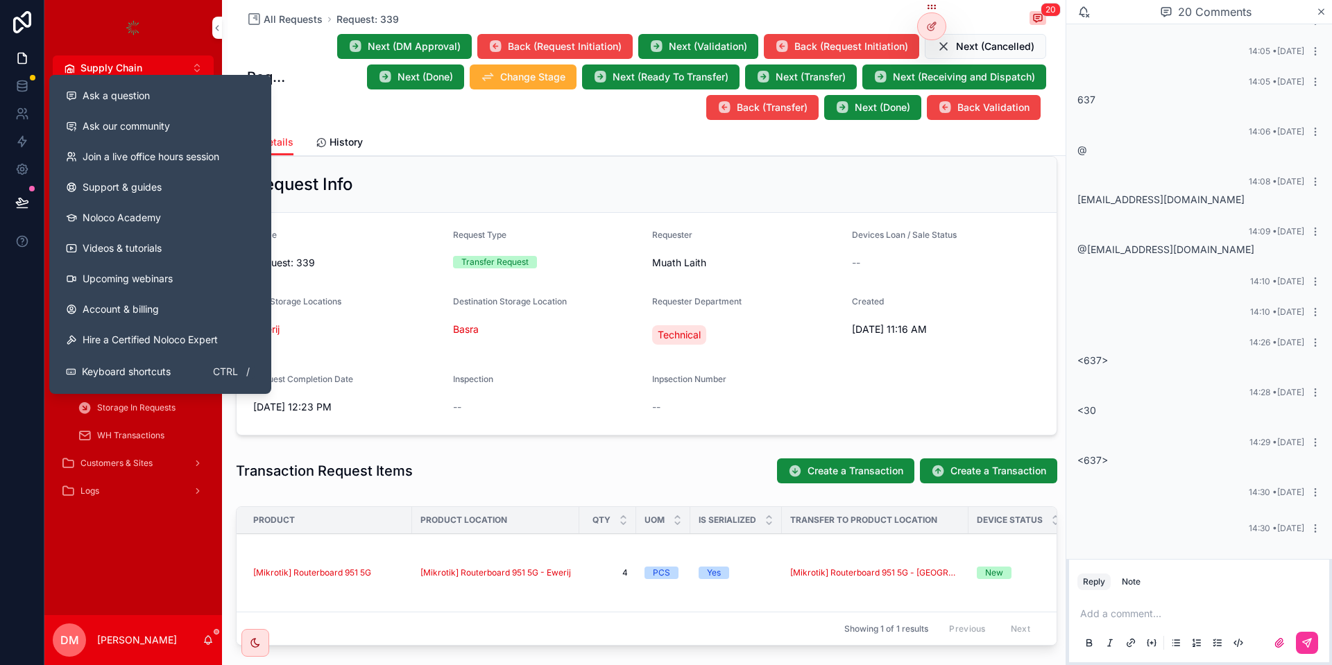
click at [183, 92] on div "Ask a question" at bounding box center [160, 96] width 189 height 14
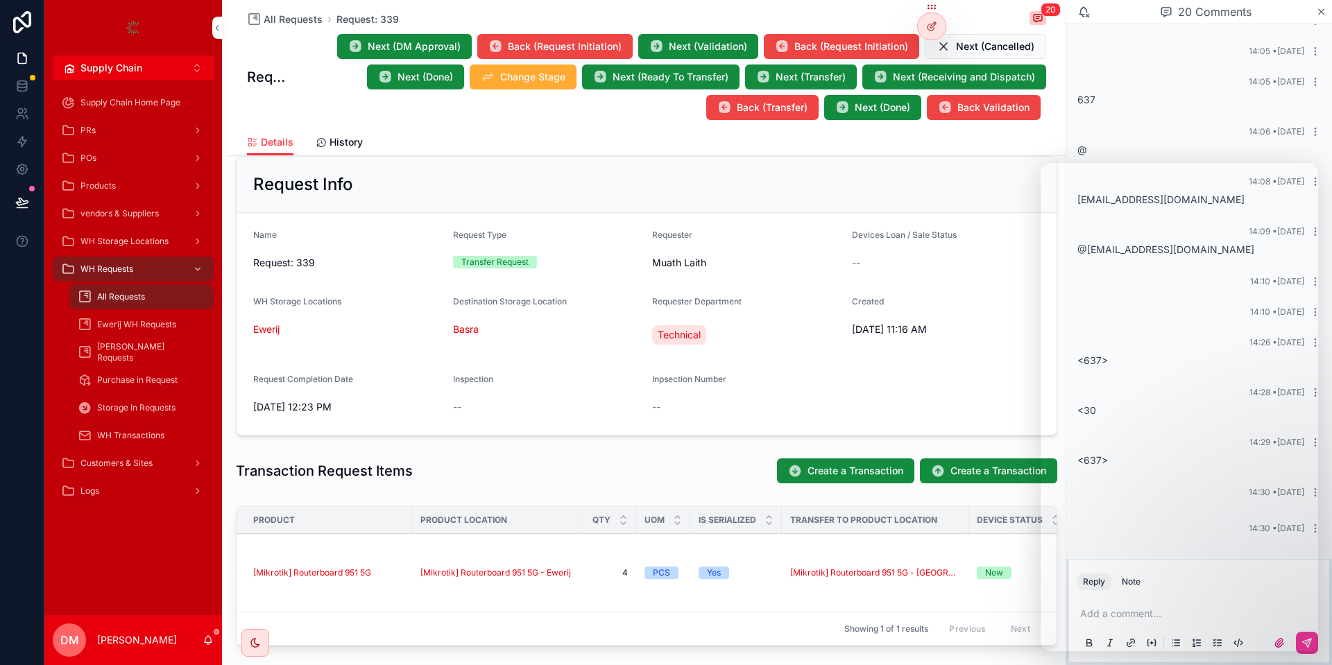
click at [441, 44] on span "Next (DM Approval)" at bounding box center [414, 47] width 93 height 14
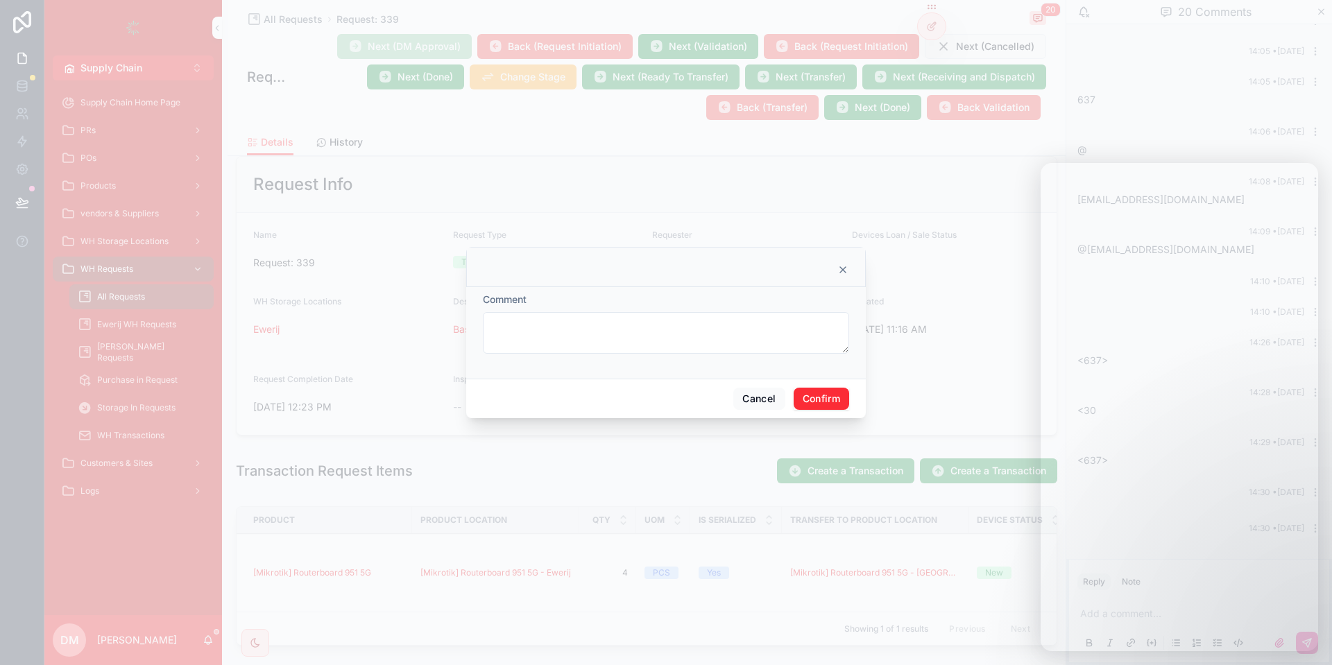
click at [841, 402] on button "Confirm" at bounding box center [821, 399] width 55 height 22
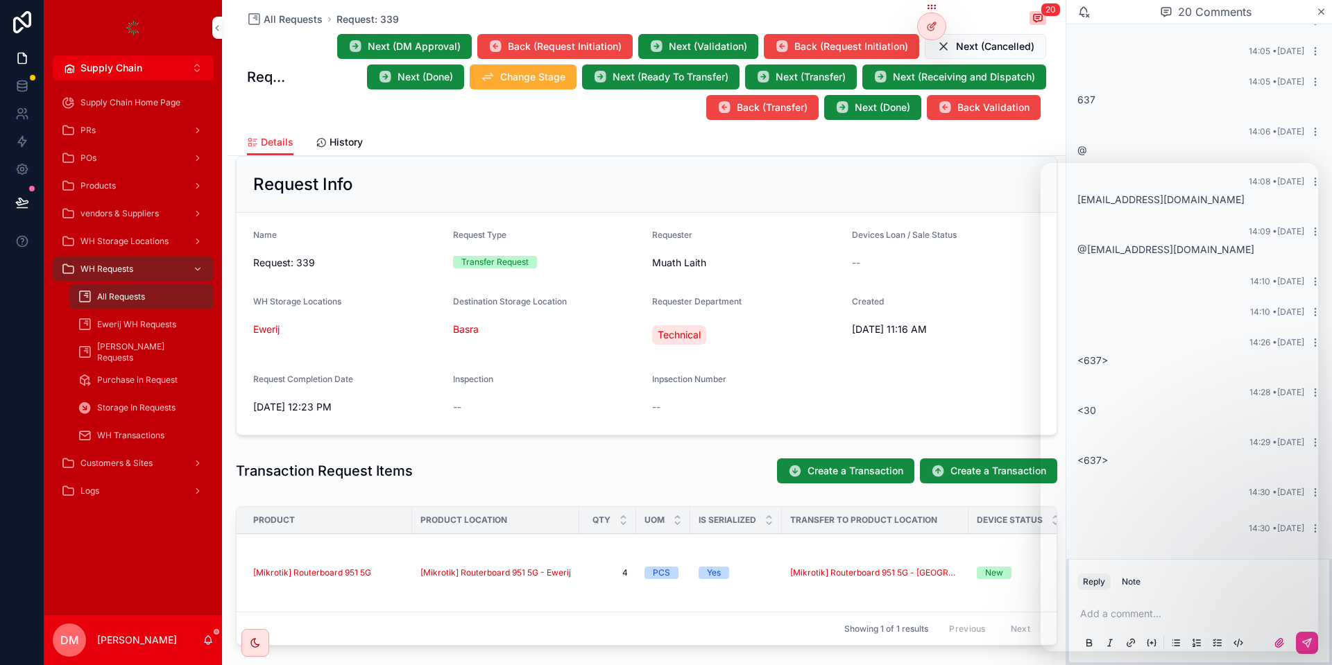
click at [1204, 155] on div "@" at bounding box center [1198, 150] width 243 height 14
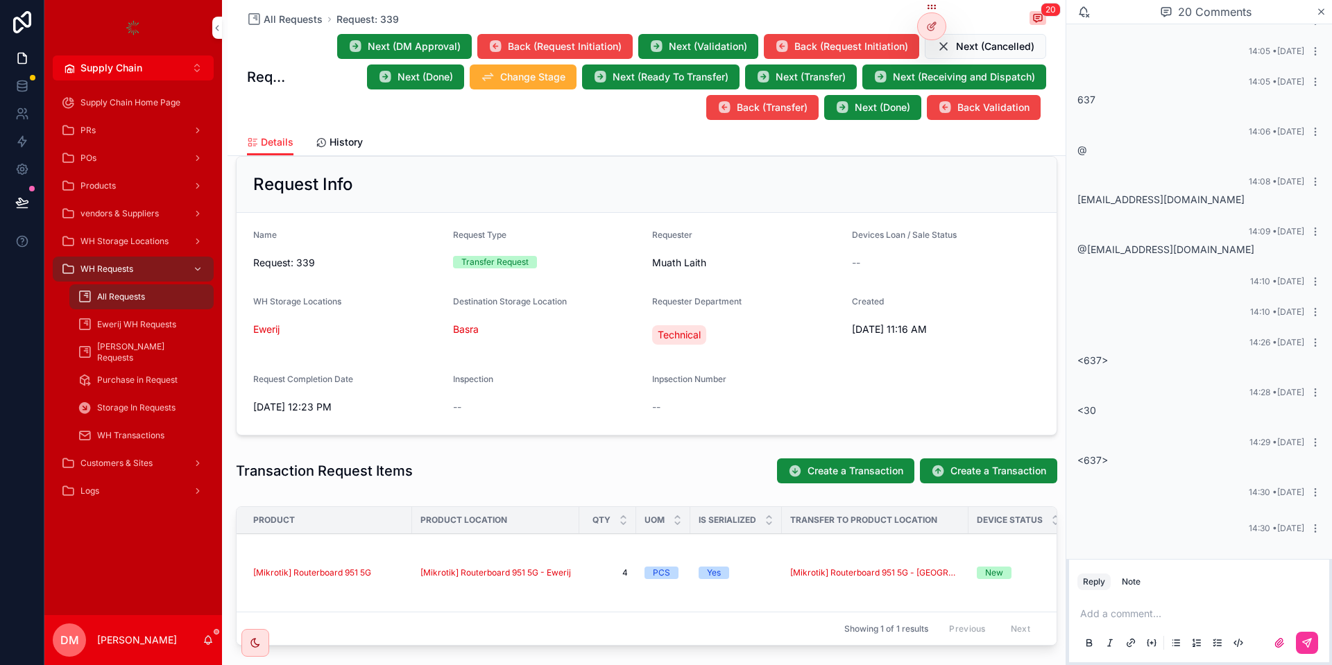
scroll to position [370, 0]
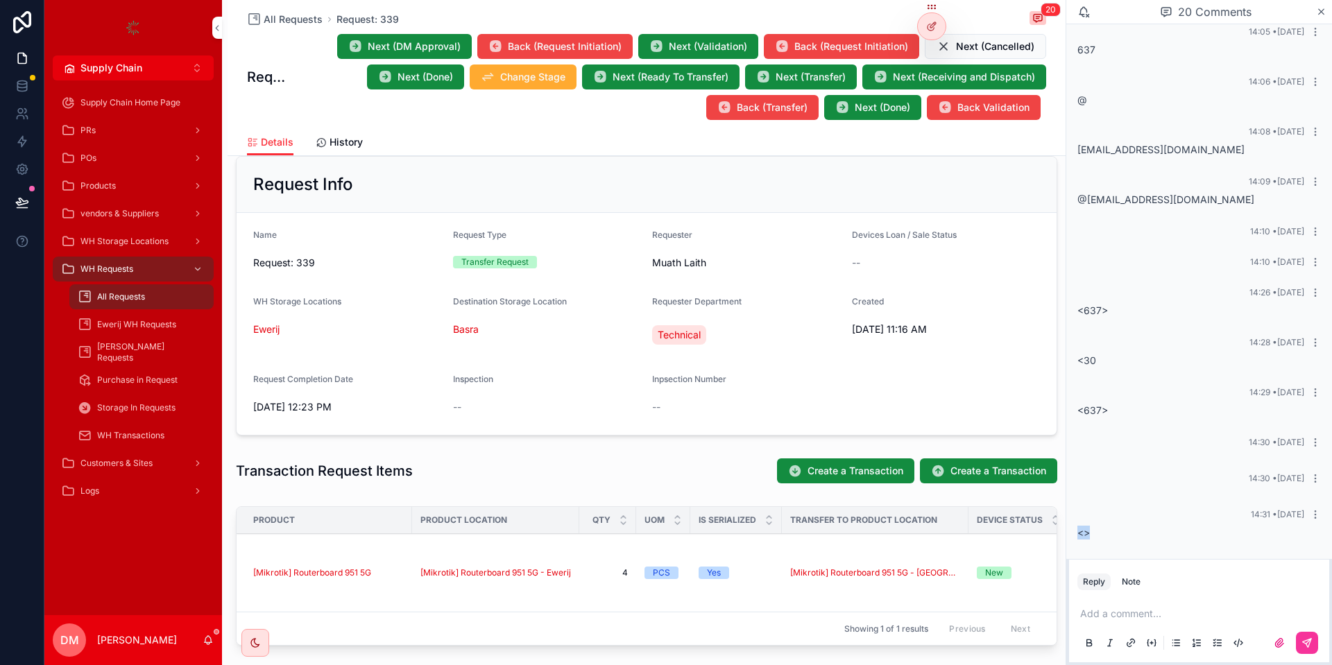
drag, startPoint x: 1101, startPoint y: 541, endPoint x: 1077, endPoint y: 540, distance: 24.3
click at [1077, 540] on div "14:31 • [DATE] <>" at bounding box center [1199, 524] width 260 height 47
click at [1086, 535] on span "<>" at bounding box center [1083, 533] width 12 height 12
click at [427, 55] on button "Next (DM Approval)" at bounding box center [404, 46] width 135 height 25
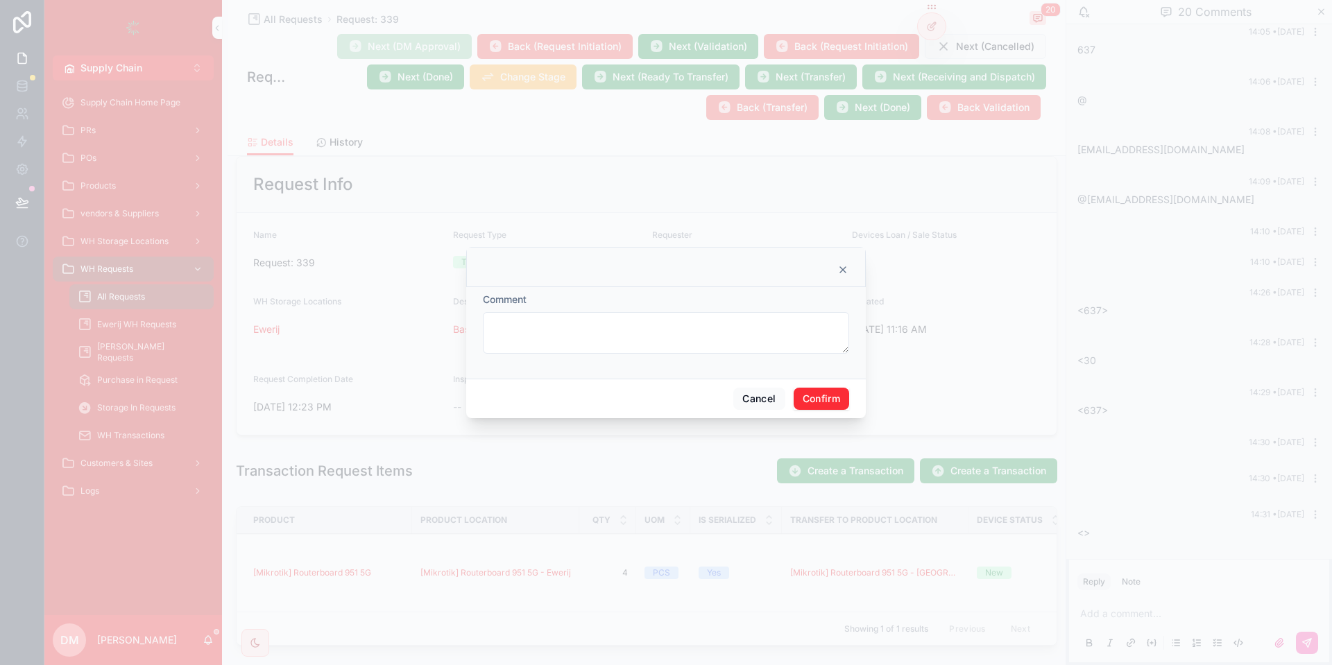
click at [814, 407] on button "Confirm" at bounding box center [821, 399] width 55 height 22
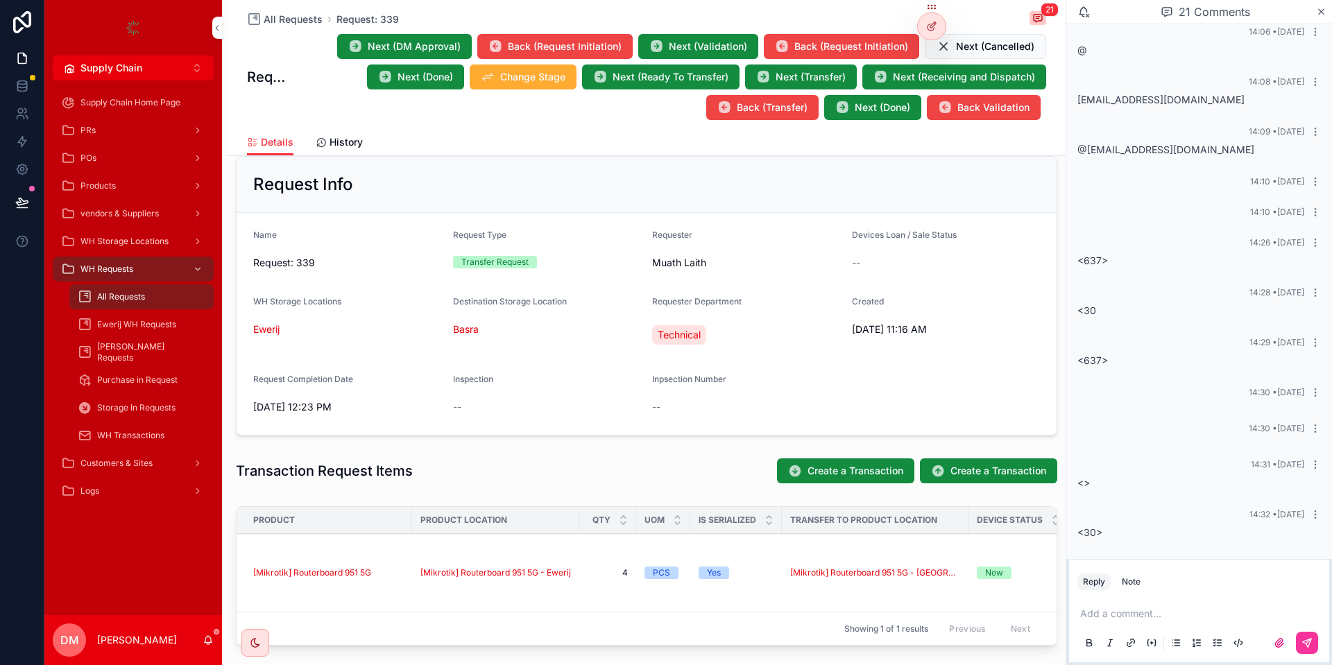
scroll to position [470, 0]
click at [1093, 531] on span "<739>" at bounding box center [1092, 533] width 31 height 12
click at [1098, 528] on span "<739>" at bounding box center [1092, 533] width 31 height 12
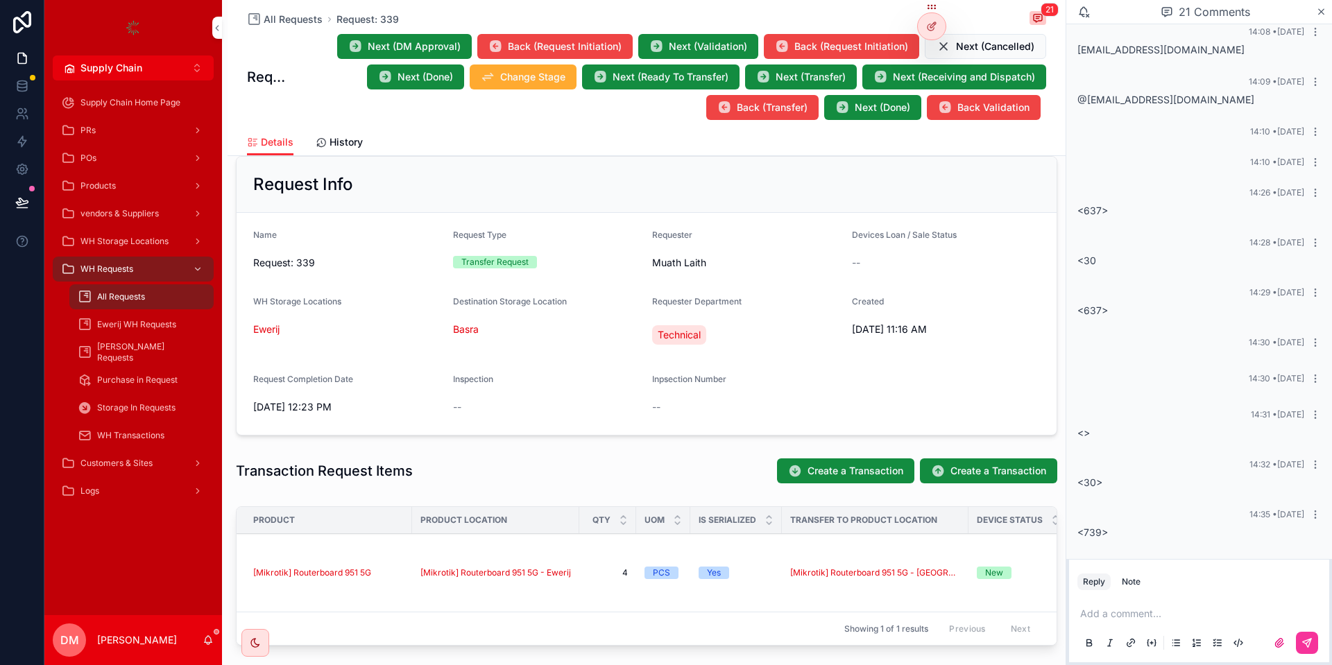
click at [1098, 528] on span "<739>" at bounding box center [1092, 533] width 31 height 12
click at [1191, 614] on p "scrollable content" at bounding box center [1201, 614] width 243 height 14
click at [1139, 609] on span "**********" at bounding box center [1112, 614] width 64 height 10
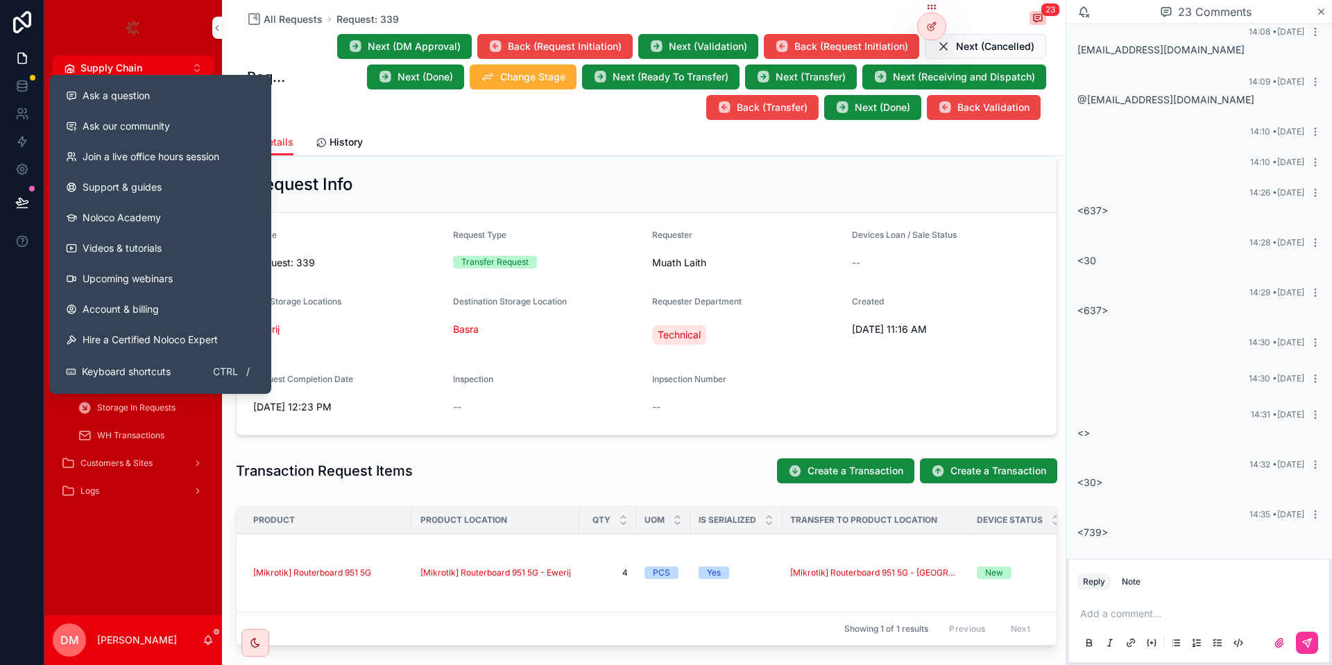
click at [177, 93] on div "Ask a question" at bounding box center [160, 96] width 189 height 14
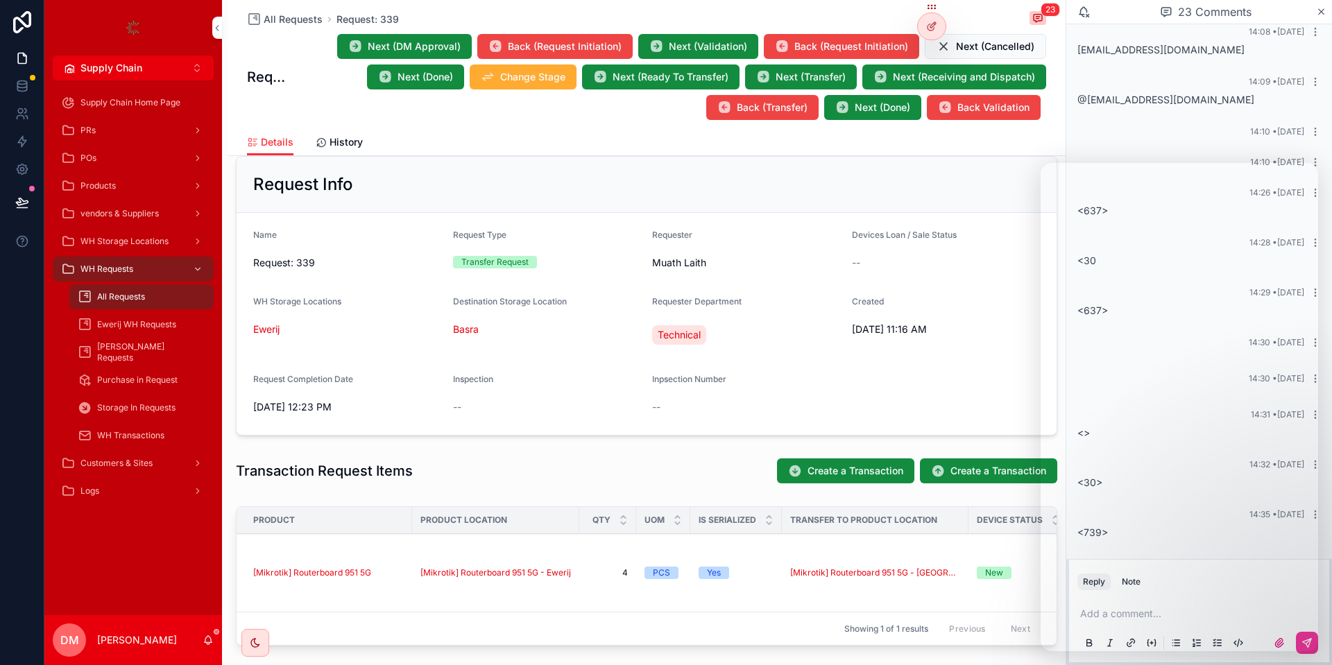
click at [433, 42] on span "Next (DM Approval)" at bounding box center [414, 47] width 93 height 14
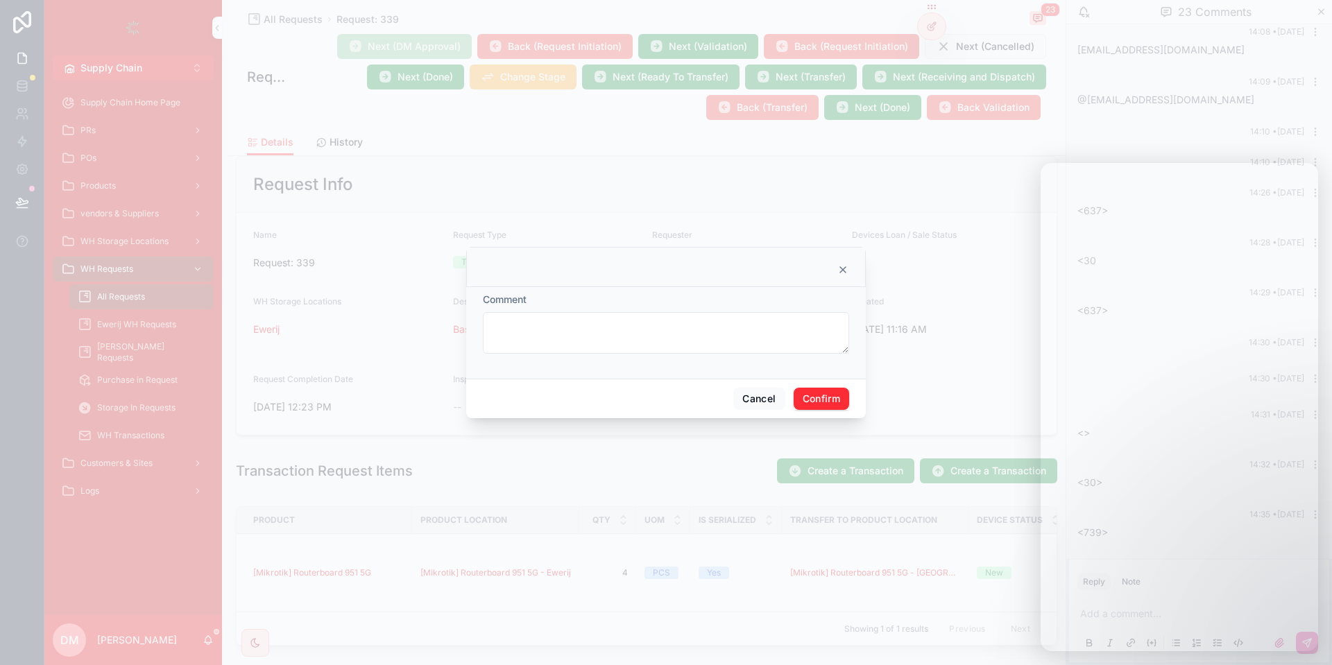
click at [837, 384] on div "Cancel Confirm" at bounding box center [666, 399] width 400 height 40
click at [821, 398] on button "Confirm" at bounding box center [821, 399] width 55 height 22
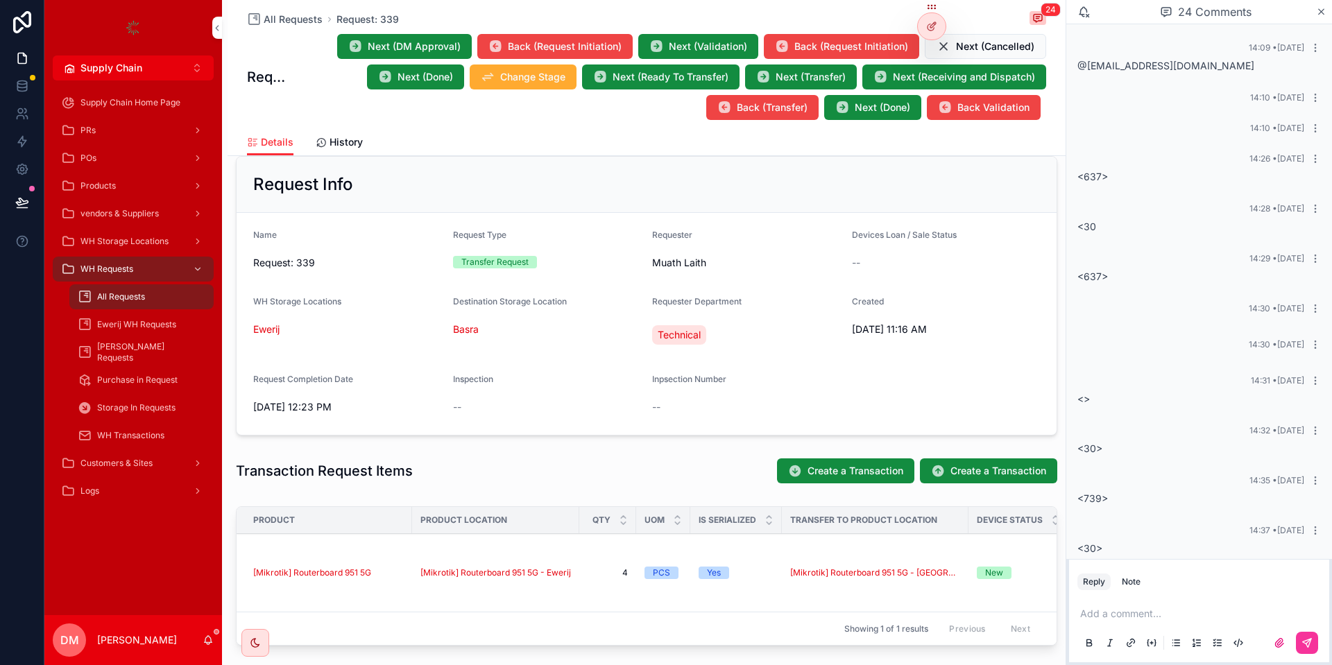
scroll to position [520, 0]
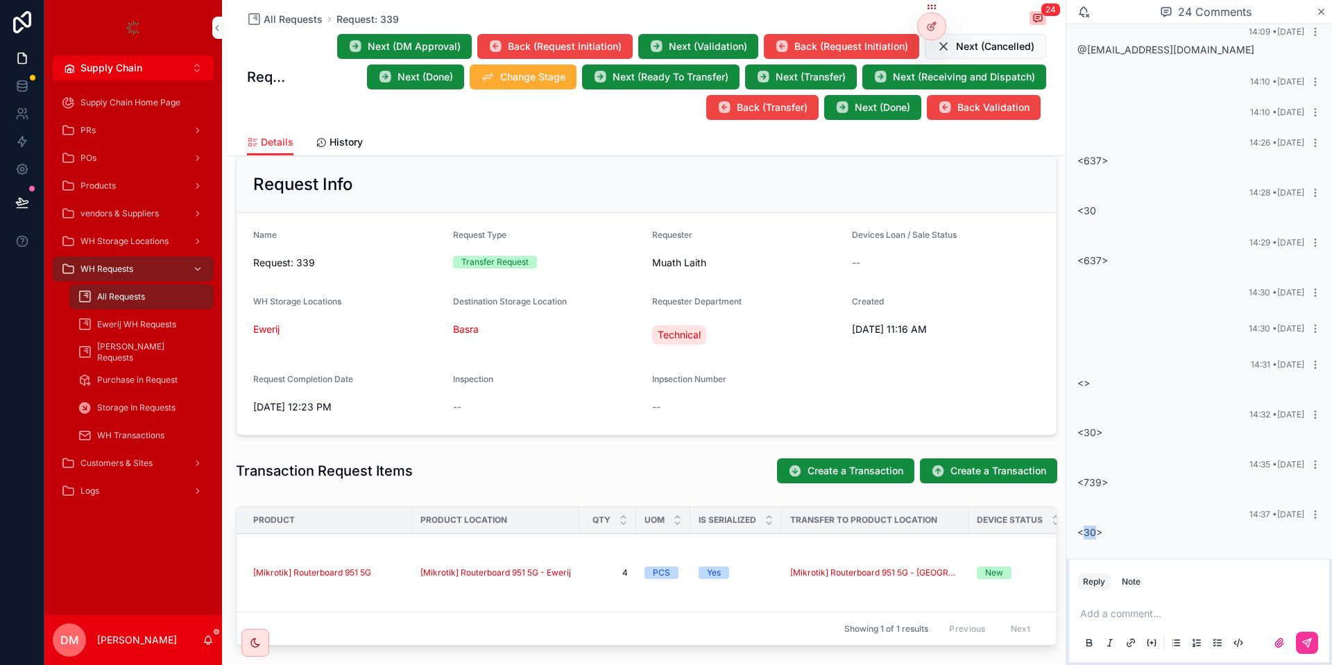
drag, startPoint x: 1098, startPoint y: 527, endPoint x: 1084, endPoint y: 527, distance: 13.9
click at [1084, 527] on div "<30>" at bounding box center [1198, 533] width 243 height 14
click at [1097, 441] on div "14:32 • [DATE] <30>" at bounding box center [1199, 424] width 260 height 47
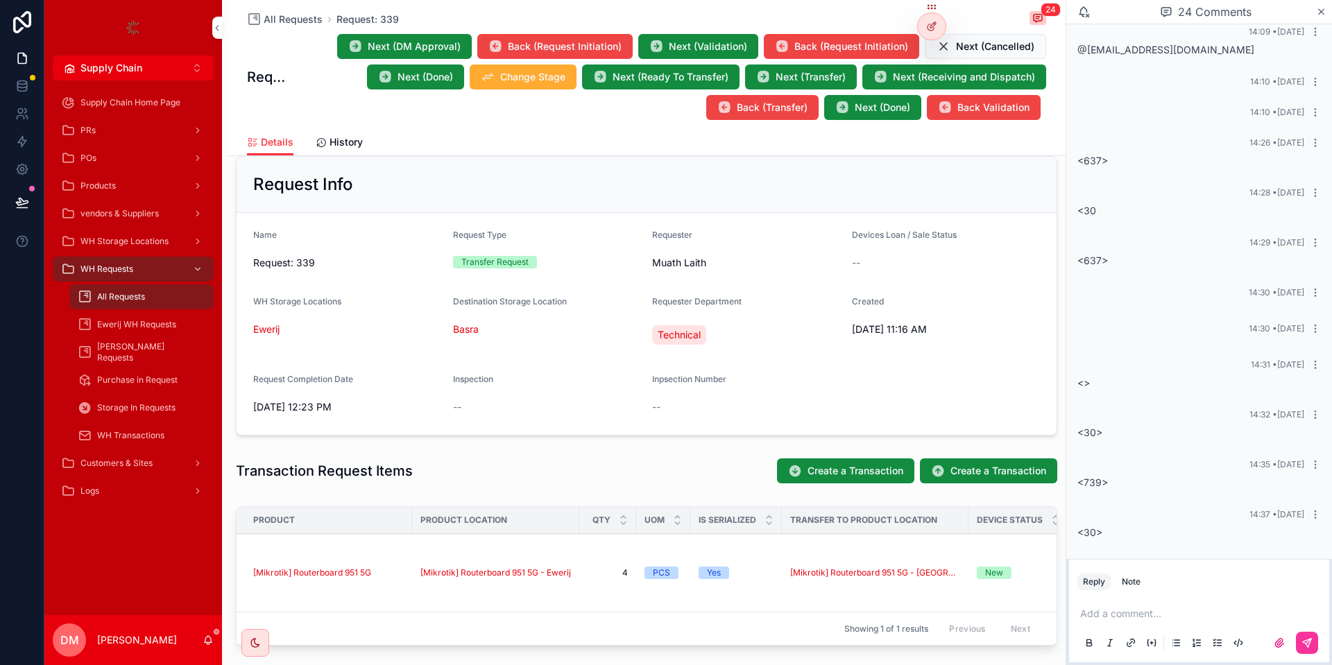
click at [1097, 441] on div "14:32 • [DATE] <30>" at bounding box center [1199, 424] width 260 height 47
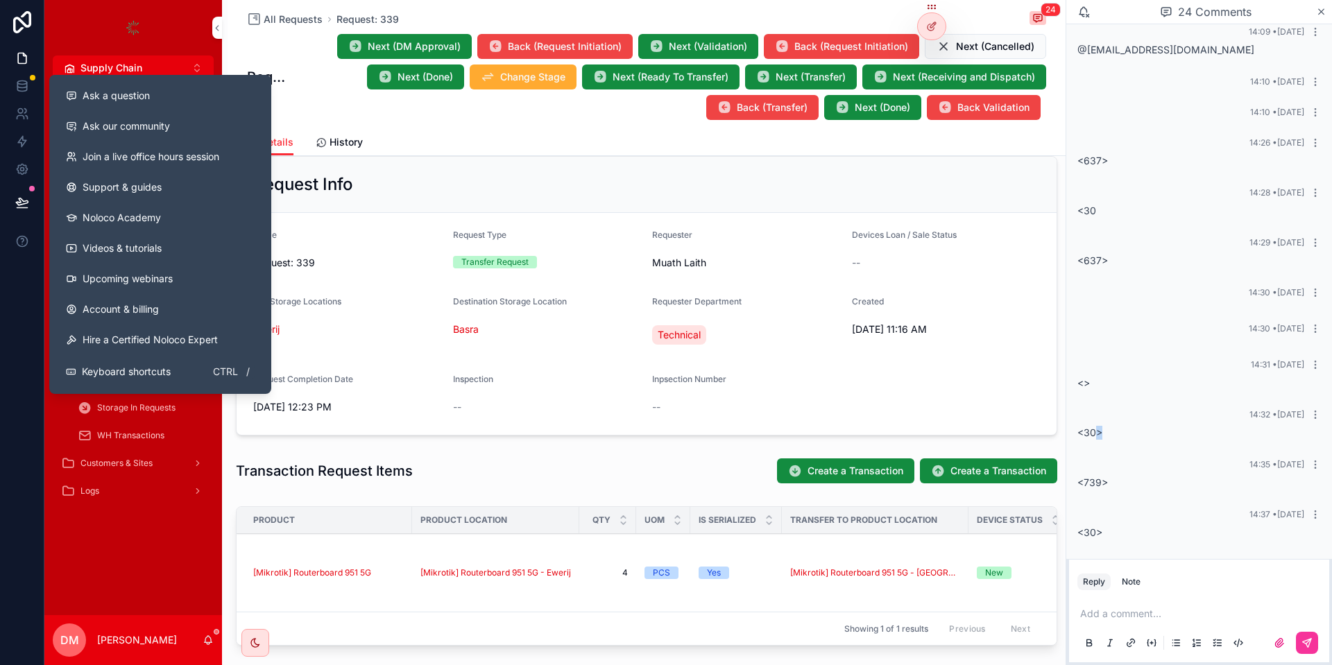
click at [151, 85] on button "Ask a question" at bounding box center [160, 95] width 211 height 31
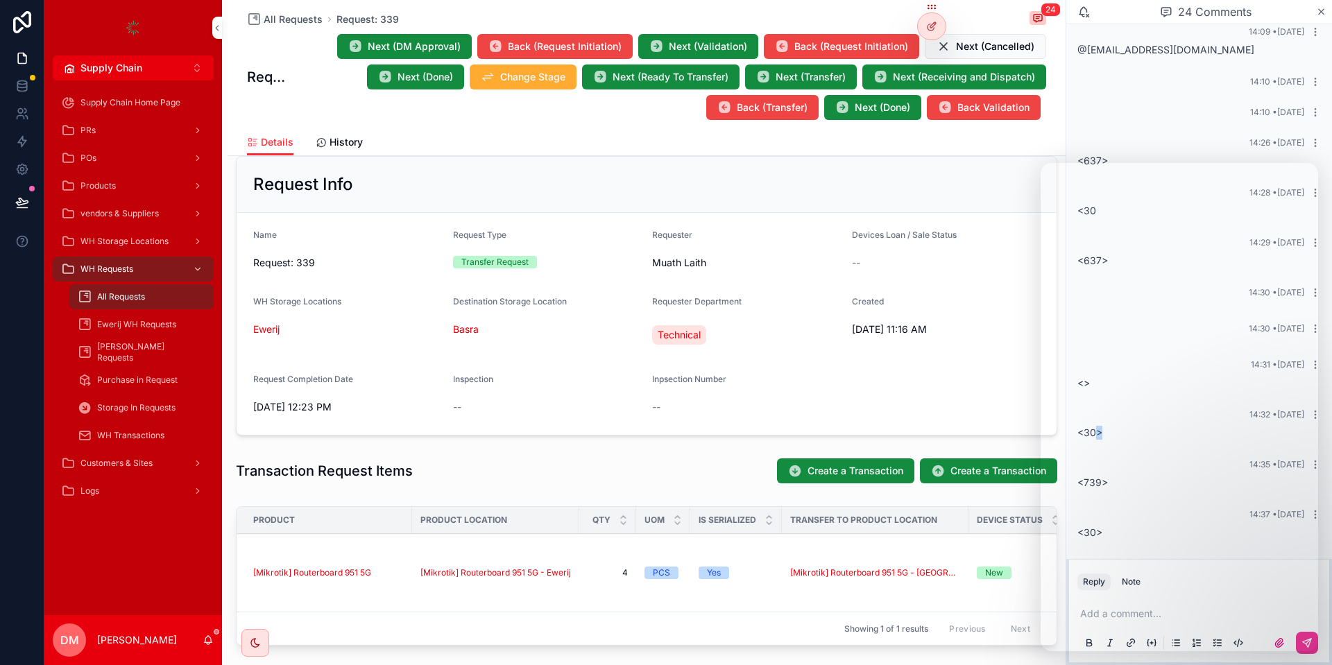
click at [422, 40] on span "Next (DM Approval)" at bounding box center [414, 47] width 93 height 14
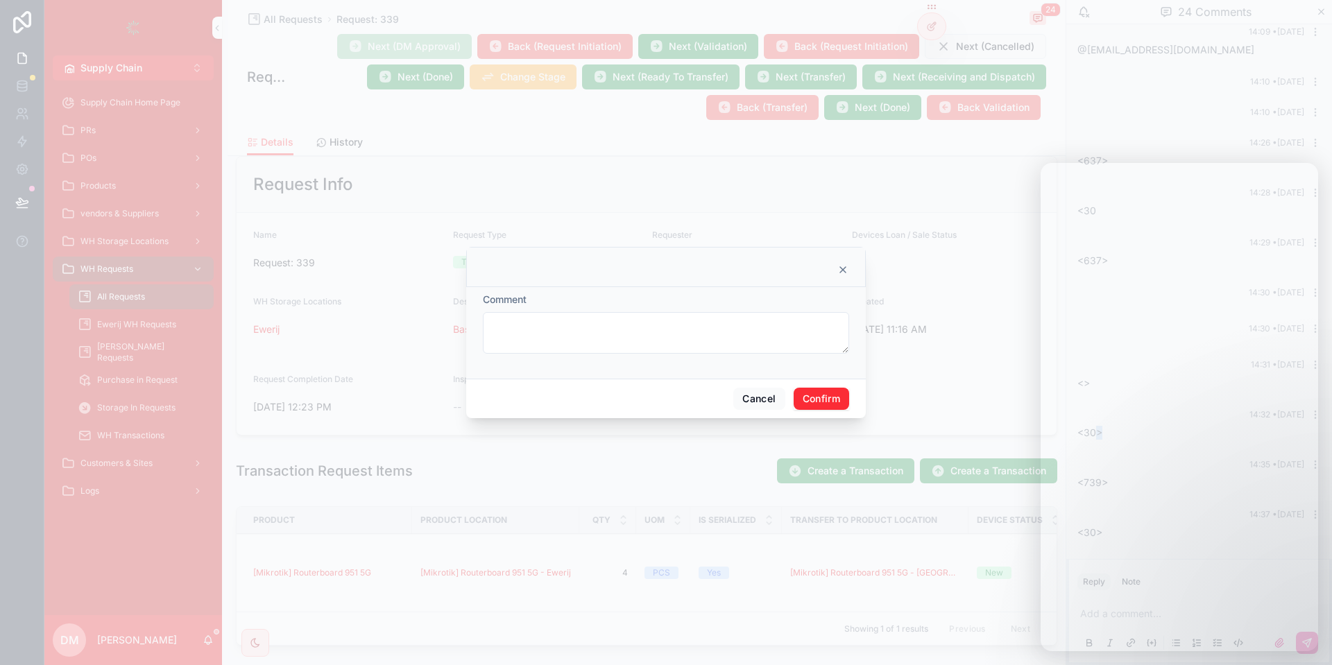
click at [824, 402] on button "Confirm" at bounding box center [821, 399] width 55 height 22
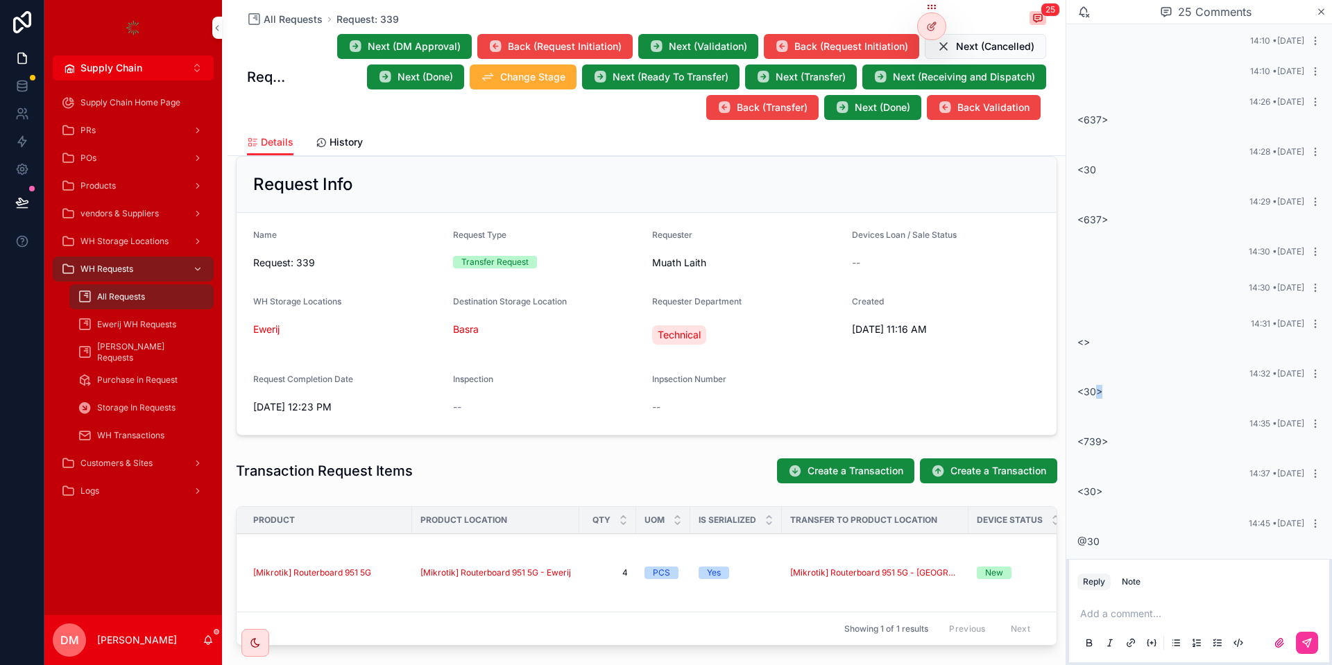
scroll to position [570, 0]
click at [438, 46] on span "Next (DM Approval)" at bounding box center [414, 47] width 93 height 14
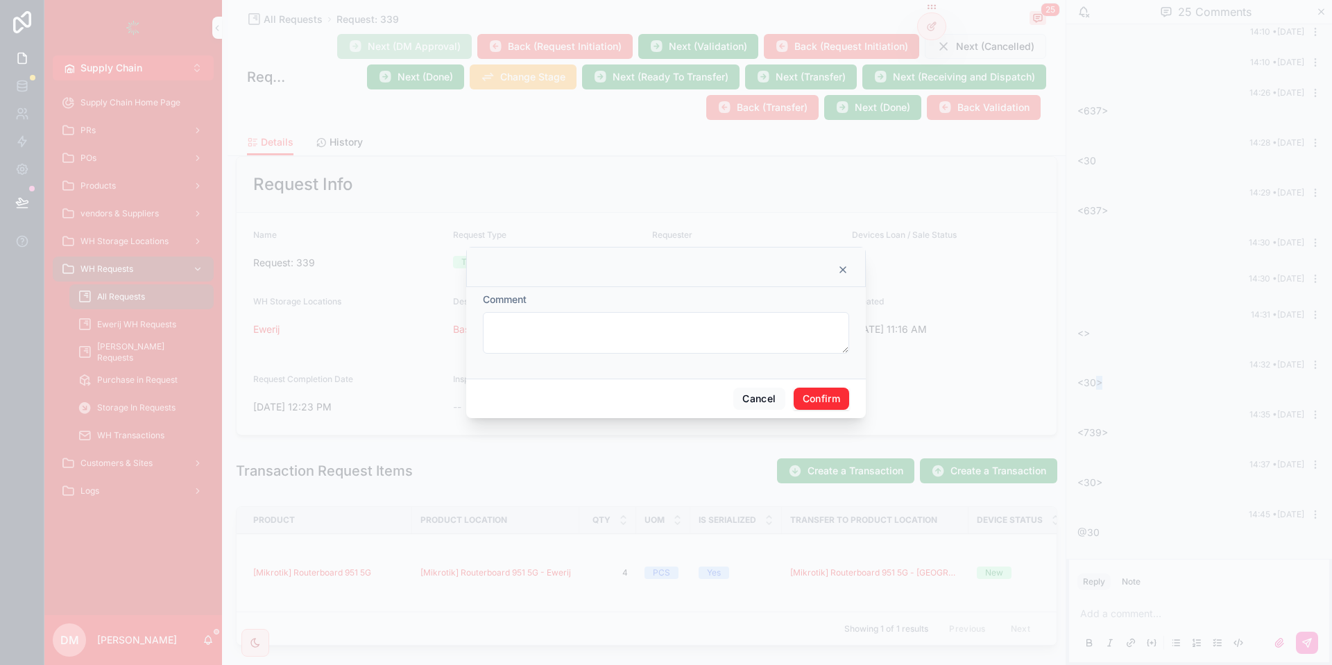
click at [830, 397] on button "Confirm" at bounding box center [821, 399] width 55 height 22
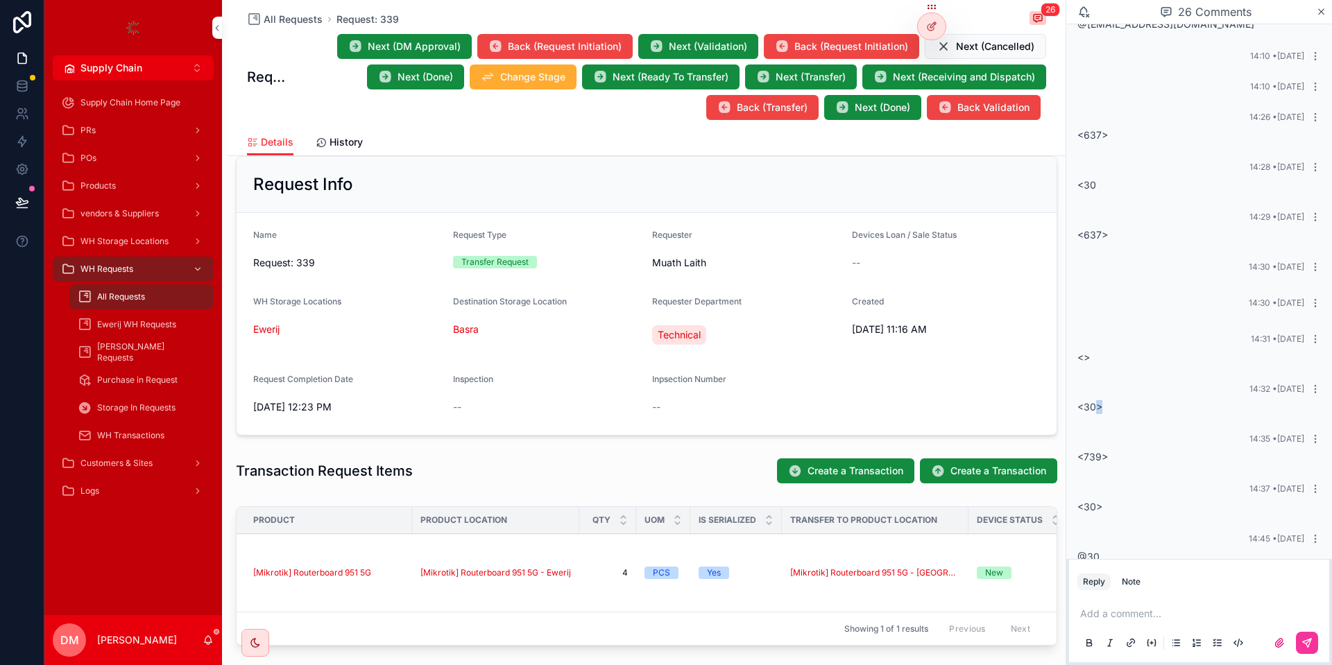
scroll to position [545, 0]
click at [370, 37] on button "Next (DM Approval)" at bounding box center [404, 46] width 135 height 25
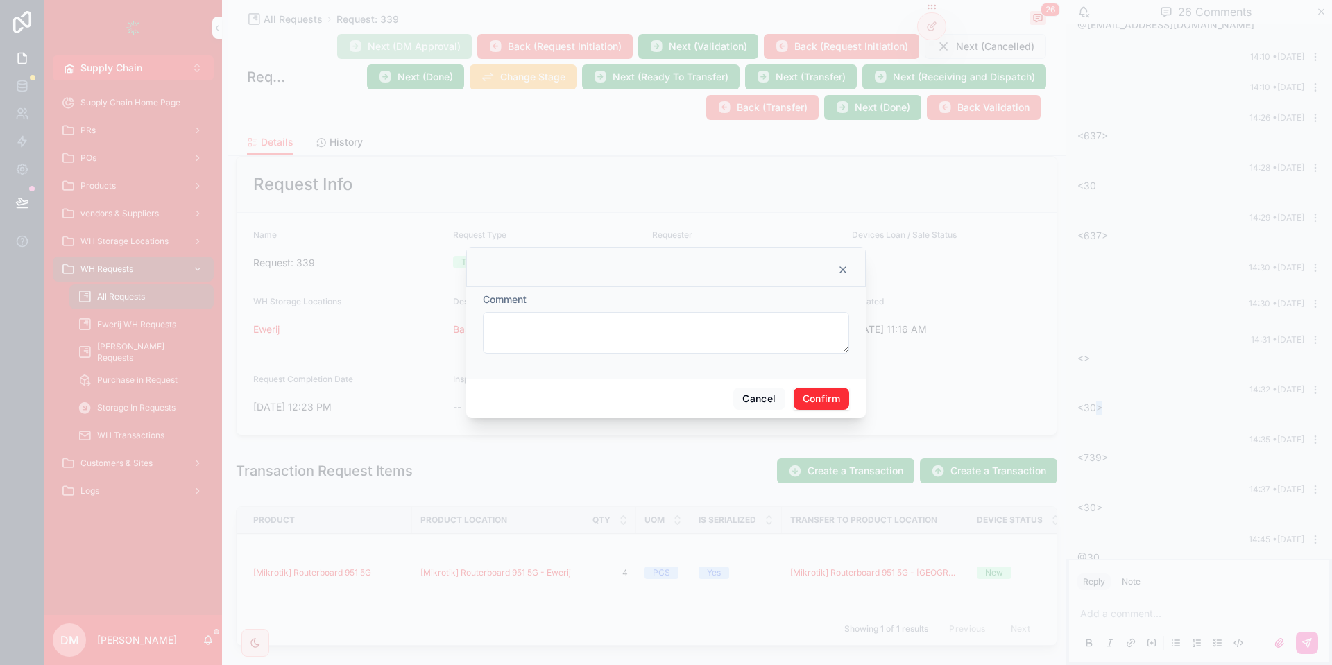
click at [806, 388] on button "Confirm" at bounding box center [821, 399] width 55 height 22
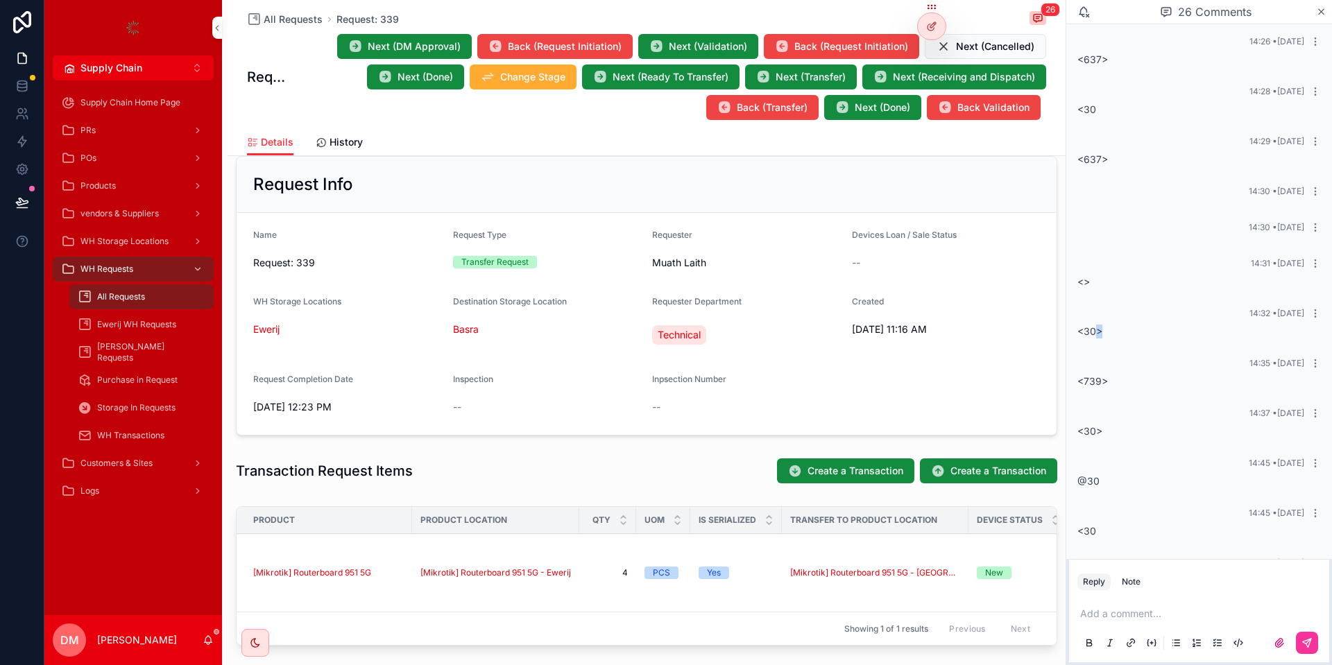
scroll to position [669, 0]
click at [449, 43] on span "Next (DM Approval)" at bounding box center [414, 47] width 93 height 14
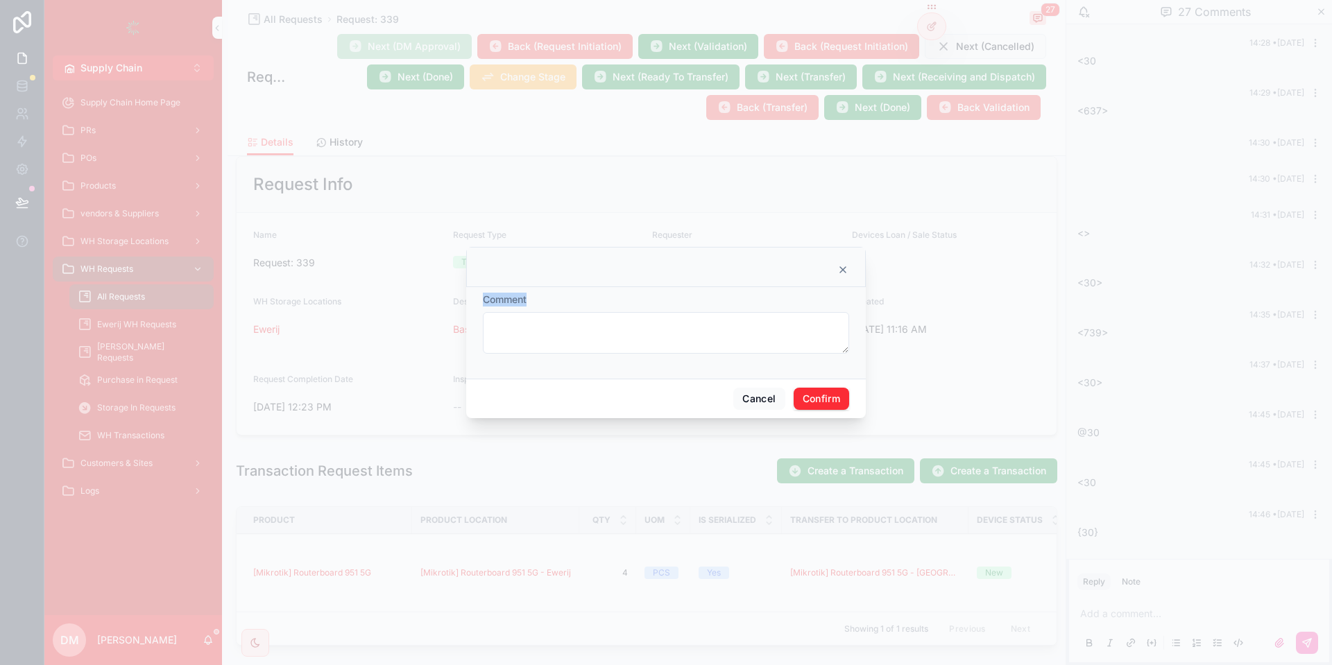
drag, startPoint x: 449, startPoint y: 43, endPoint x: 816, endPoint y: 404, distance: 514.6
click at [816, 404] on div "Comment Cancel Confirm" at bounding box center [666, 332] width 1332 height 665
click at [816, 404] on button "Confirm" at bounding box center [821, 399] width 55 height 22
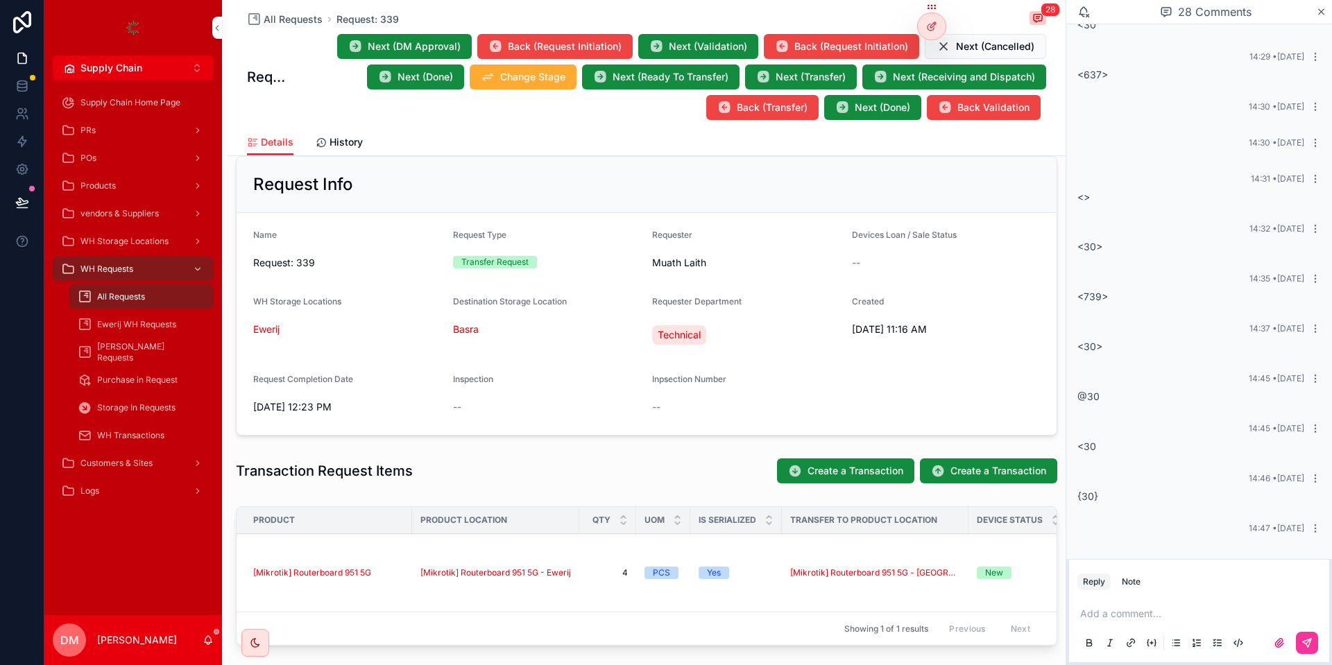
scroll to position [471, 0]
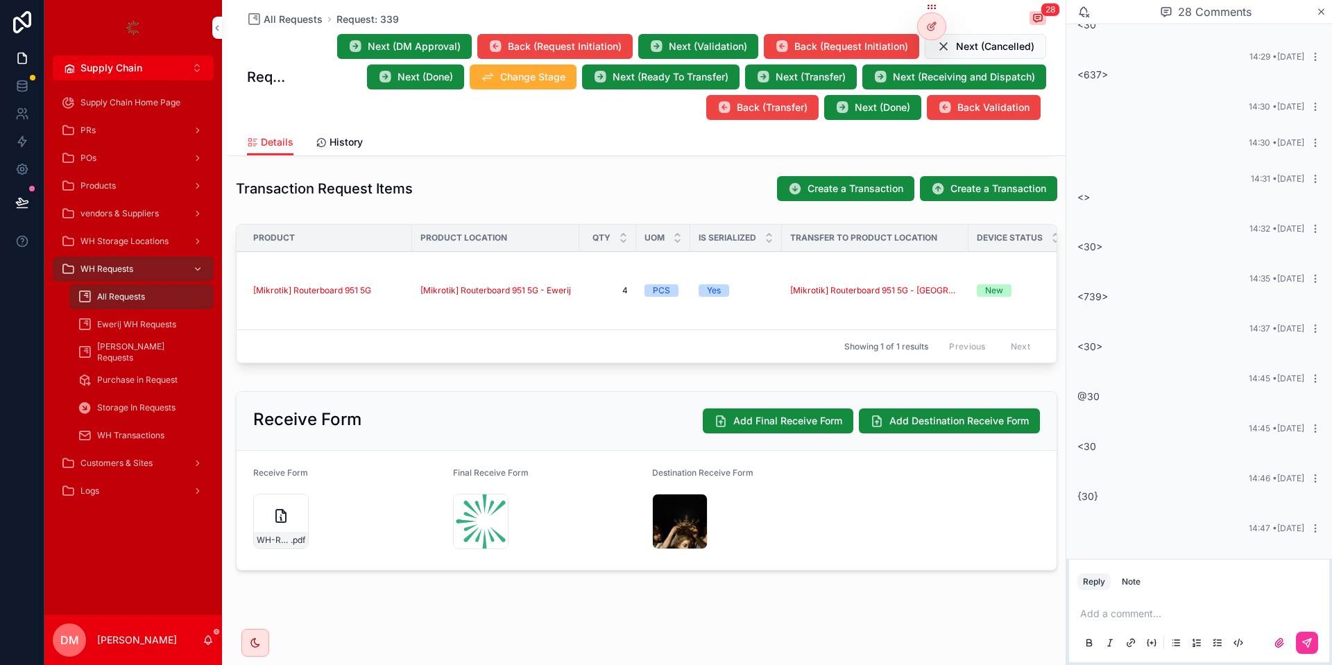
click at [385, 42] on span "Next (DM Approval)" at bounding box center [414, 47] width 93 height 14
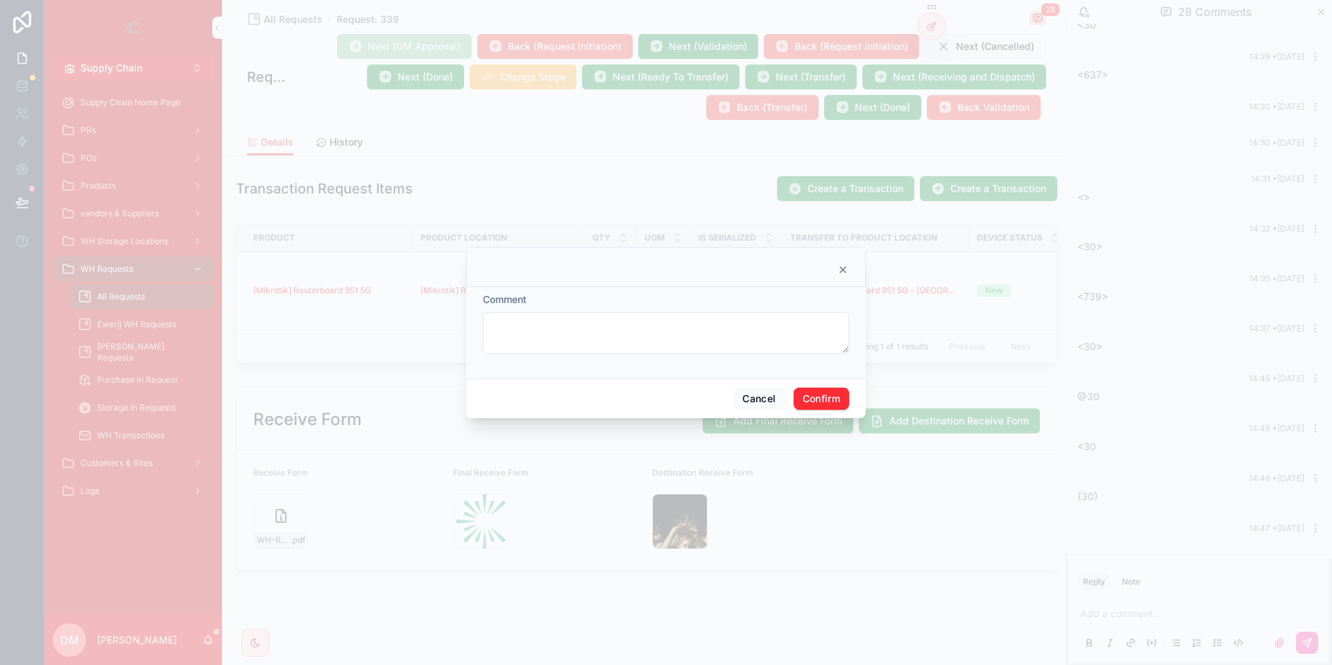
click at [808, 386] on div "Cancel Confirm" at bounding box center [666, 399] width 400 height 40
click at [814, 391] on button "Confirm" at bounding box center [821, 399] width 55 height 22
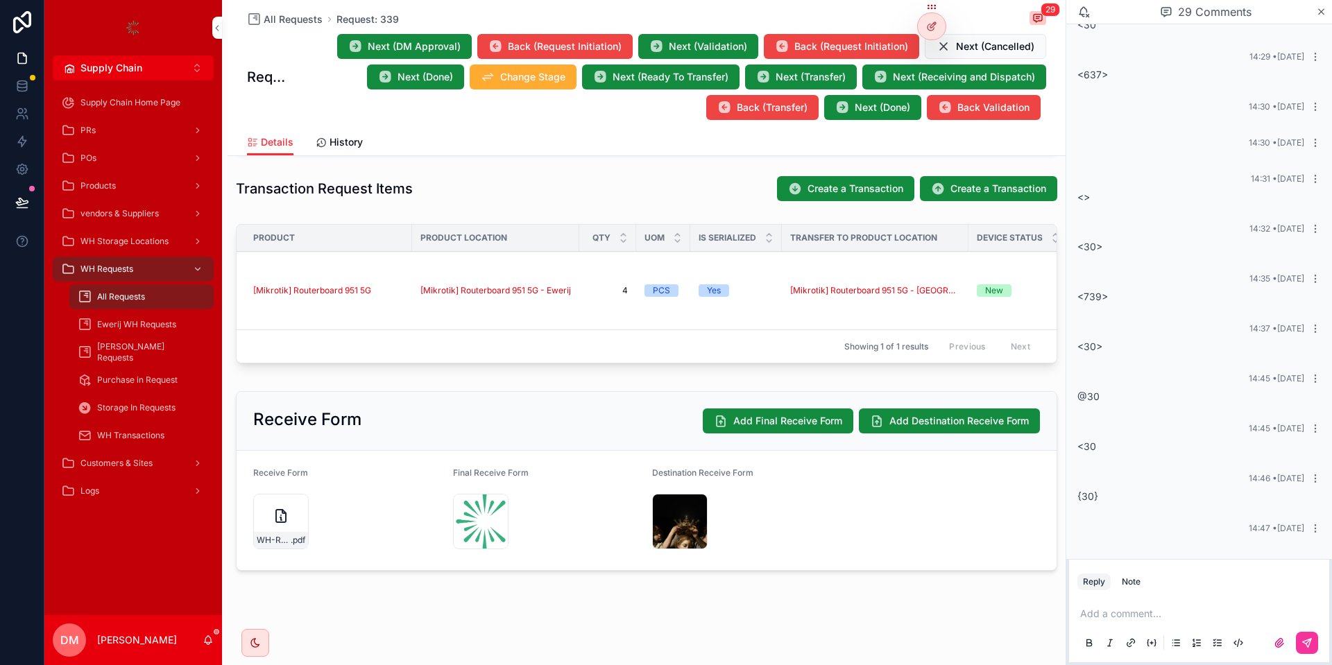
scroll to position [755, 0]
click at [428, 42] on span "Next (DM Approval)" at bounding box center [414, 47] width 93 height 14
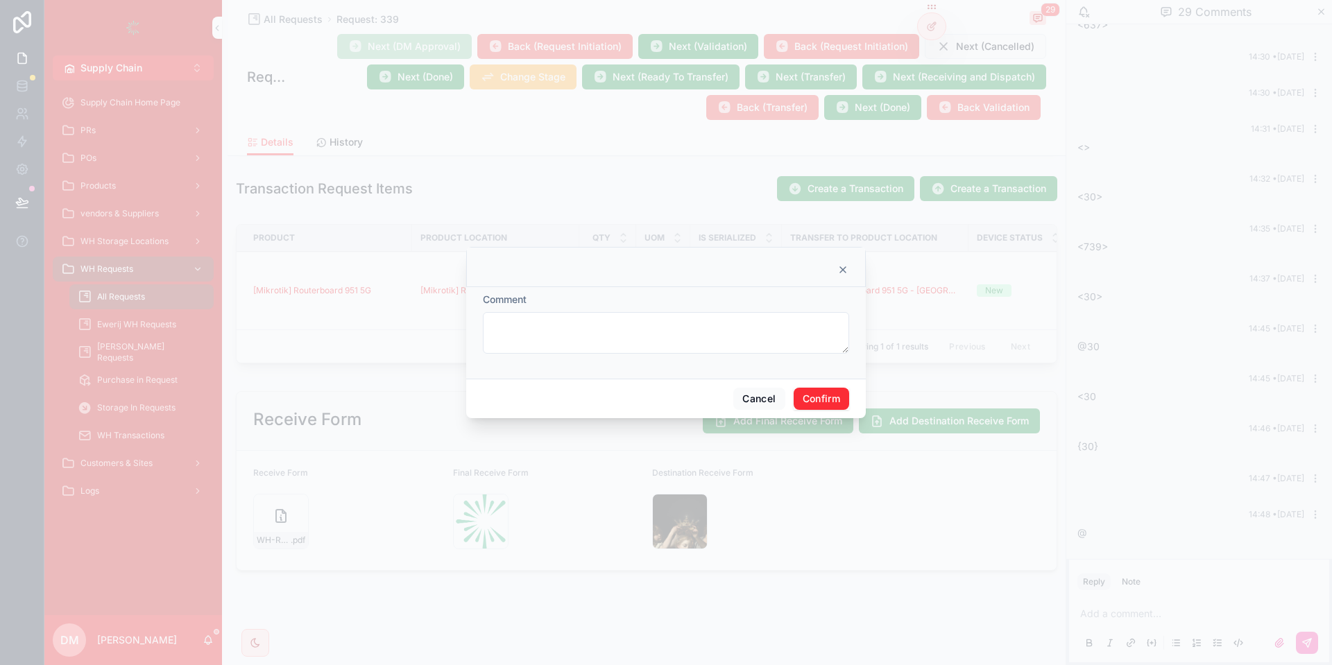
click at [807, 406] on button "Confirm" at bounding box center [821, 399] width 55 height 22
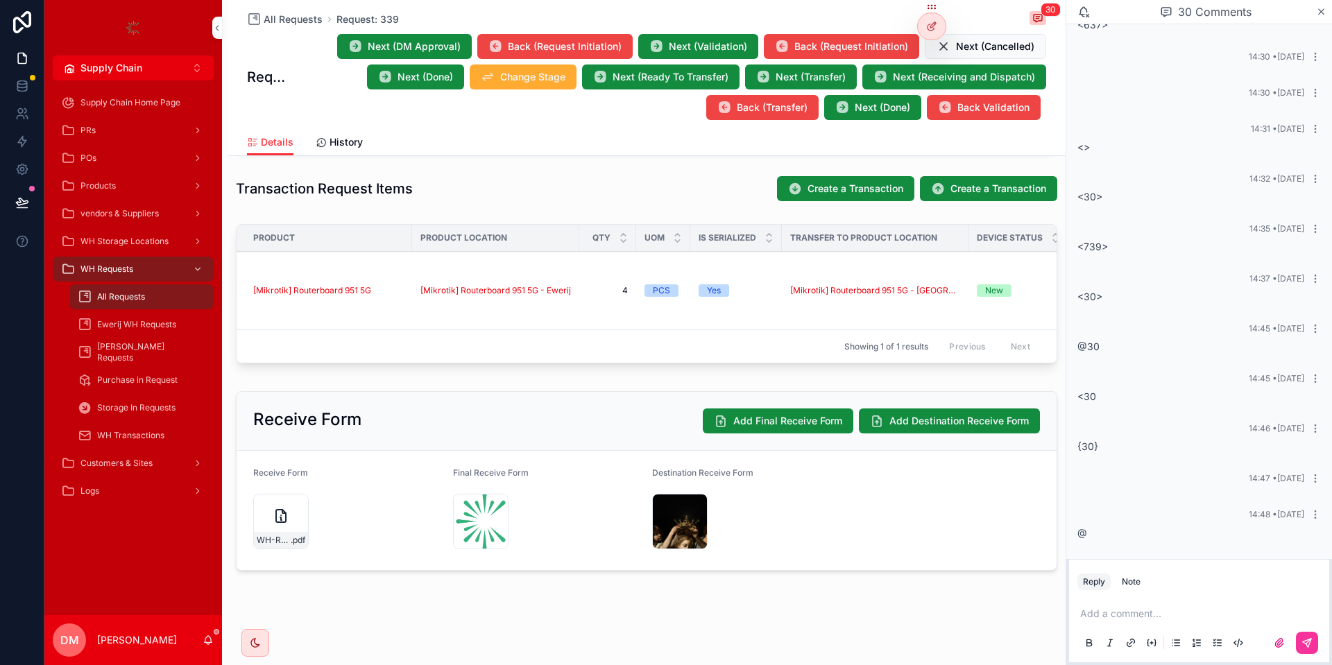
click at [455, 42] on span "Next (DM Approval)" at bounding box center [414, 47] width 93 height 14
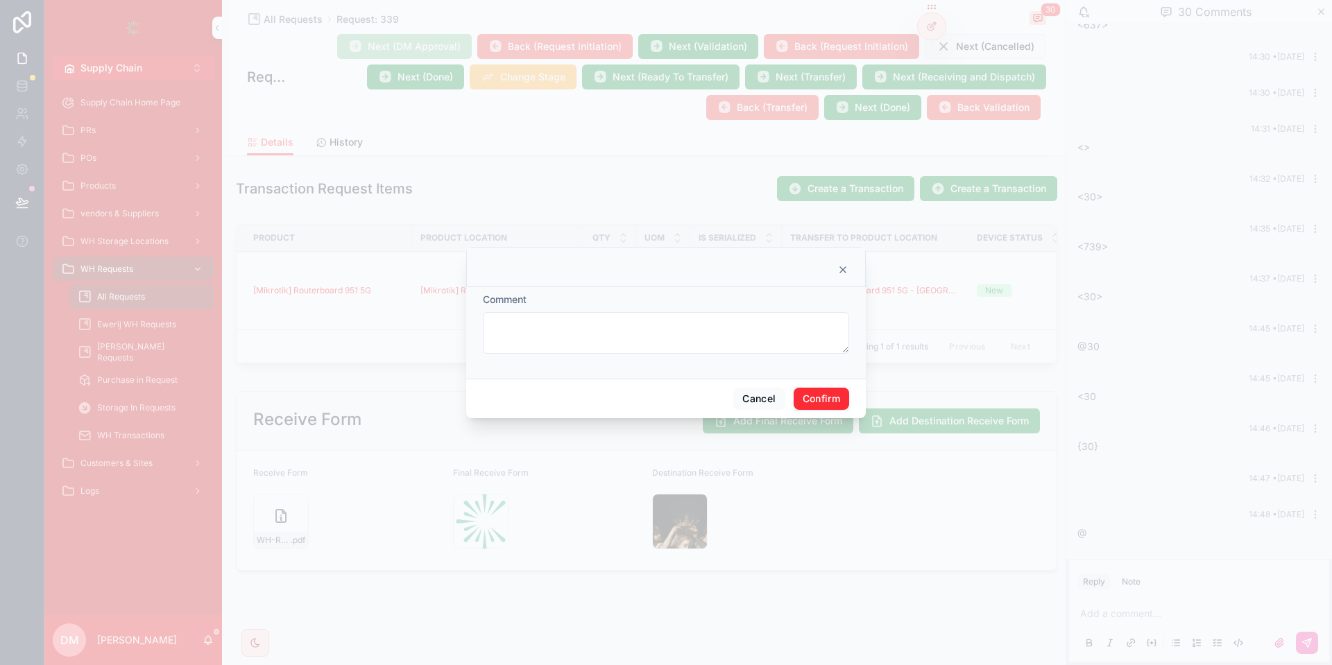
click at [839, 406] on button "Confirm" at bounding box center [821, 399] width 55 height 22
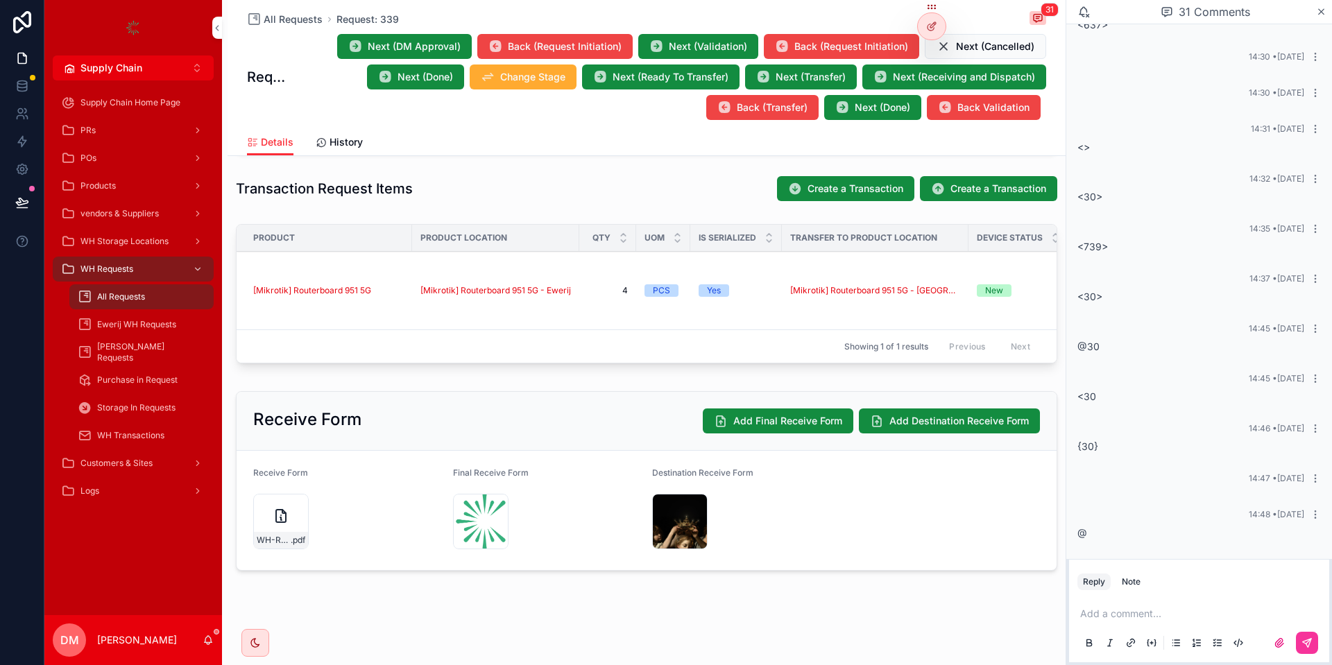
scroll to position [855, 0]
click at [357, 52] on icon "scrollable content" at bounding box center [355, 47] width 14 height 14
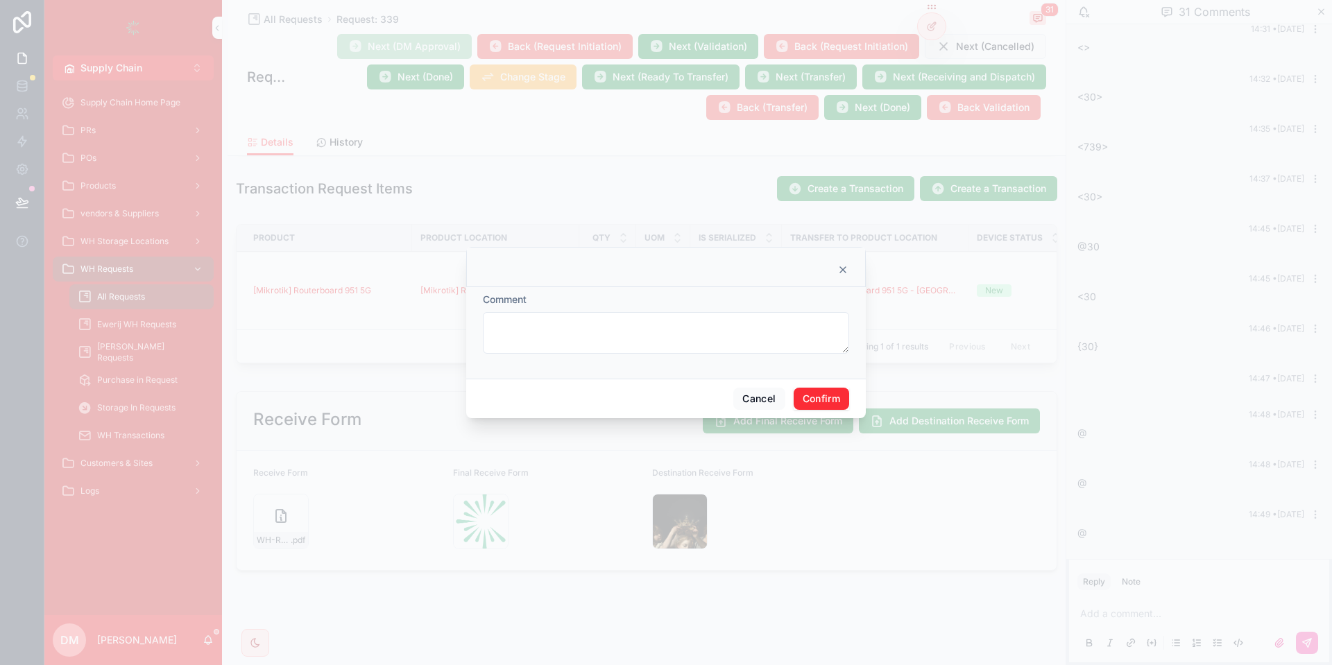
click at [837, 392] on button "Confirm" at bounding box center [821, 399] width 55 height 22
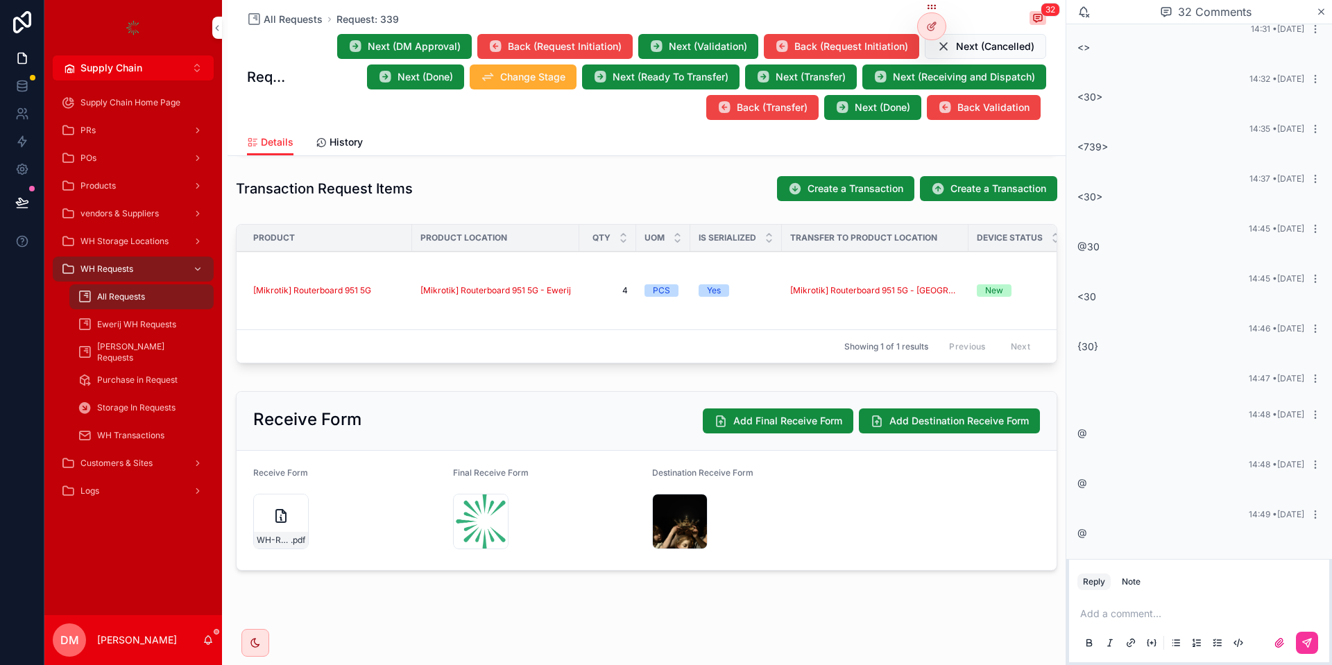
scroll to position [905, 0]
click at [1122, 518] on div "14:50 • [DATE]" at bounding box center [1198, 514] width 243 height 11
click at [434, 51] on span "Next (DM Approval)" at bounding box center [414, 47] width 93 height 14
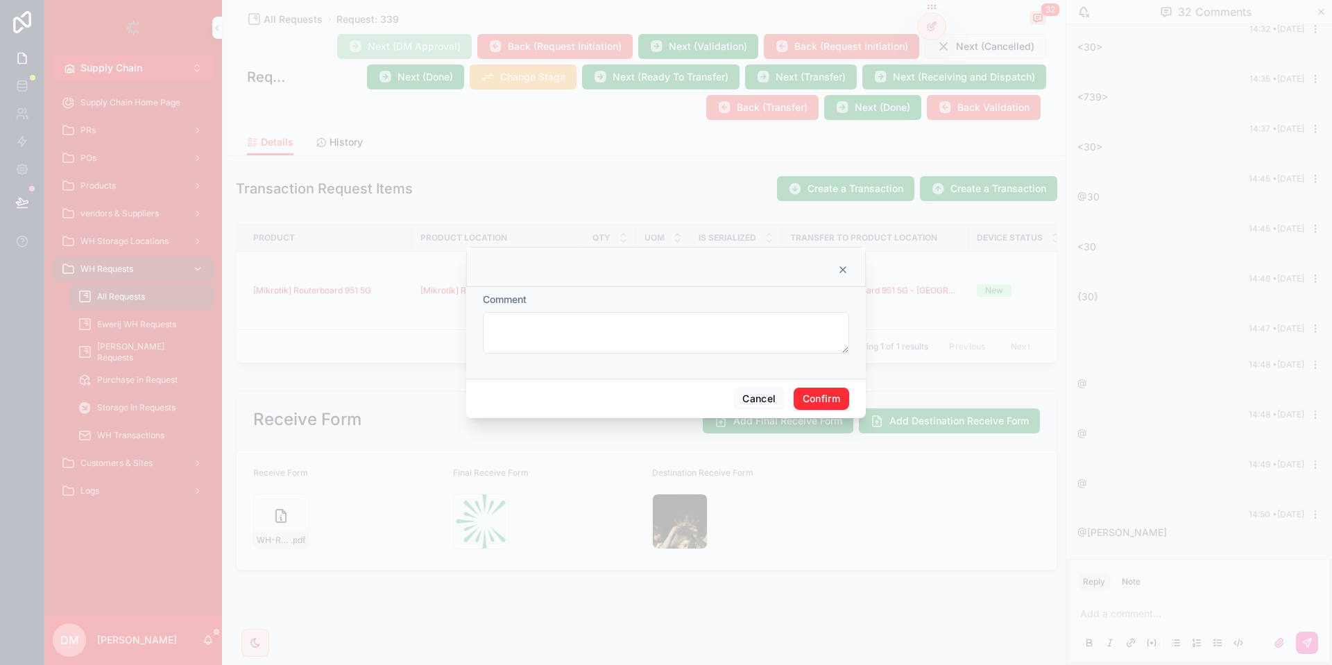
click at [813, 390] on button "Confirm" at bounding box center [821, 399] width 55 height 22
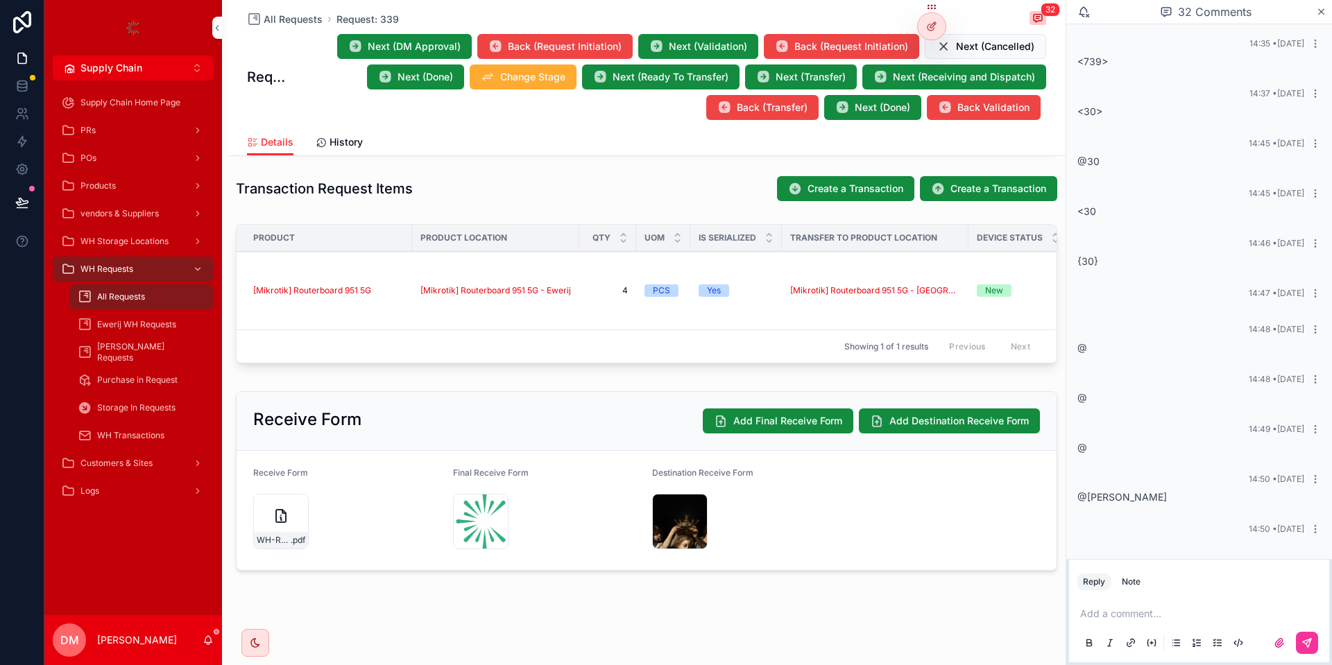
scroll to position [941, 0]
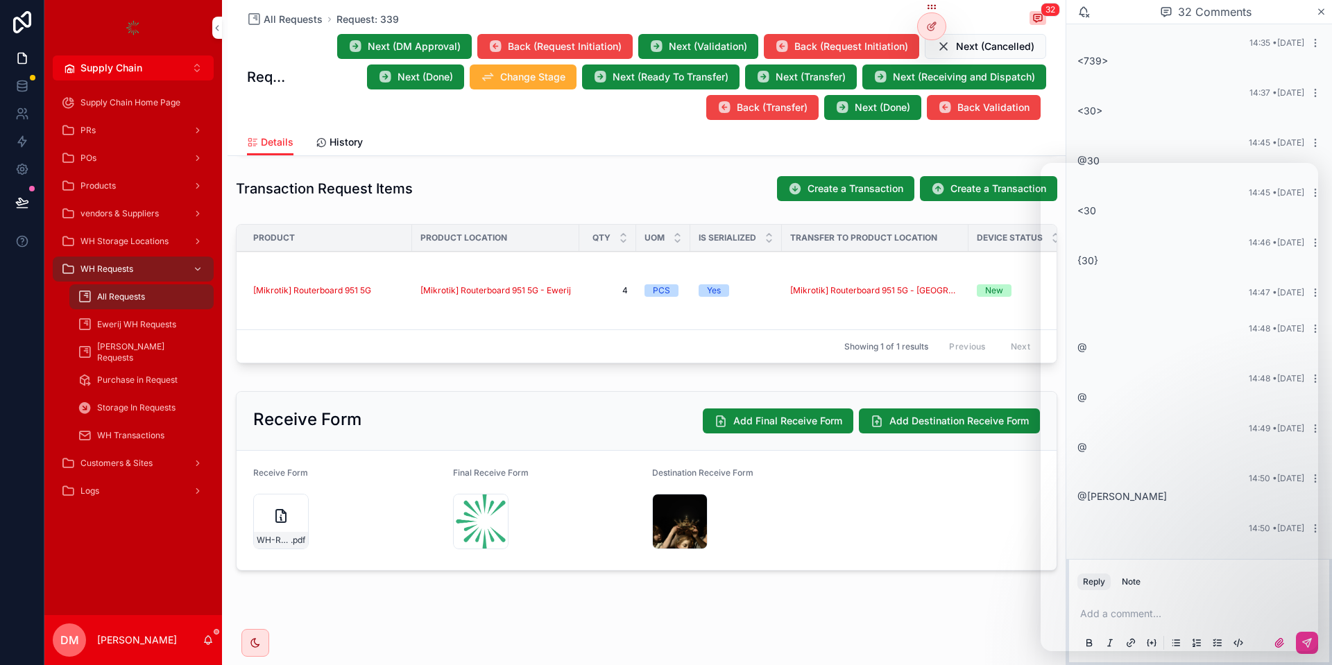
click at [390, 49] on span "Next (DM Approval)" at bounding box center [414, 47] width 93 height 14
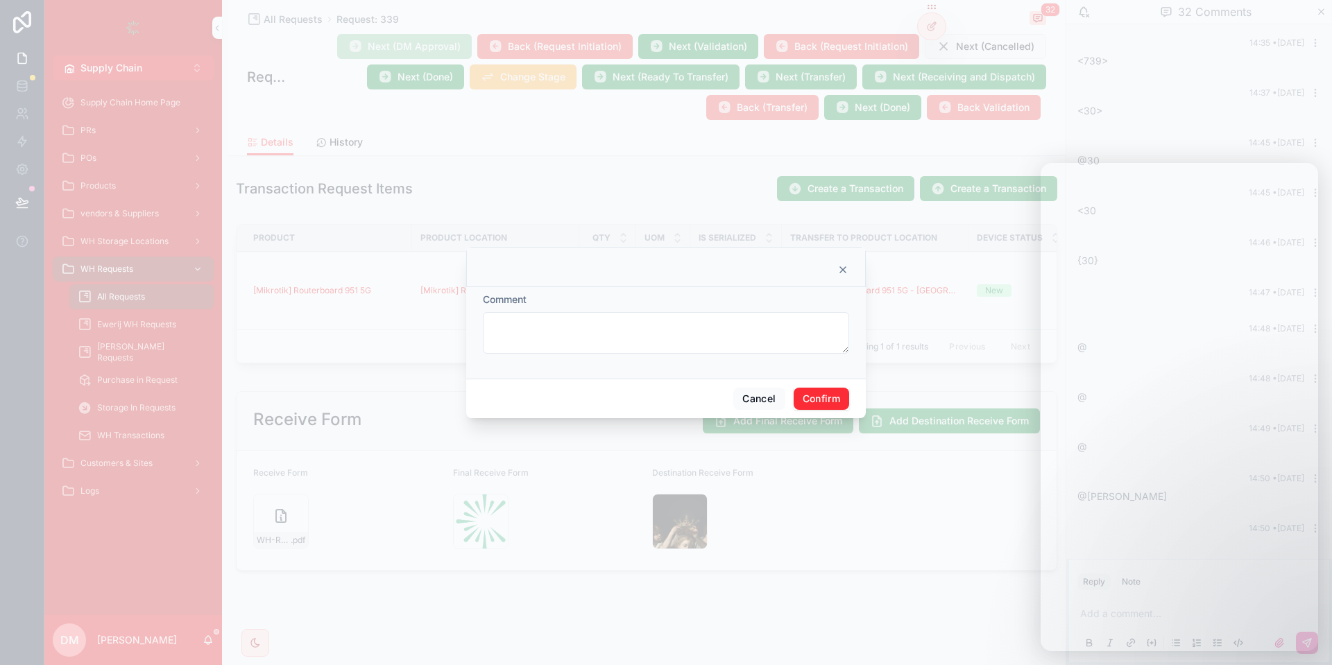
click at [803, 394] on button "Confirm" at bounding box center [821, 399] width 55 height 22
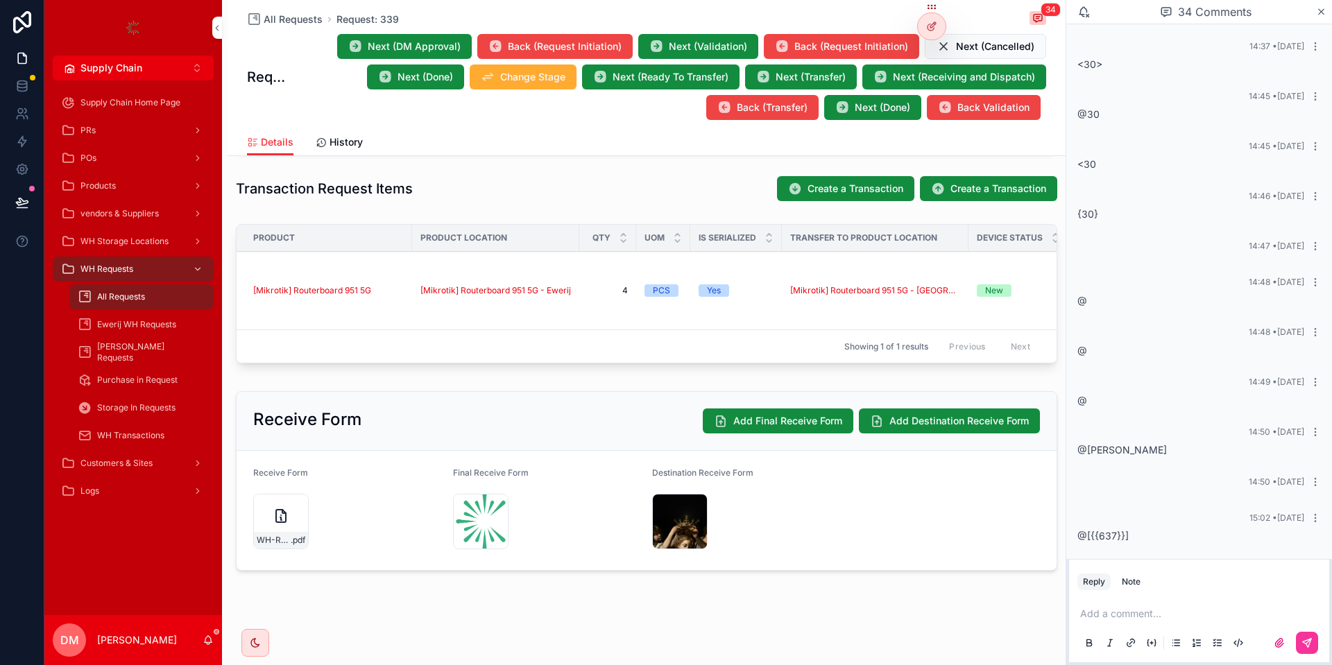
scroll to position [991, 0]
click at [1116, 531] on span "@[{{637}}]" at bounding box center [1102, 533] width 51 height 12
click at [456, 36] on button "Next (DM Approval)" at bounding box center [404, 46] width 135 height 25
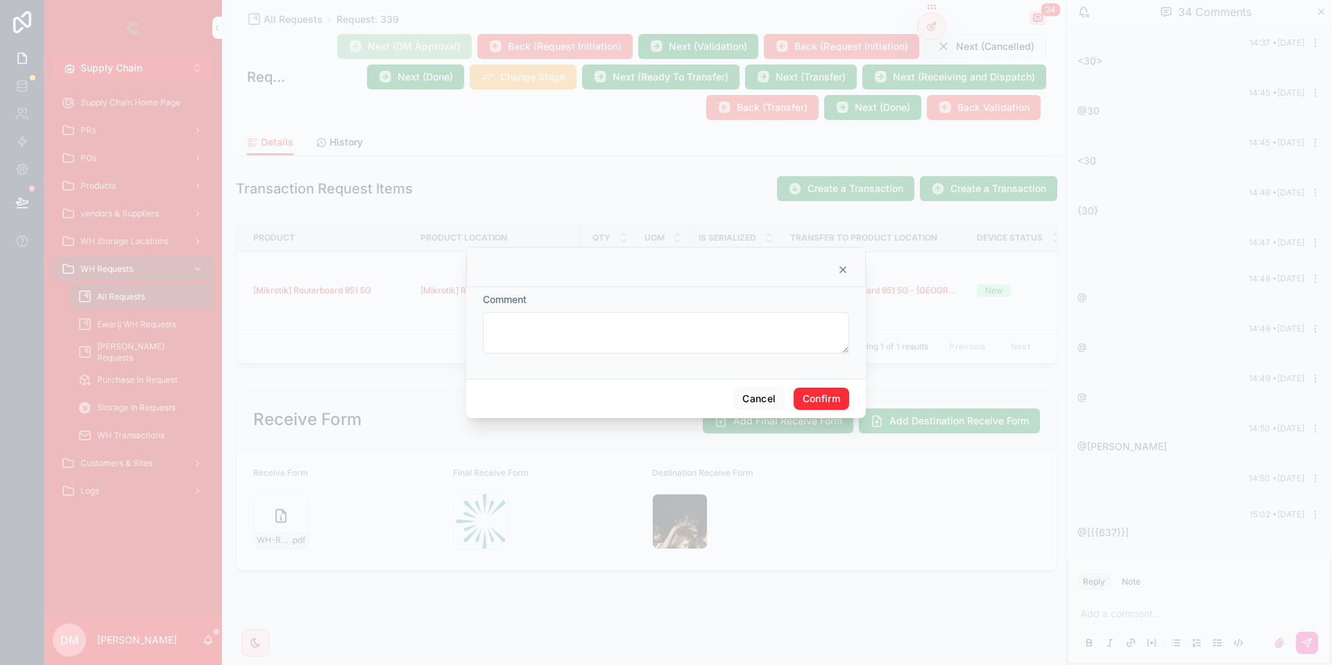
click at [812, 404] on button "Confirm" at bounding box center [821, 399] width 55 height 22
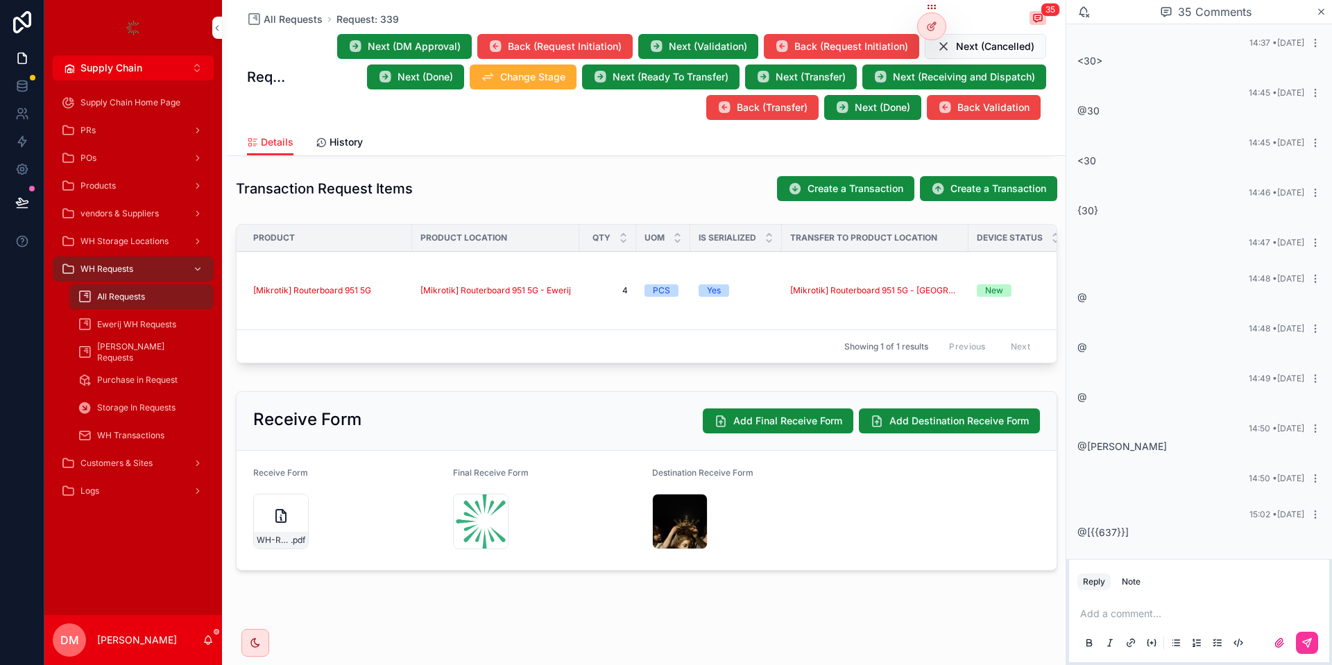
scroll to position [1041, 0]
click at [1115, 526] on div "@[{{30}}]" at bounding box center [1198, 533] width 243 height 14
click at [1095, 527] on span "@[{{30}}]" at bounding box center [1100, 533] width 46 height 12
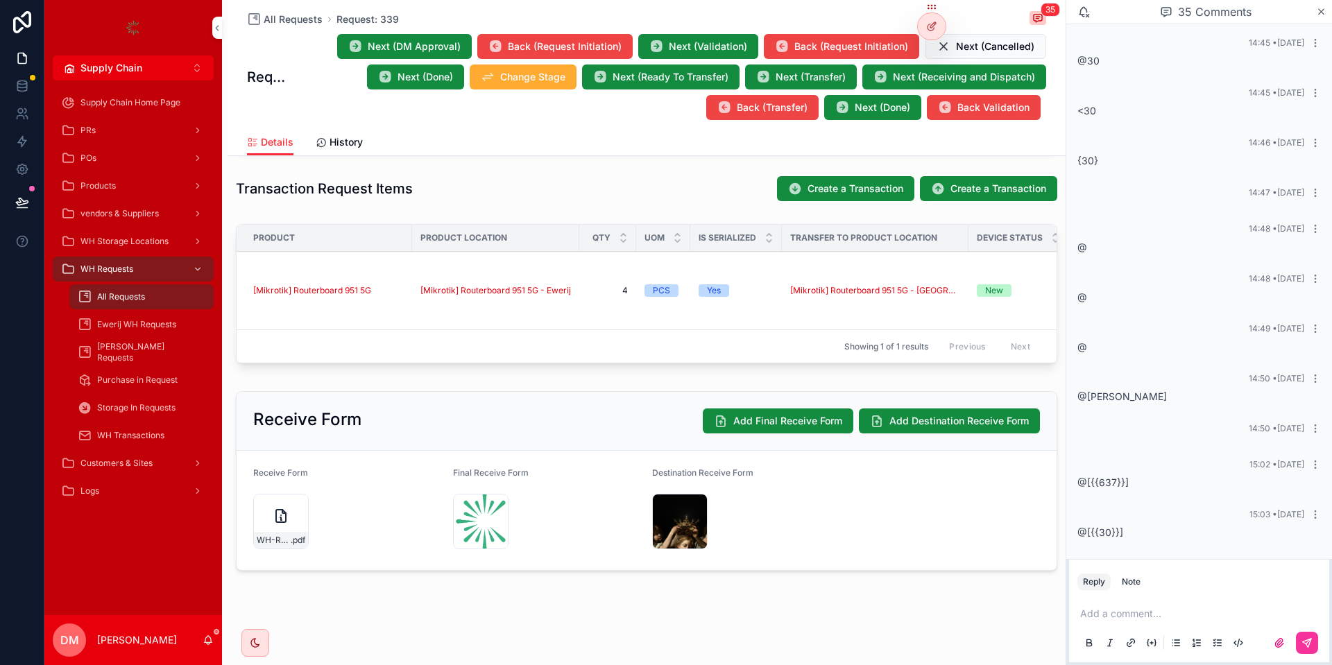
click at [1095, 527] on span "@[{{30}}]" at bounding box center [1100, 533] width 46 height 12
click at [1097, 530] on span "@[{{30}}]" at bounding box center [1100, 533] width 46 height 12
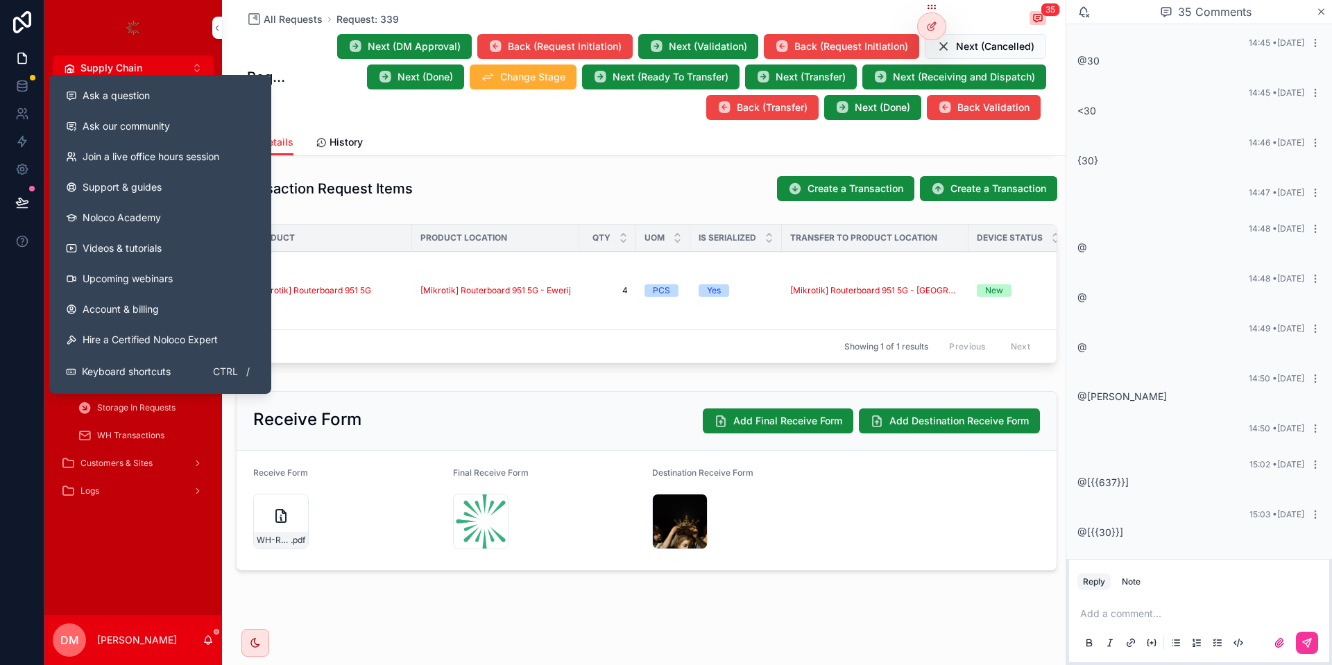
click at [176, 101] on div "Ask a question" at bounding box center [160, 96] width 189 height 14
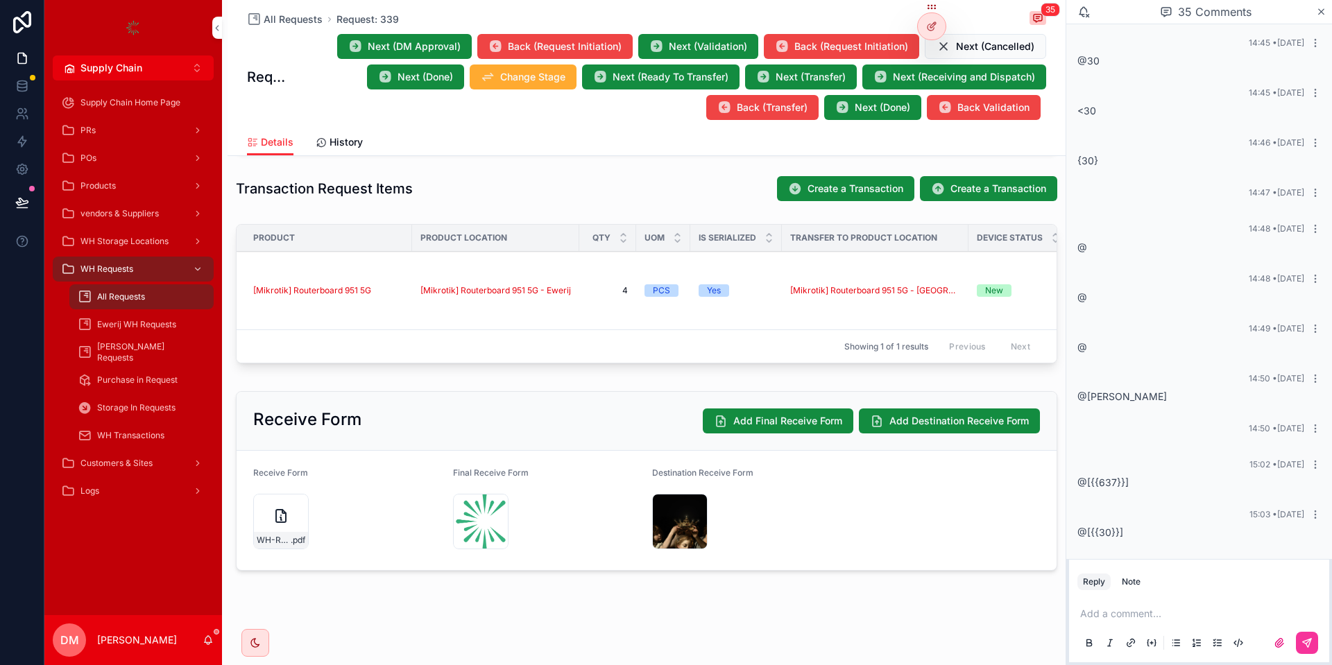
click at [815, 595] on div "All Requests Request: 339 35 Request: 339 Next (DM Approval) Back (Request Init…" at bounding box center [647, 108] width 838 height 1114
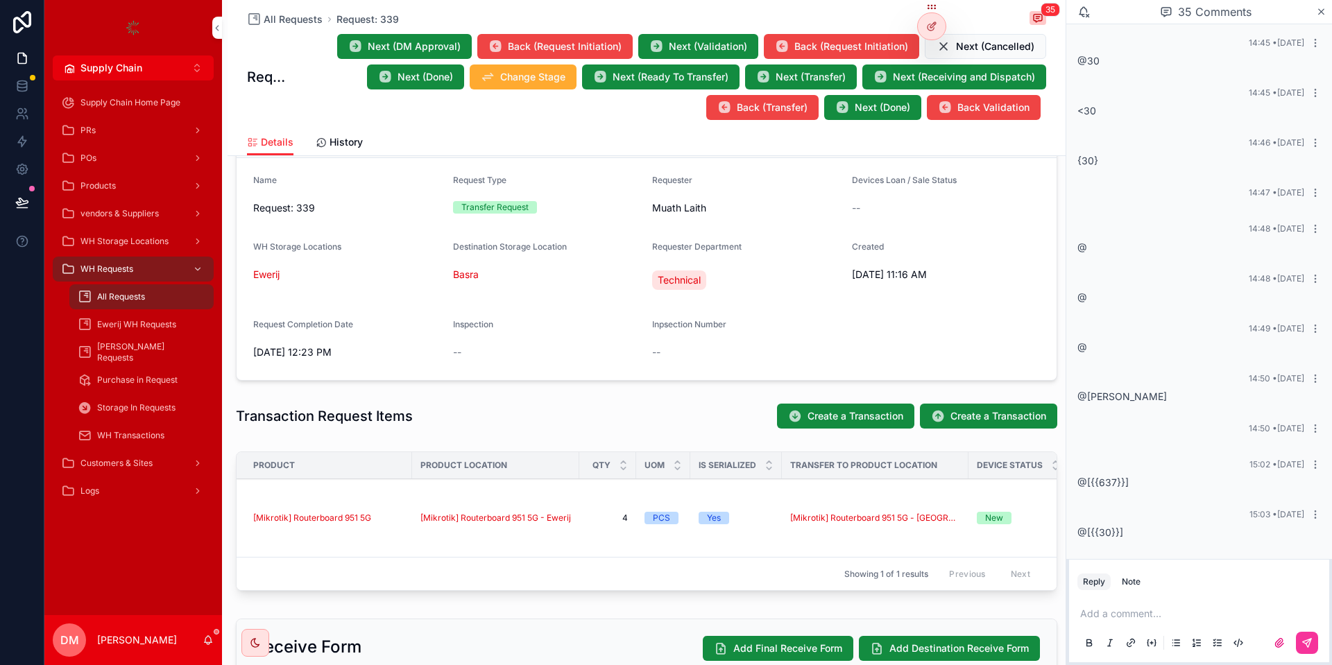
scroll to position [0, 0]
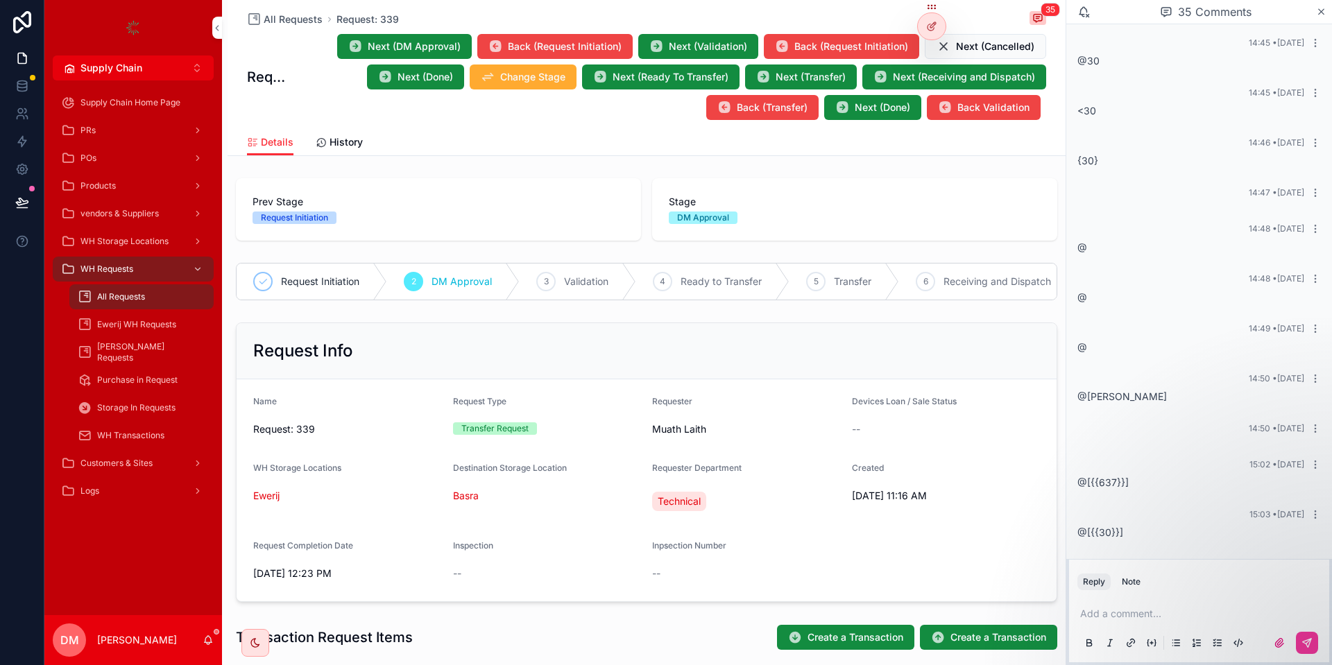
click at [853, 166] on div "All Requests Request: 339 35 Request: 339 Next (DM Approval) Back (Request Init…" at bounding box center [647, 557] width 838 height 1114
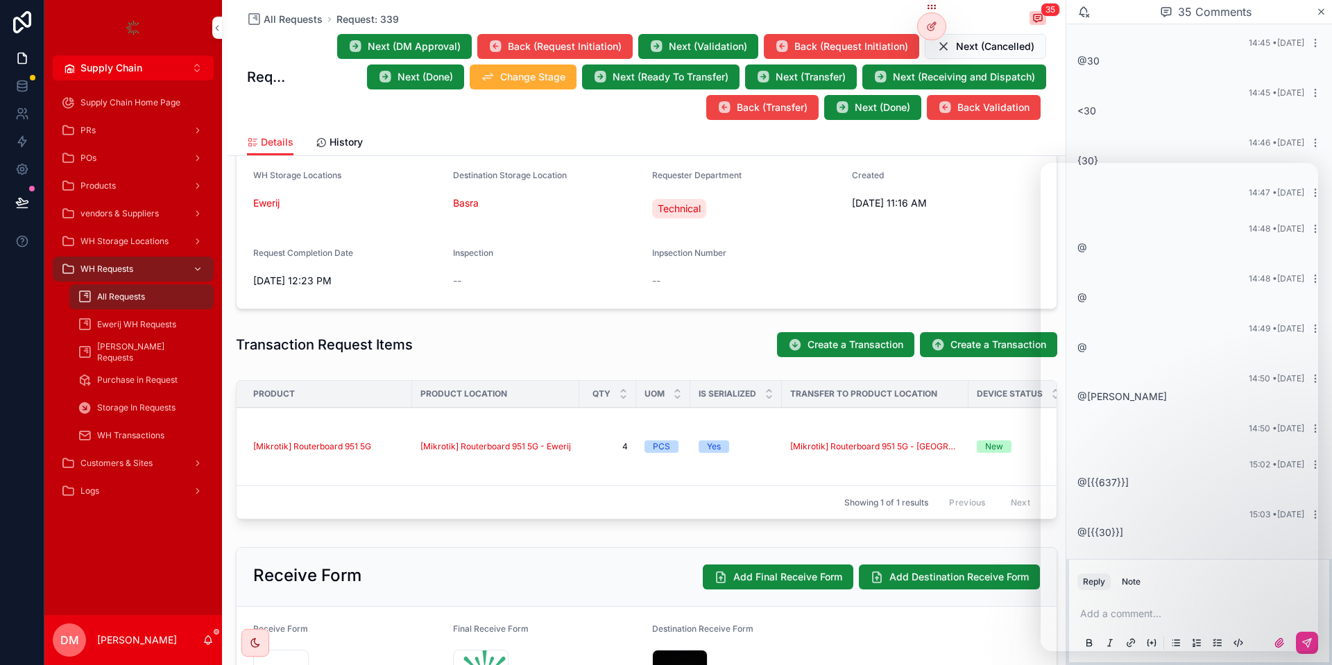
scroll to position [333, 0]
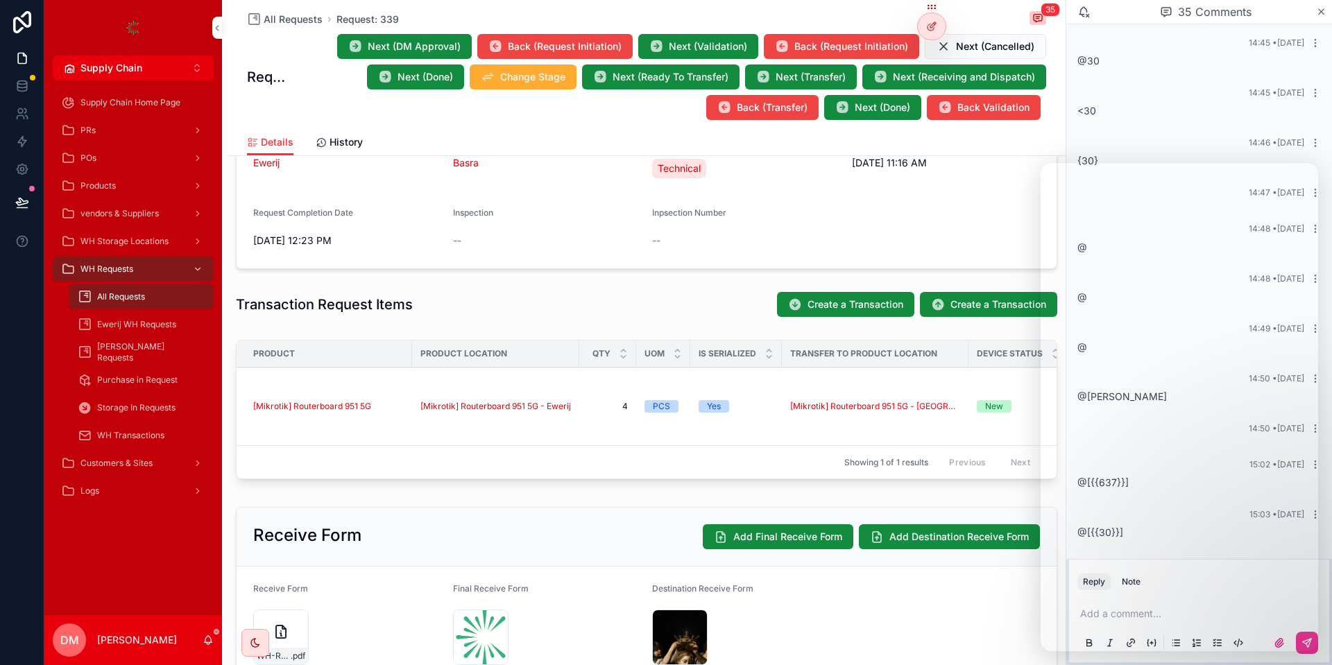
click at [399, 44] on span "Next (DM Approval)" at bounding box center [414, 47] width 93 height 14
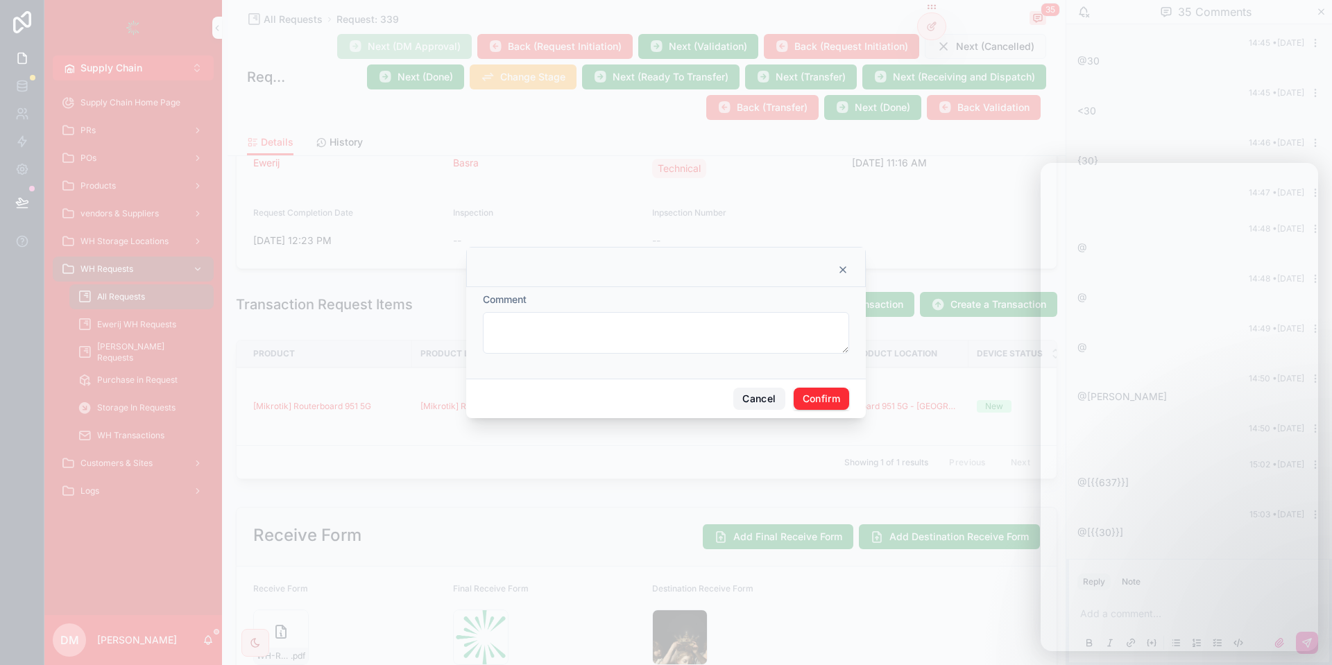
click at [766, 390] on button "Cancel" at bounding box center [758, 399] width 51 height 22
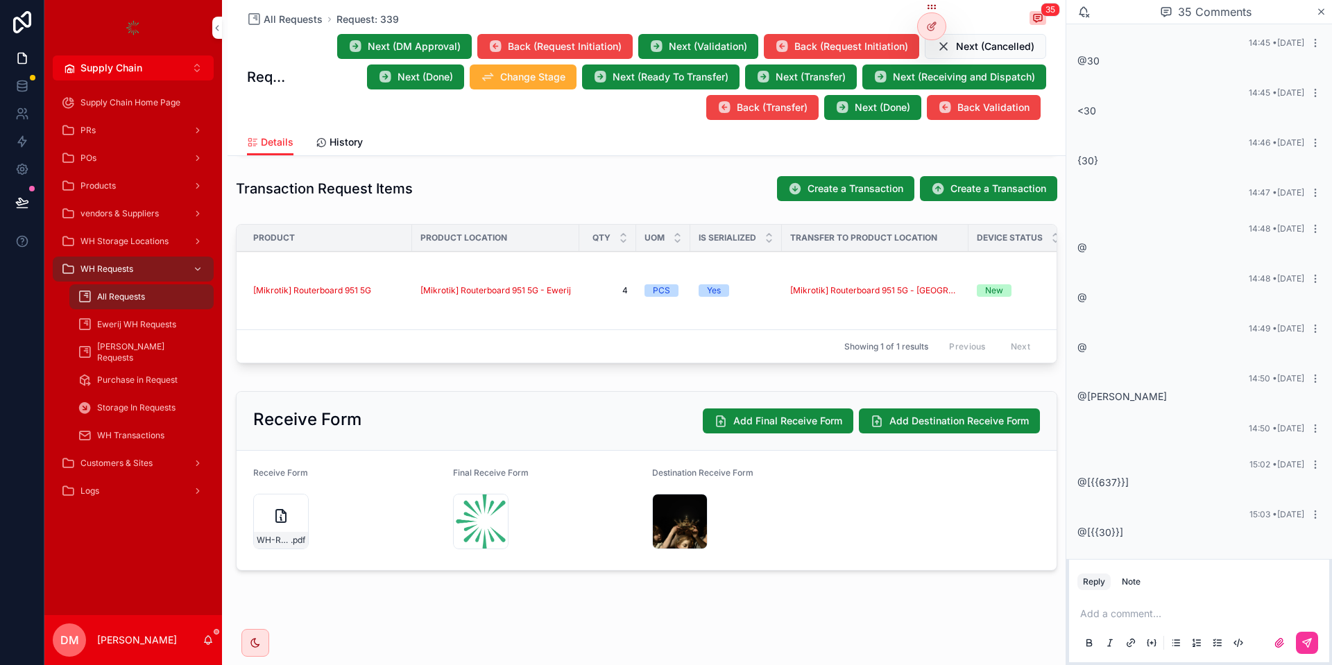
scroll to position [471, 0]
click at [1323, 10] on icon "scrollable content" at bounding box center [1322, 12] width 6 height 6
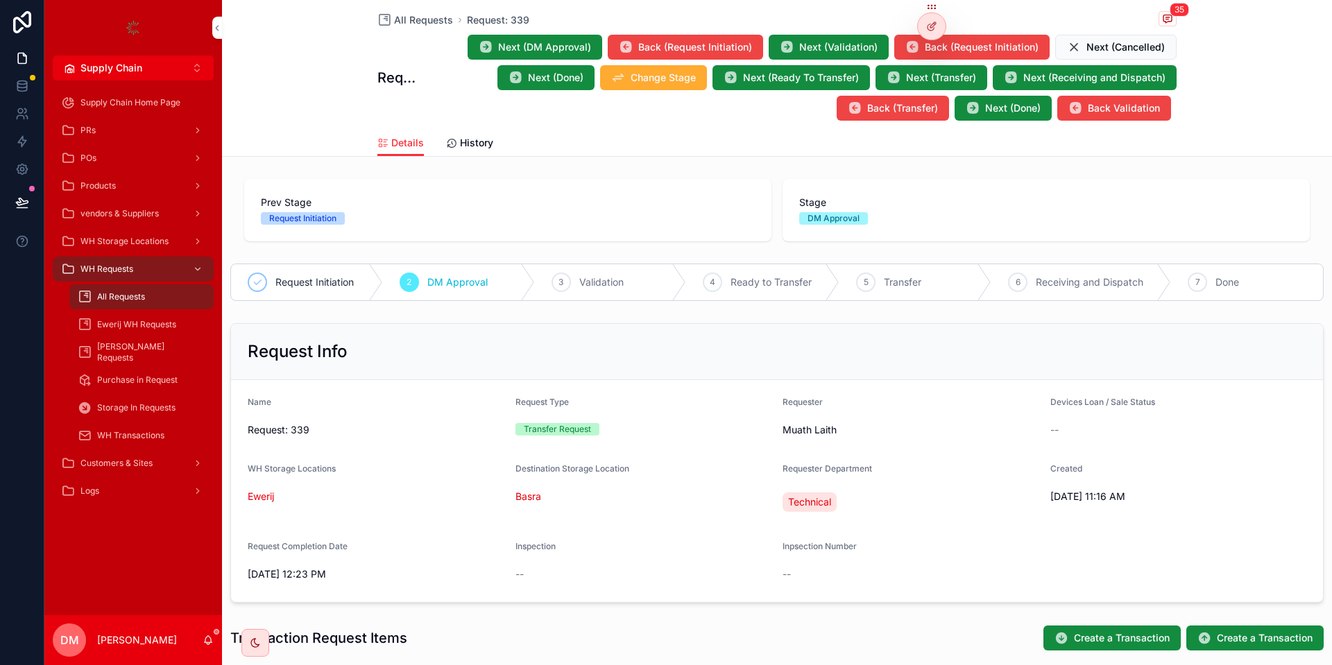
click at [465, 288] on span "DM Approval" at bounding box center [457, 282] width 60 height 14
click at [173, 297] on div "All Requests" at bounding box center [142, 297] width 128 height 22
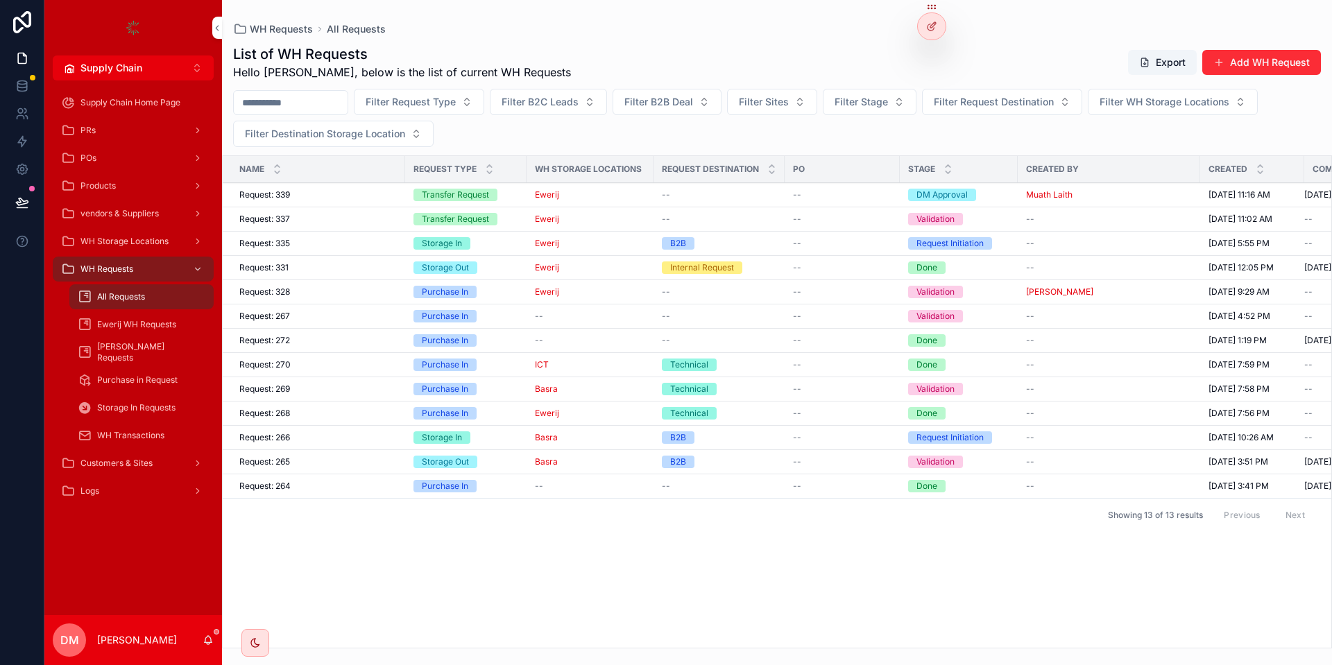
click at [389, 268] on div "Request: 331 Request: 331" at bounding box center [317, 267] width 157 height 11
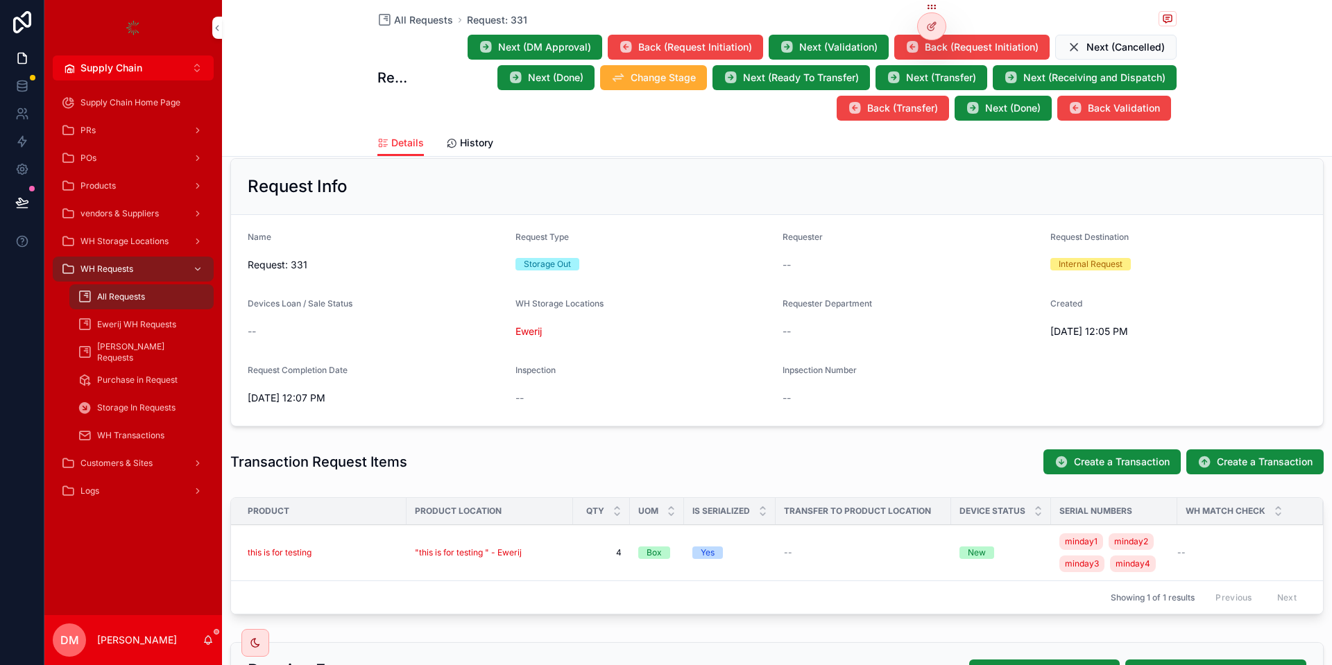
scroll to position [166, 0]
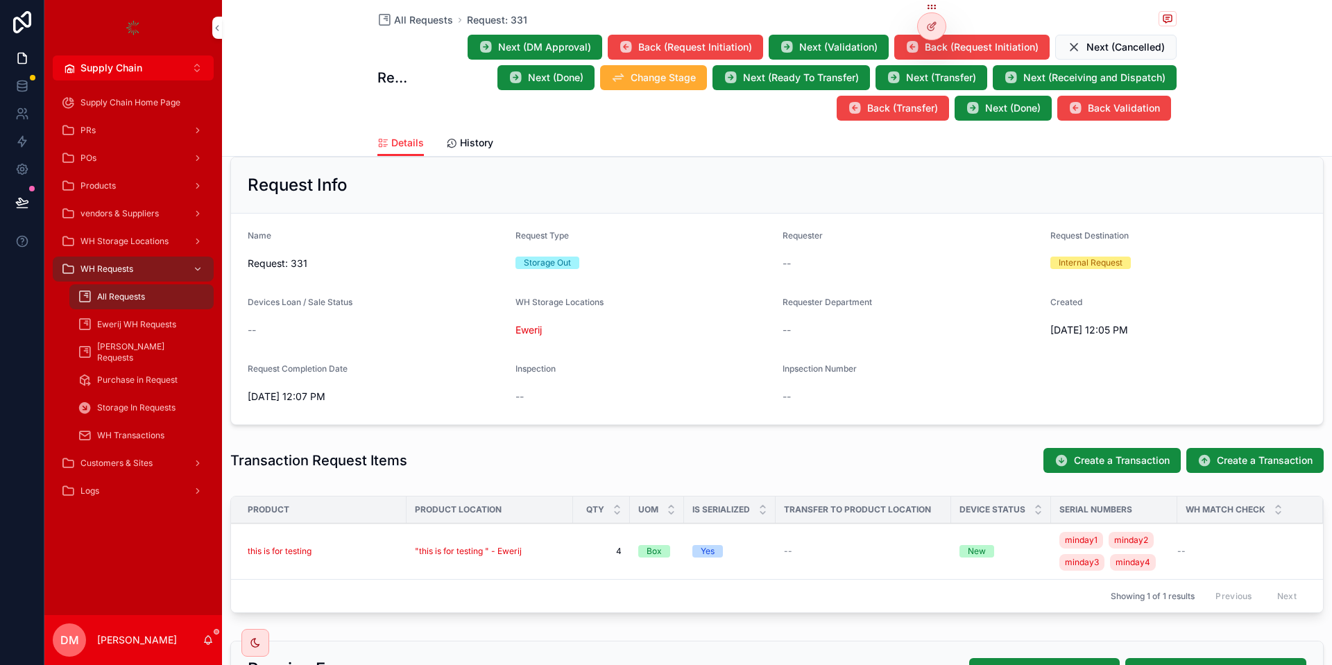
drag, startPoint x: 1052, startPoint y: 259, endPoint x: 1139, endPoint y: 260, distance: 87.4
click at [1139, 260] on div "Internal Request" at bounding box center [1178, 263] width 257 height 12
click at [132, 300] on span "All Requests" at bounding box center [121, 296] width 48 height 11
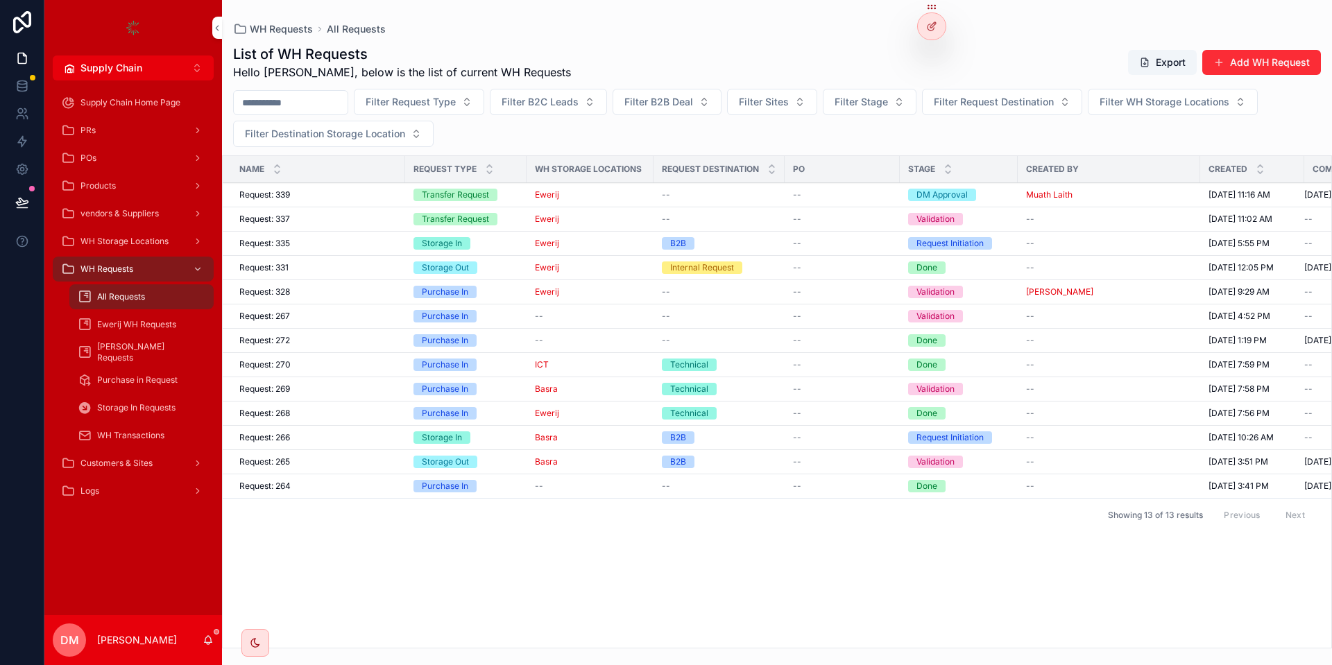
click at [1255, 74] on button "Add WH Request" at bounding box center [1261, 62] width 119 height 25
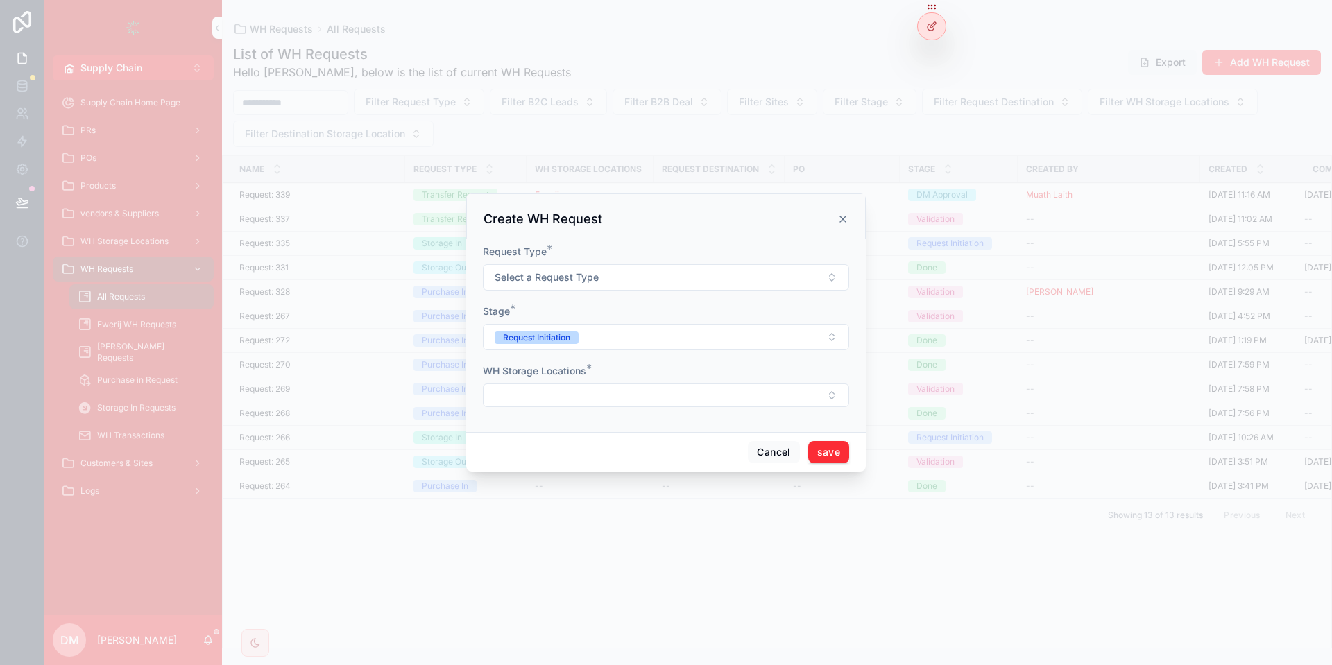
click at [587, 257] on div "Request Type *" at bounding box center [666, 252] width 366 height 14
click at [558, 287] on button "Select a Request Type" at bounding box center [666, 277] width 366 height 26
click at [617, 365] on div "Storage In" at bounding box center [666, 374] width 193 height 21
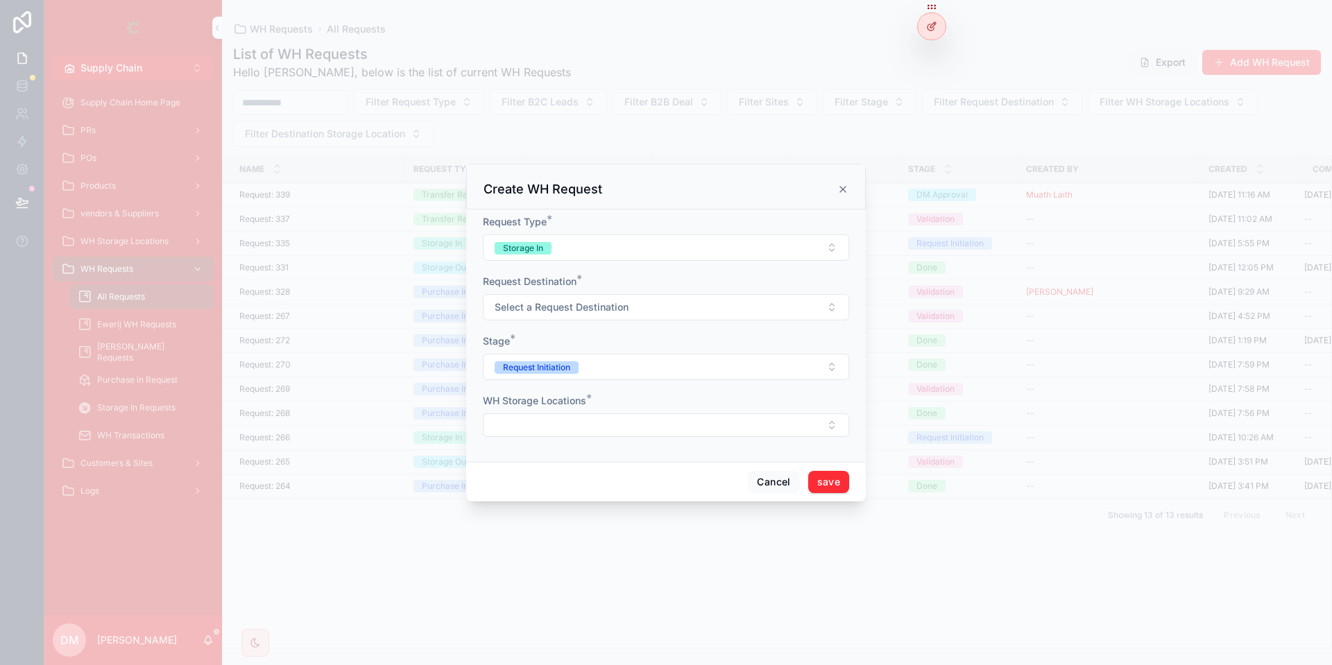
click at [596, 311] on span "Select a Request Destination" at bounding box center [562, 307] width 134 height 14
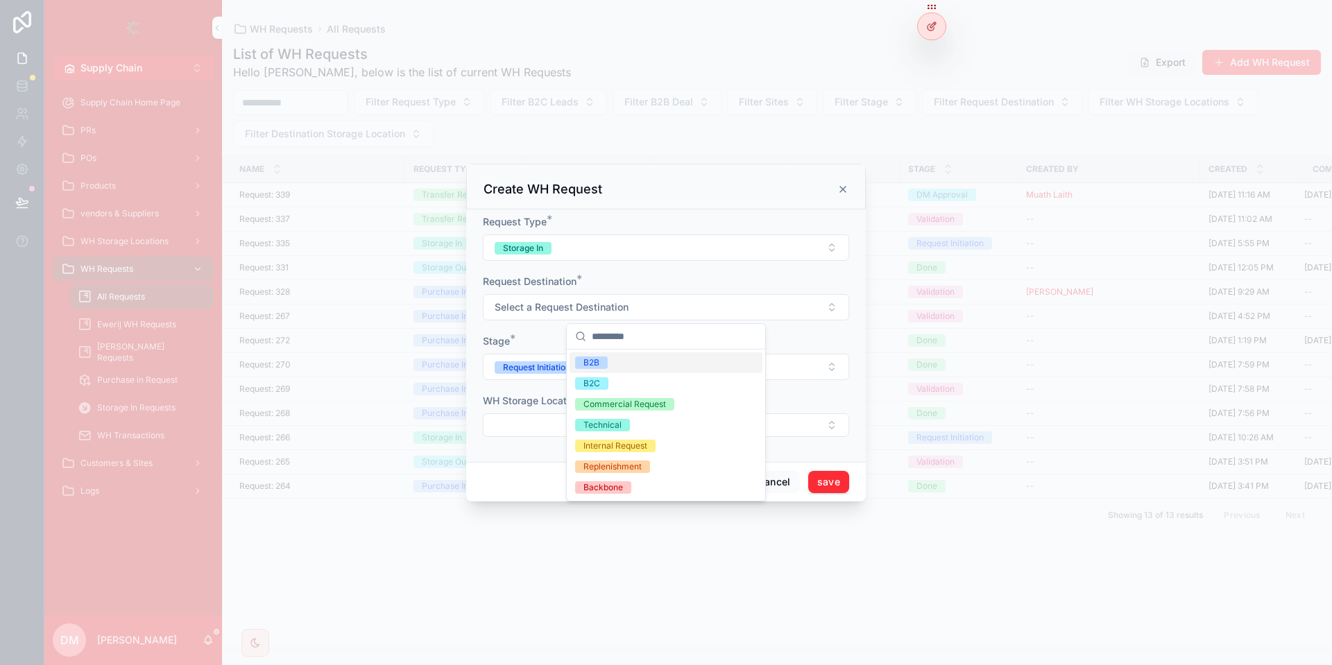
click at [645, 364] on div "B2B" at bounding box center [666, 362] width 193 height 21
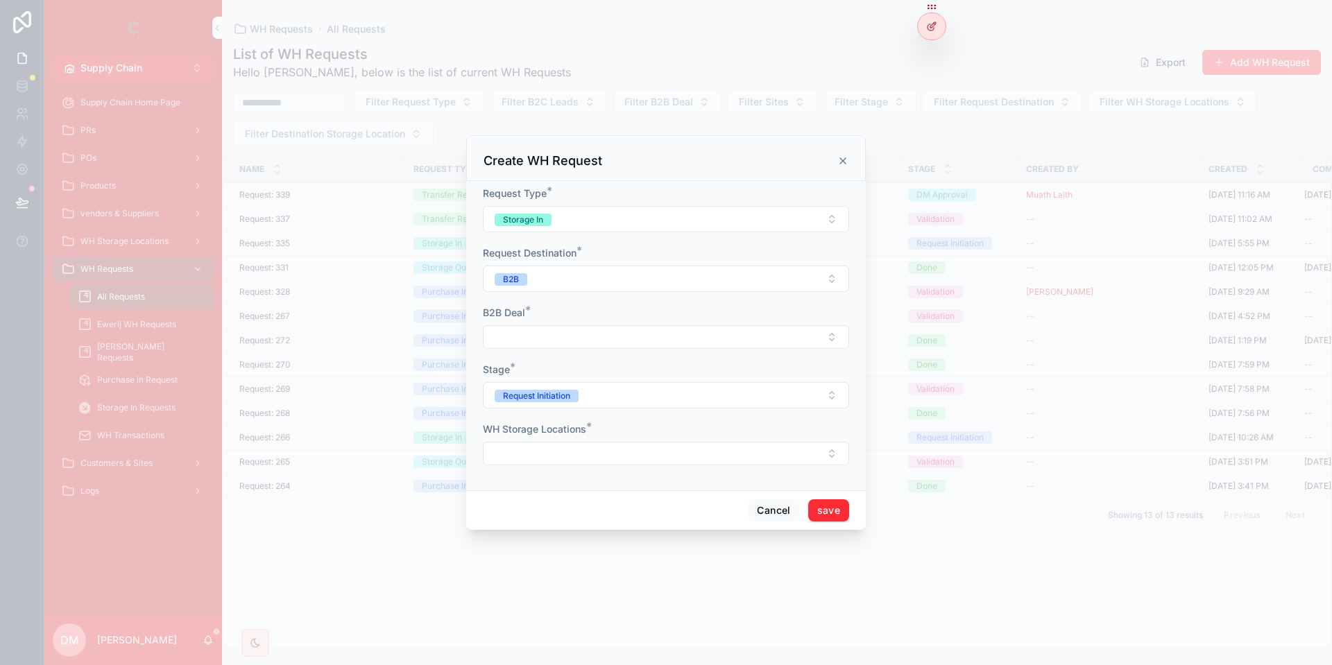
click at [511, 345] on button "Select Button" at bounding box center [666, 337] width 366 height 24
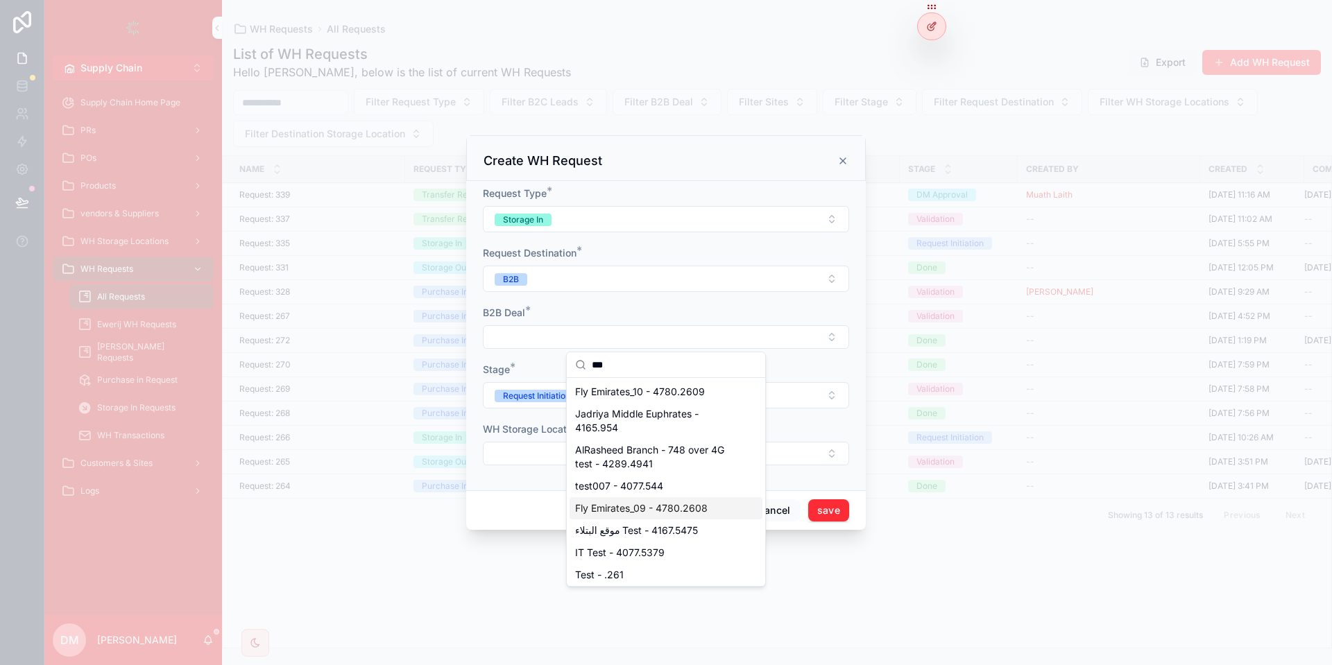
type input "***"
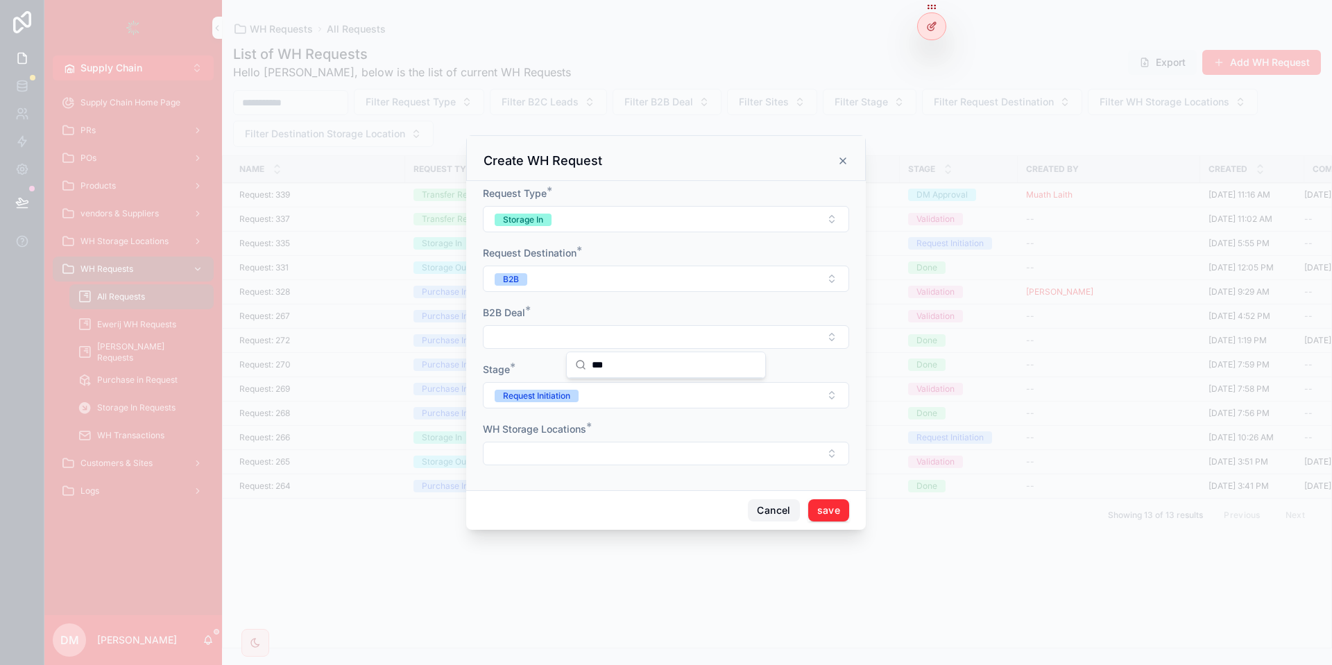
click at [798, 506] on button "Cancel" at bounding box center [773, 510] width 51 height 22
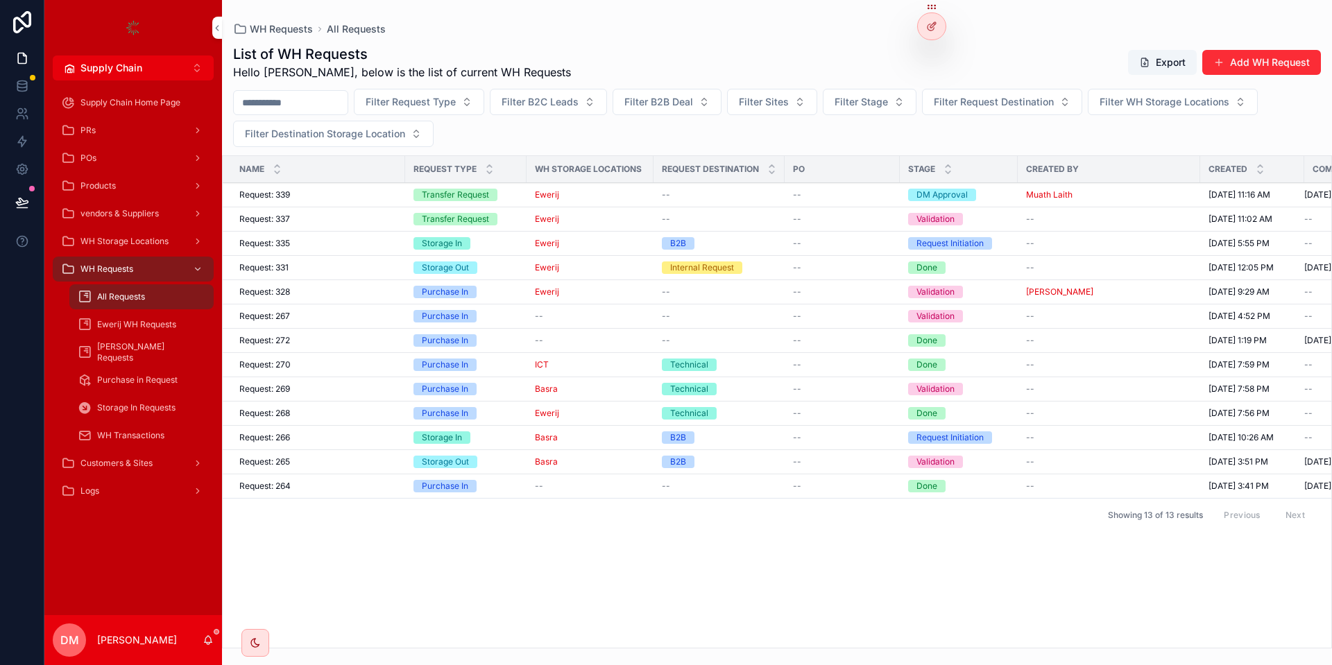
click at [774, 502] on div "Showing 13 of 13 results Previous Next" at bounding box center [777, 514] width 1109 height 33
click at [377, 245] on div "Request: 335 Request: 335" at bounding box center [317, 243] width 157 height 11
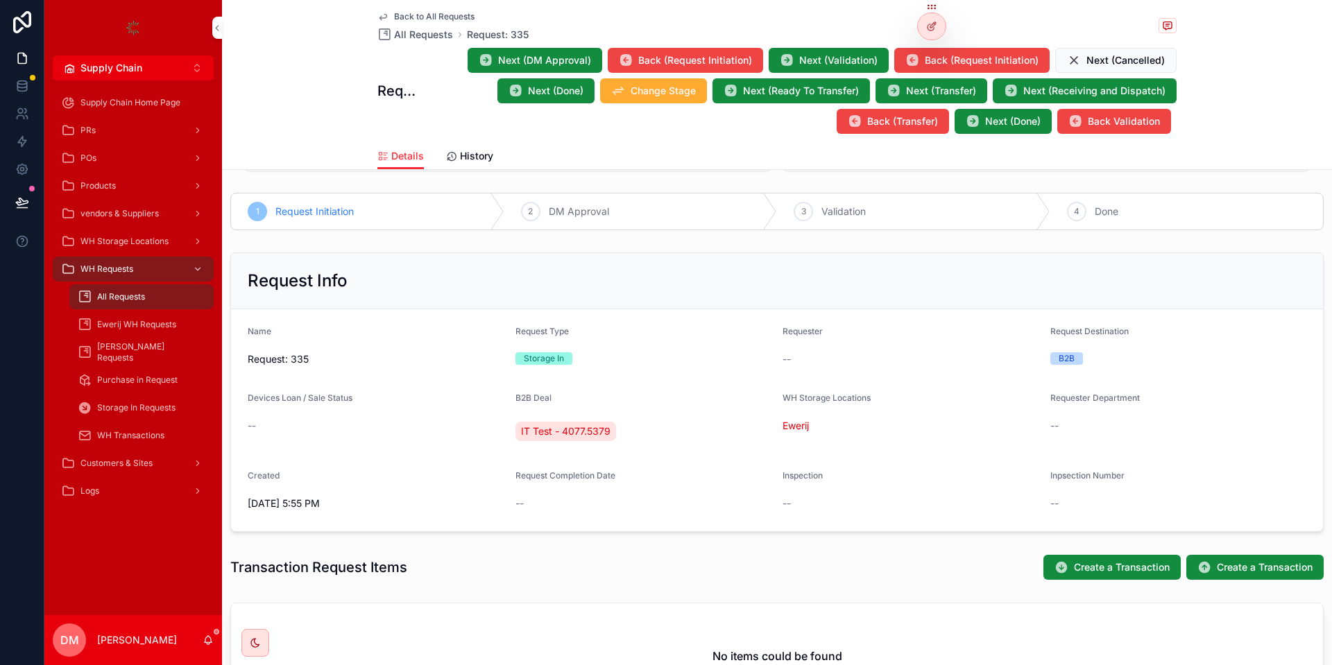
scroll to position [62, 0]
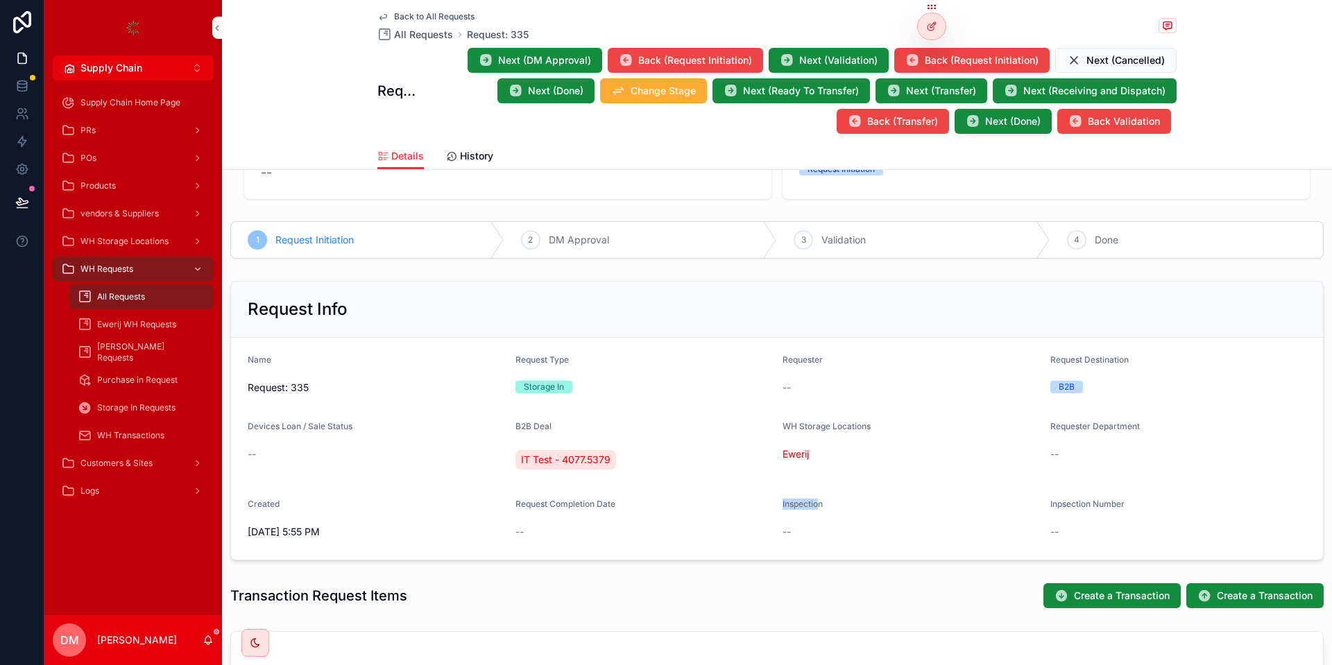
drag, startPoint x: 783, startPoint y: 502, endPoint x: 822, endPoint y: 508, distance: 39.9
click at [822, 508] on span "Inspection" at bounding box center [803, 504] width 40 height 10
drag, startPoint x: 785, startPoint y: 527, endPoint x: 772, endPoint y: 527, distance: 12.5
click at [772, 527] on form "Name Request: 335 Request Type Storage In Requester -- Request Destination B2B …" at bounding box center [777, 449] width 1092 height 222
click at [772, 533] on form "Name Request: 335 Request Type Storage In Requester -- Request Destination B2B …" at bounding box center [777, 449] width 1092 height 222
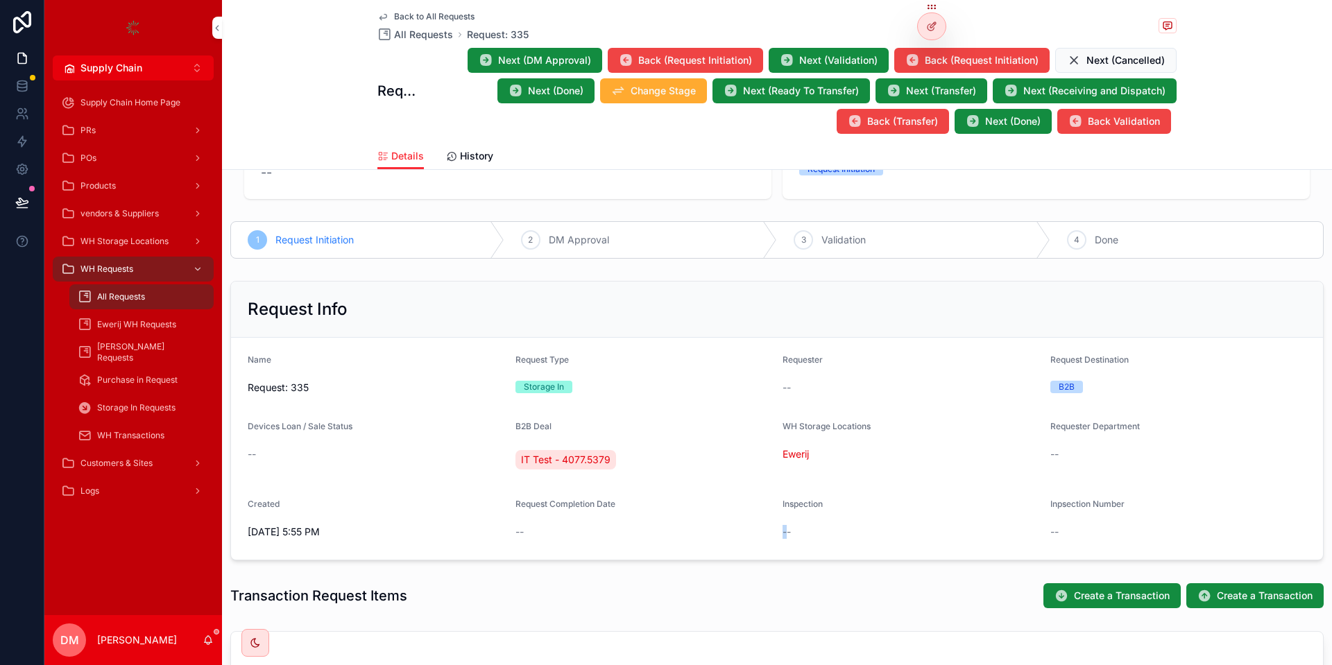
click at [779, 533] on form "Name Request: 335 Request Type Storage In Requester -- Request Destination B2B …" at bounding box center [777, 449] width 1092 height 222
click at [821, 533] on div "--" at bounding box center [911, 532] width 257 height 14
drag, startPoint x: 788, startPoint y: 500, endPoint x: 848, endPoint y: 503, distance: 60.4
click at [848, 503] on div "Inspection" at bounding box center [911, 507] width 257 height 17
click at [806, 522] on div "--" at bounding box center [911, 532] width 257 height 22
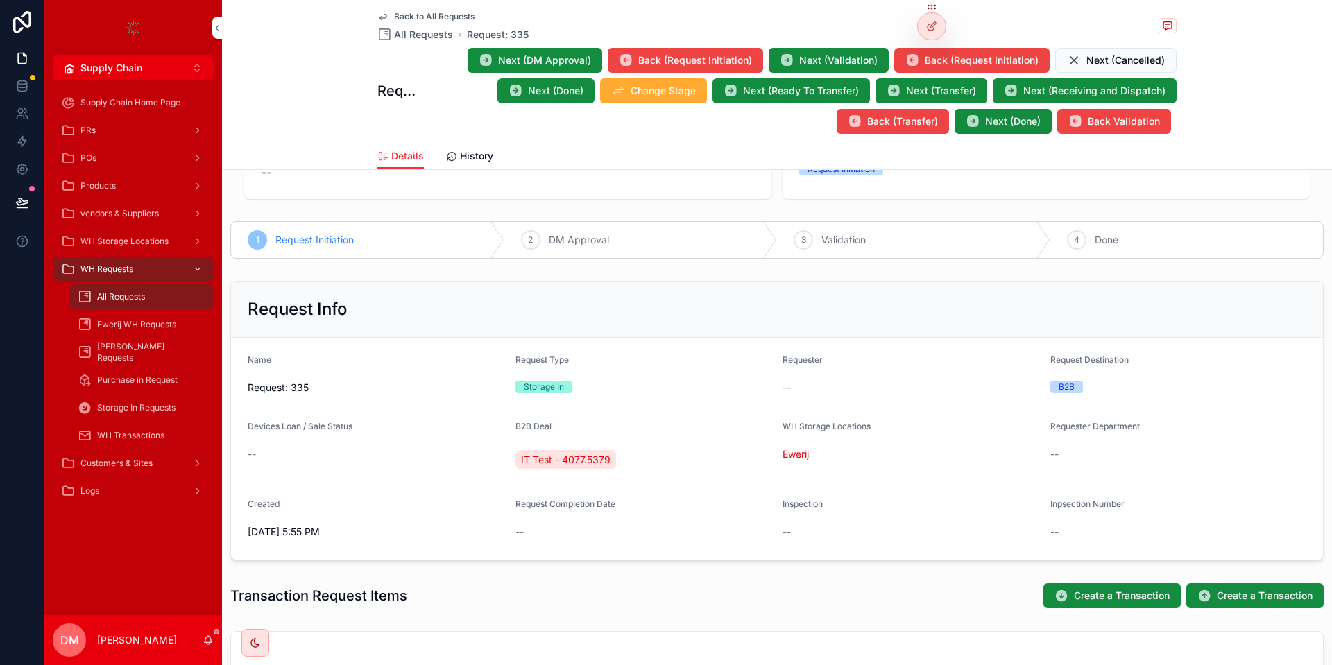
click at [783, 534] on span "--" at bounding box center [787, 532] width 8 height 14
click at [798, 533] on div "--" at bounding box center [911, 532] width 257 height 14
click at [785, 530] on span "--" at bounding box center [787, 532] width 8 height 14
drag, startPoint x: 785, startPoint y: 530, endPoint x: 813, endPoint y: 528, distance: 27.8
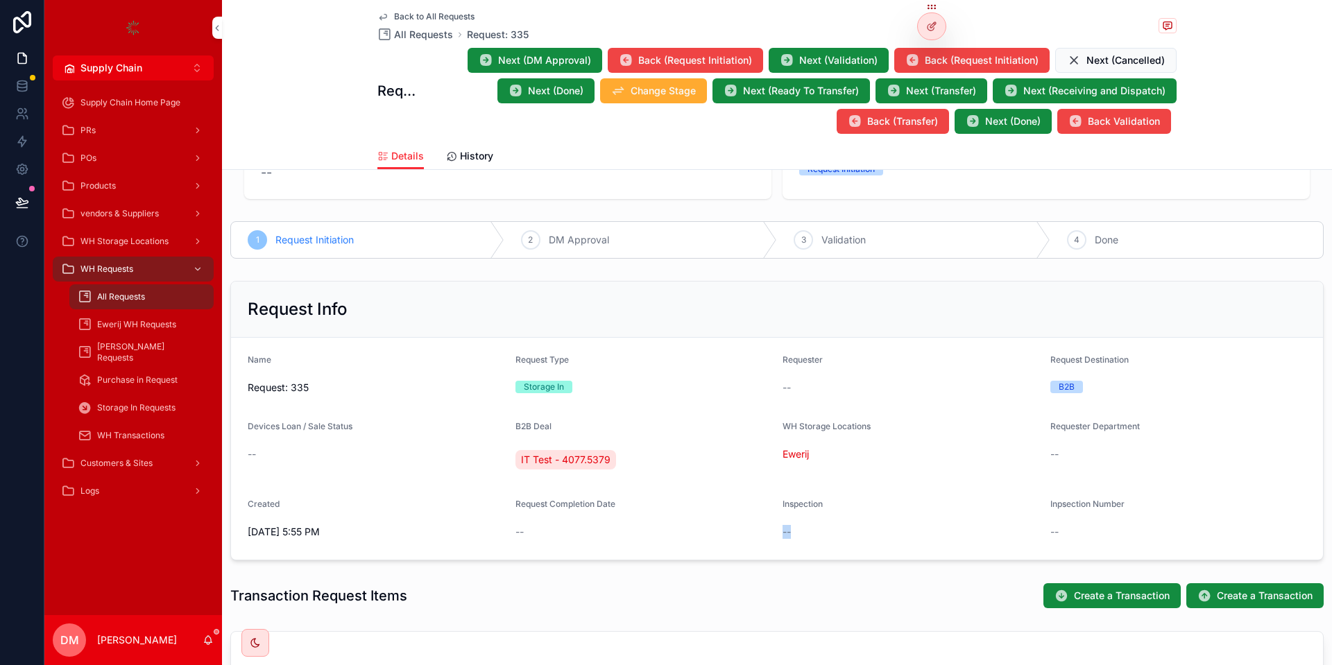
click at [813, 528] on div "--" at bounding box center [911, 532] width 257 height 14
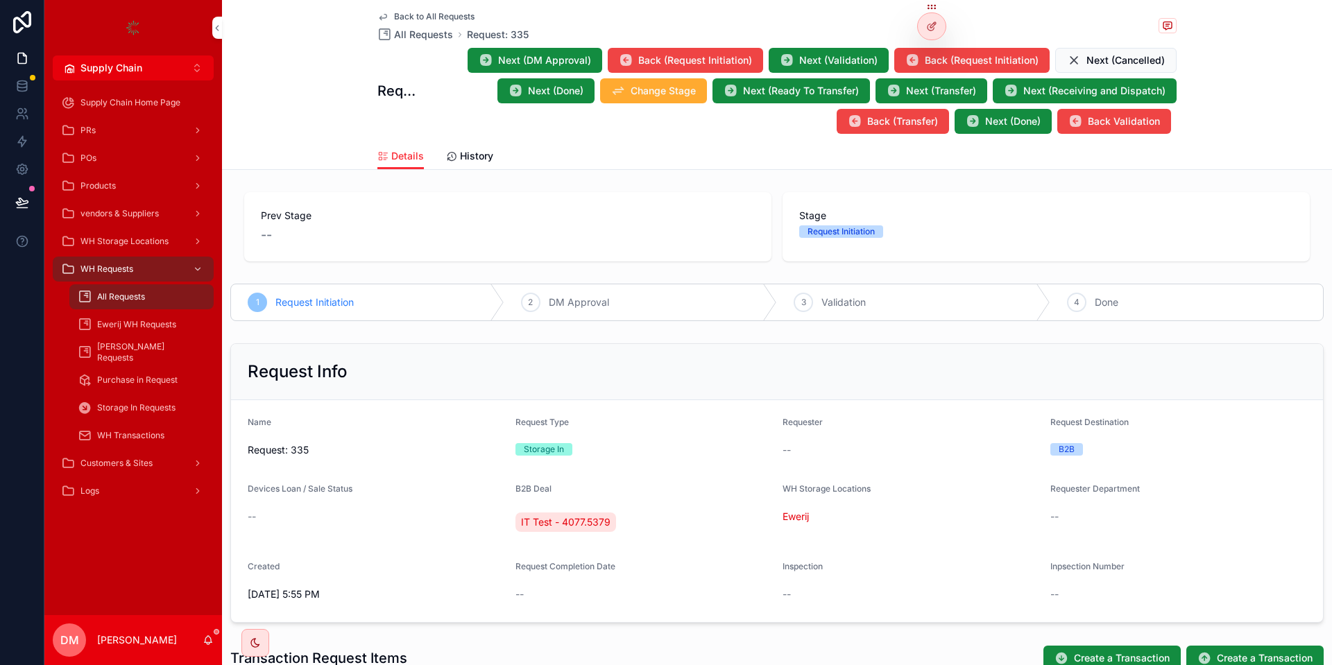
click at [121, 295] on span "All Requests" at bounding box center [121, 296] width 48 height 11
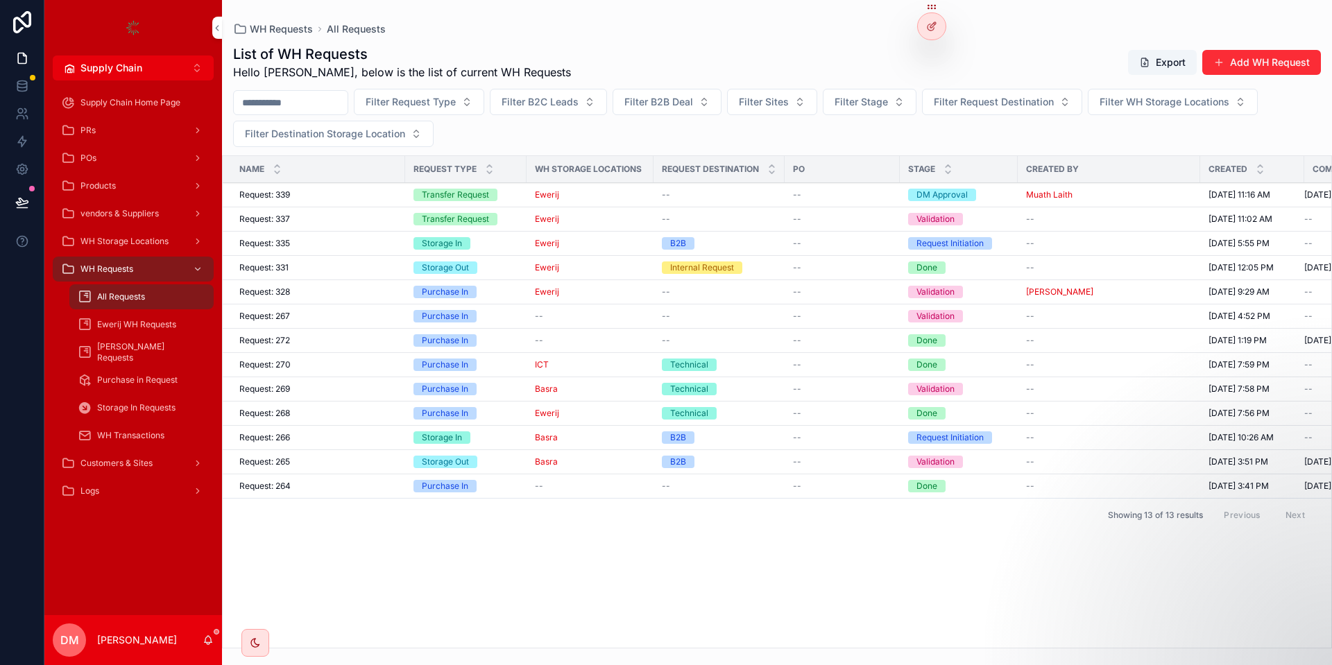
click at [161, 435] on span "WH Transactions" at bounding box center [130, 435] width 67 height 11
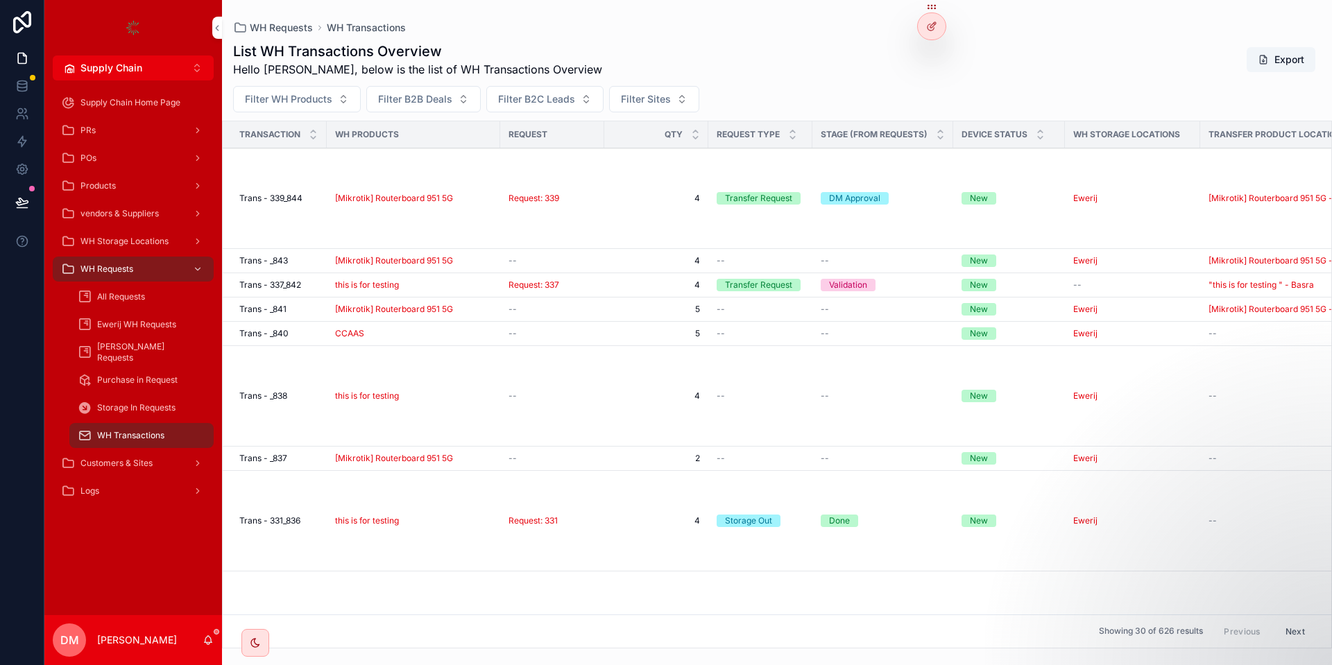
click at [417, 106] on button "Filter B2B Deals" at bounding box center [423, 99] width 114 height 26
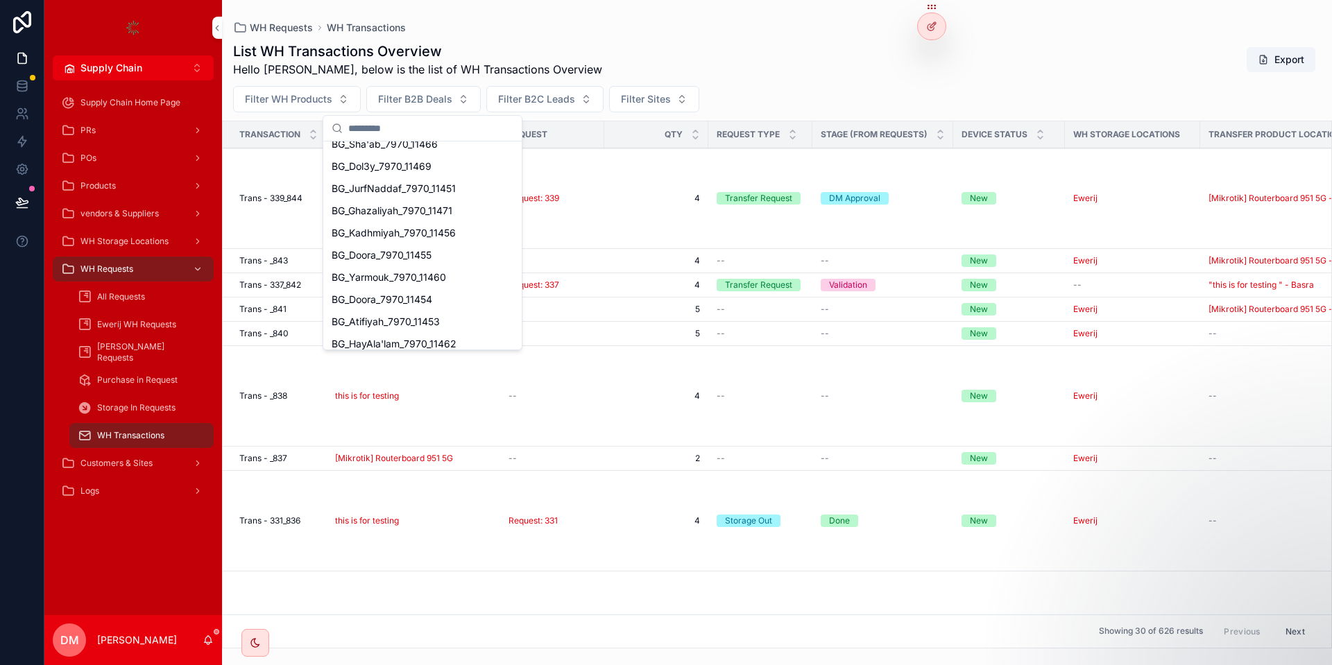
scroll to position [333, 0]
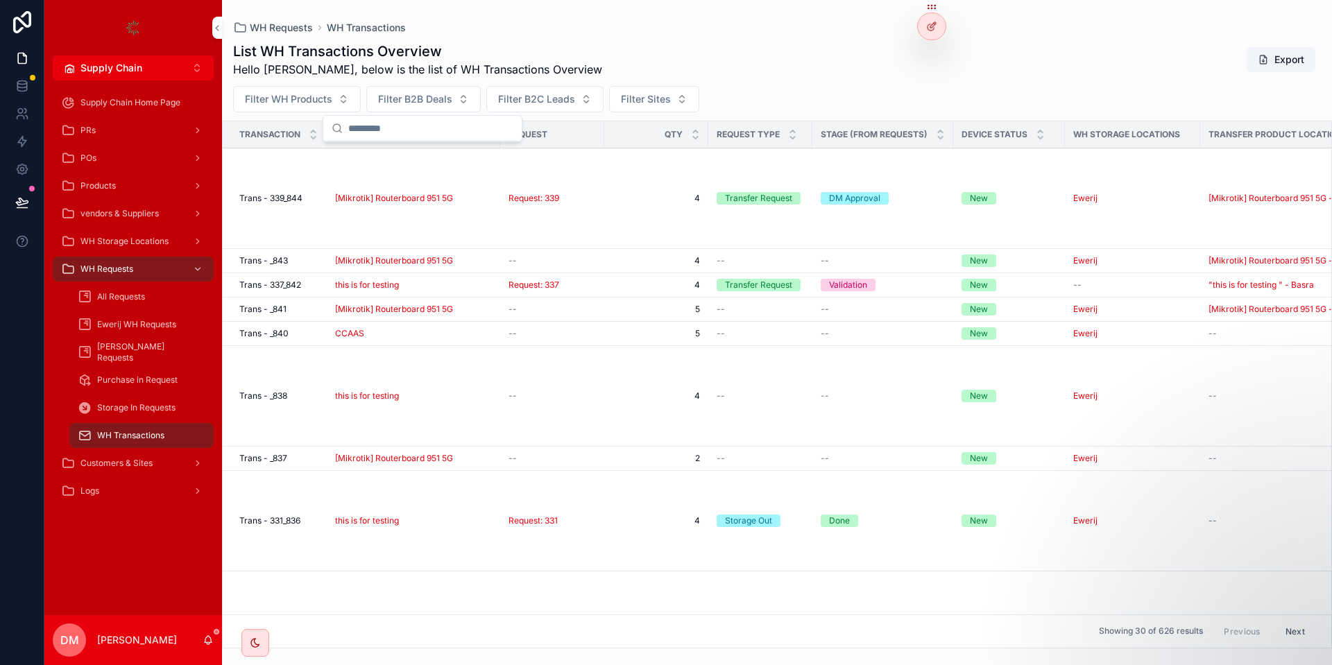
click at [734, 53] on div "List WH Transactions Overview Hello [PERSON_NAME], below is the list of WH Tran…" at bounding box center [777, 60] width 1088 height 36
click at [157, 302] on div "All Requests" at bounding box center [142, 297] width 128 height 22
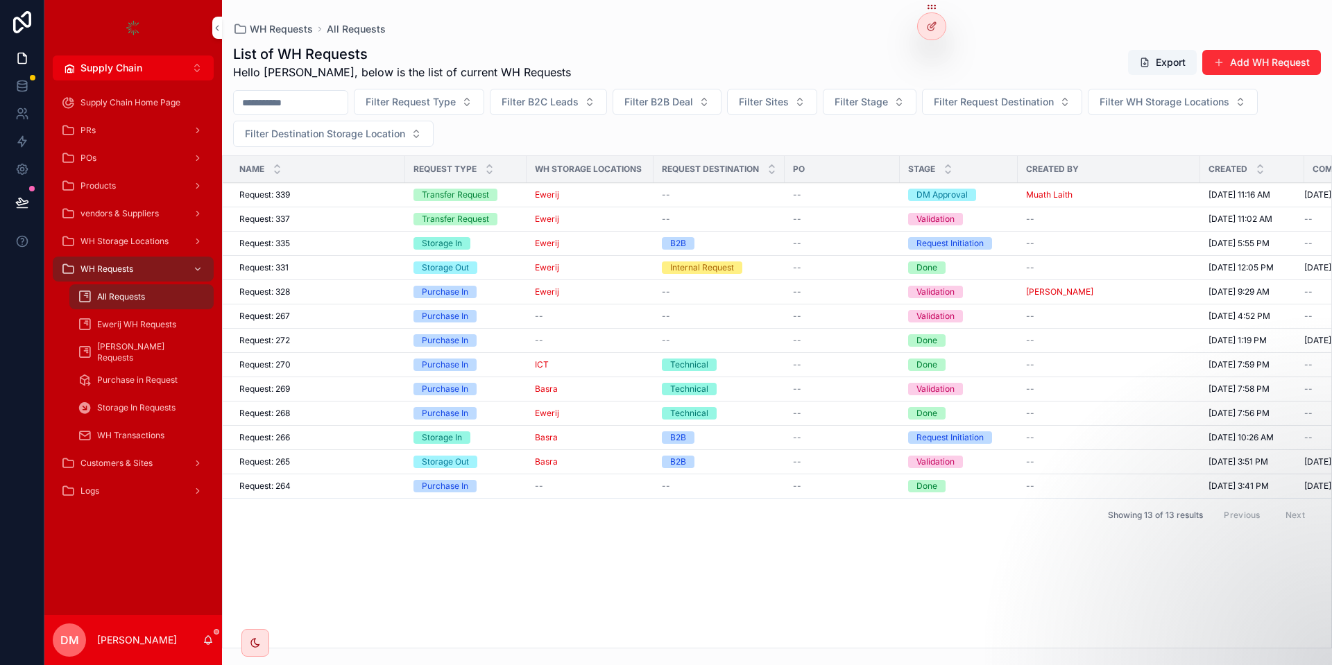
click at [327, 194] on div "Request: 339 Request: 339" at bounding box center [317, 194] width 157 height 11
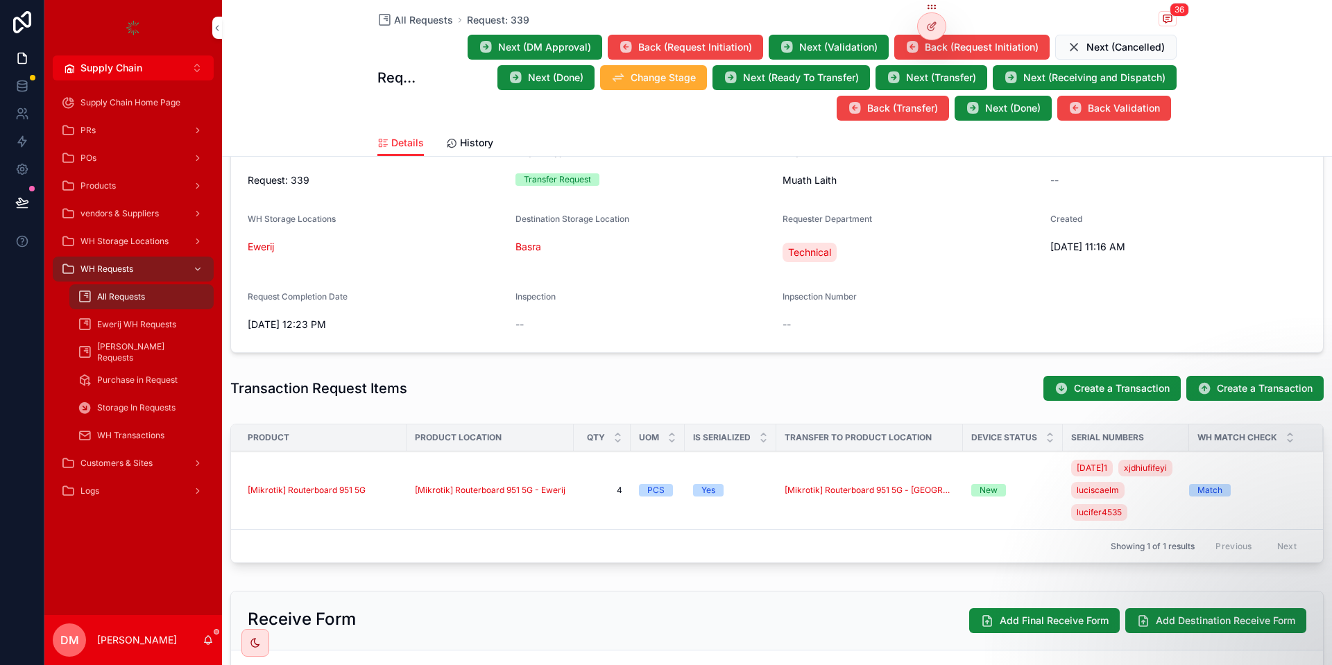
scroll to position [333, 0]
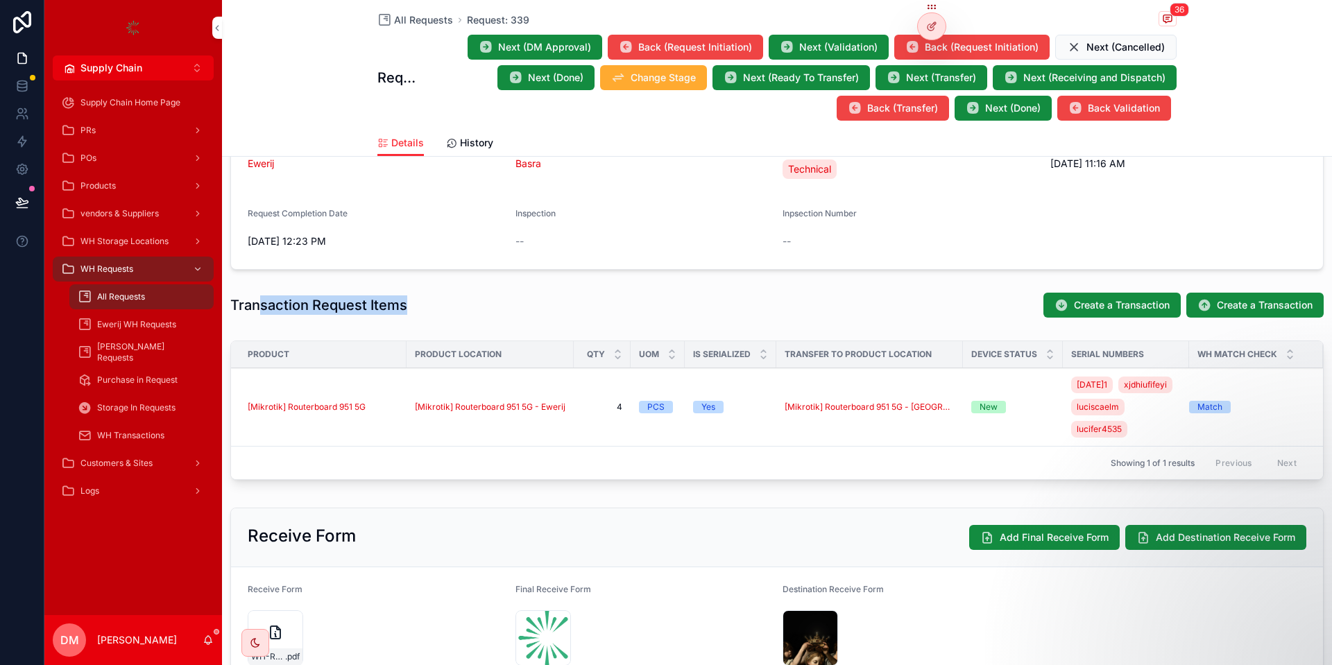
drag, startPoint x: 260, startPoint y: 304, endPoint x: 470, endPoint y: 327, distance: 210.8
click at [407, 315] on h1 "Transaction Request Items" at bounding box center [318, 305] width 177 height 19
click at [468, 318] on div "Transaction Request Items Create a Transaction Create a Transaction" at bounding box center [777, 305] width 1110 height 37
drag, startPoint x: 351, startPoint y: 302, endPoint x: 233, endPoint y: 293, distance: 118.3
click at [233, 293] on div "Transaction Request Items Create a Transaction Create a Transaction" at bounding box center [776, 305] width 1093 height 26
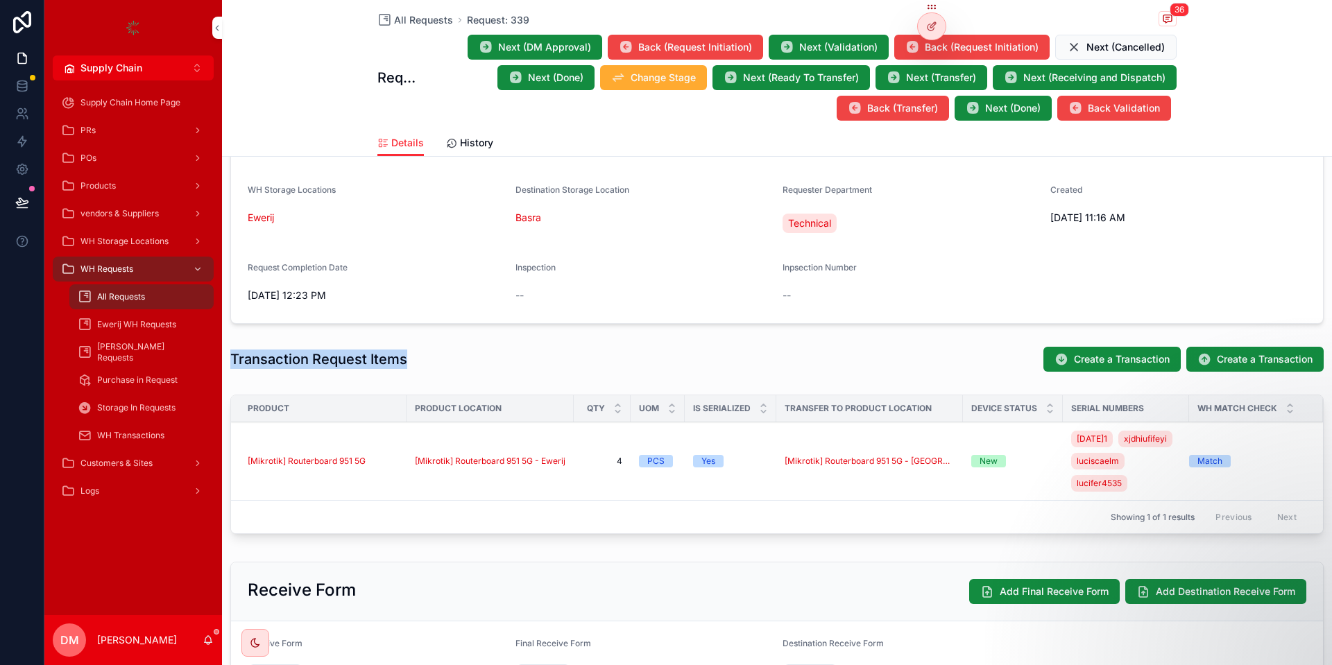
scroll to position [250, 0]
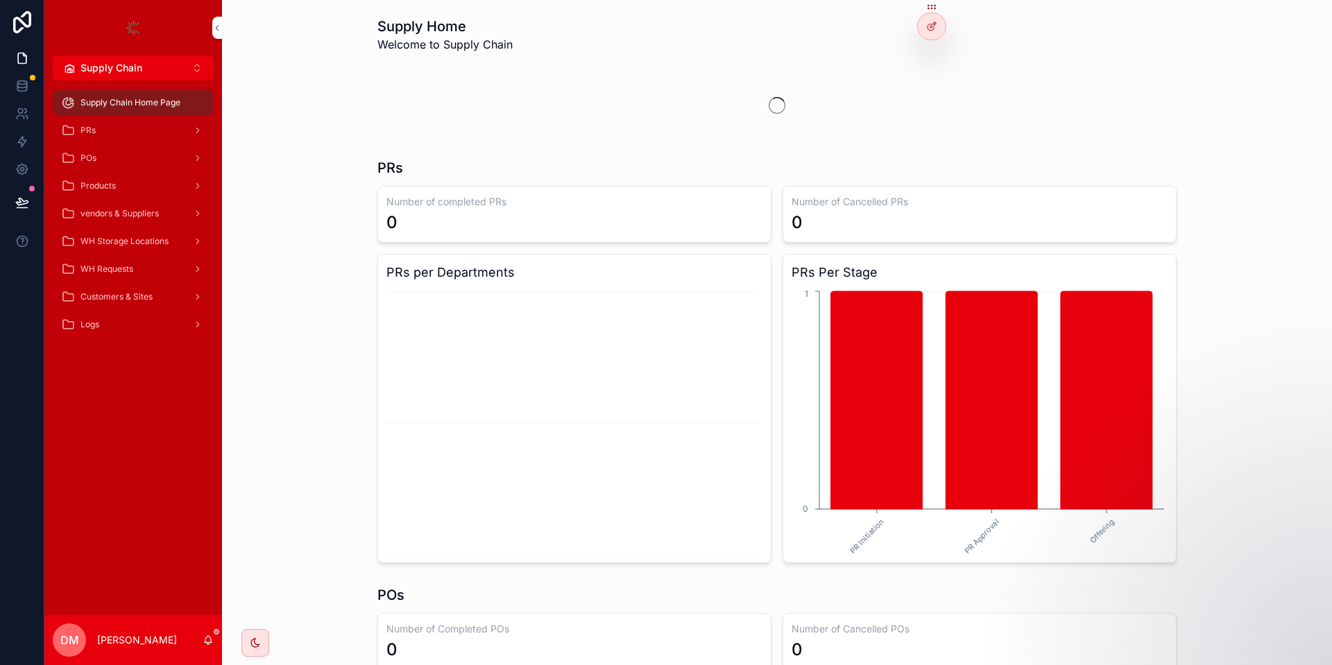
click at [101, 269] on span "WH Requests" at bounding box center [106, 269] width 53 height 11
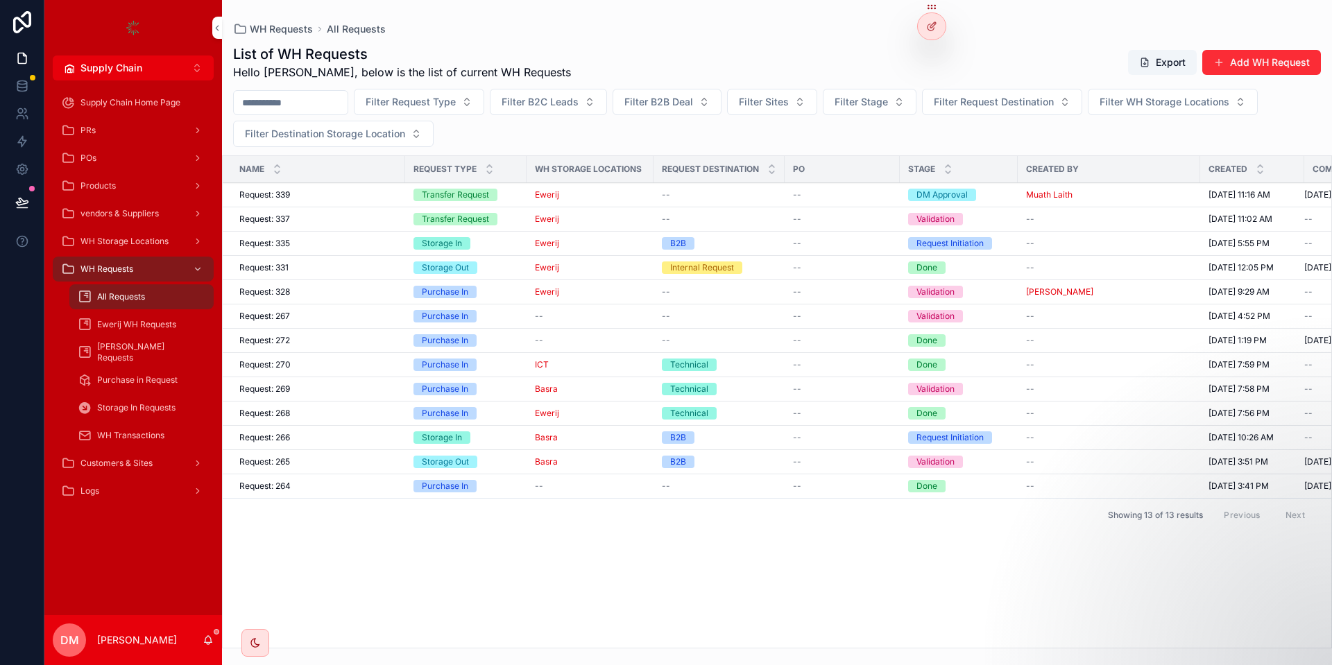
click at [336, 268] on div "Request: 331 Request: 331" at bounding box center [317, 267] width 157 height 11
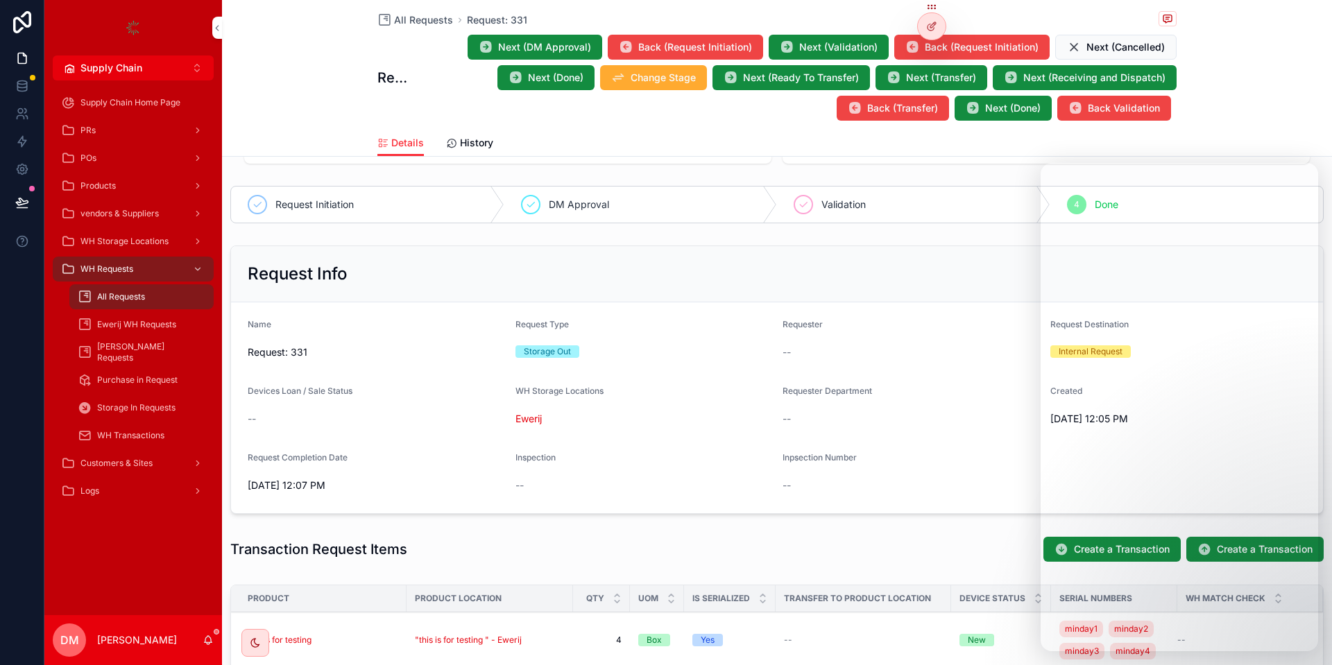
scroll to position [375, 0]
